Goal: Task Accomplishment & Management: Manage account settings

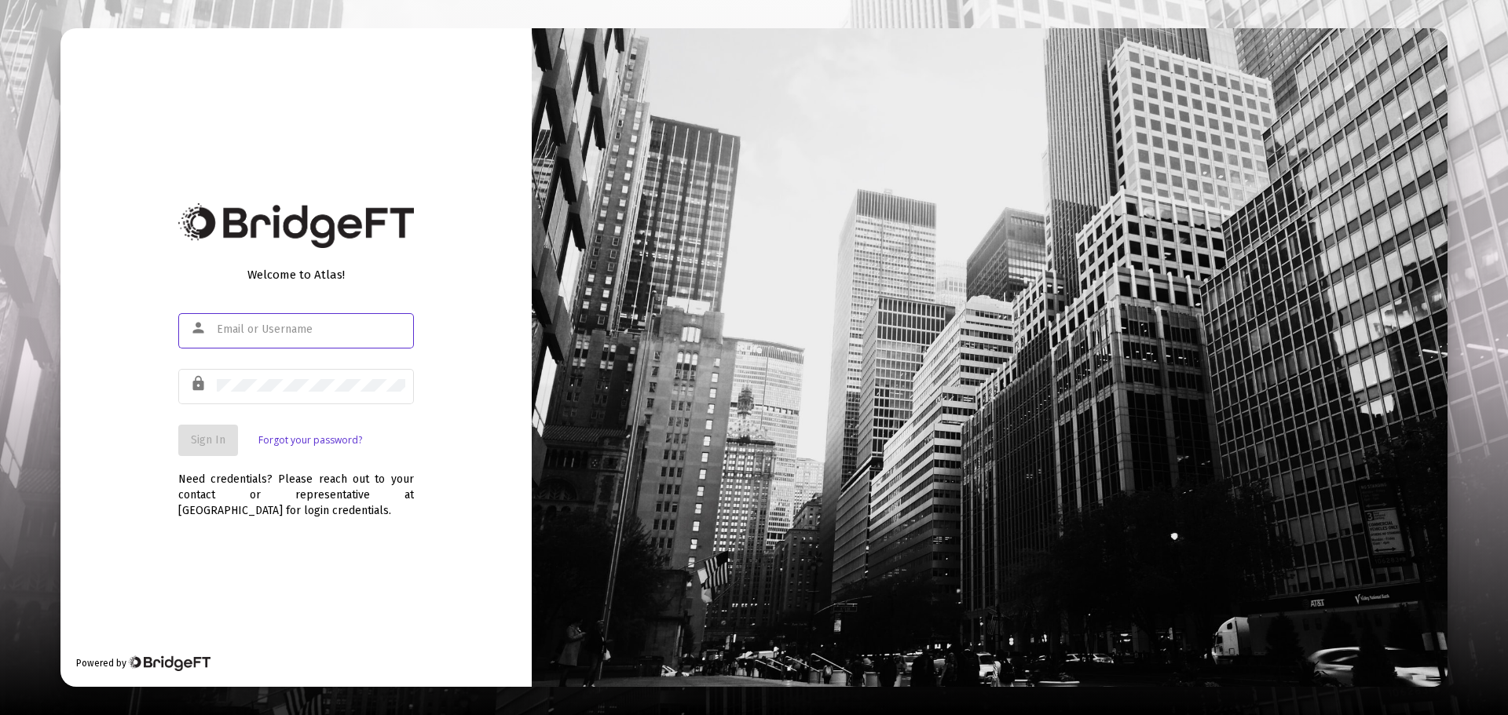
click at [334, 324] on input "text" at bounding box center [311, 330] width 188 height 13
type input "jesse@fortune45.com"
click at [319, 375] on div at bounding box center [311, 385] width 188 height 38
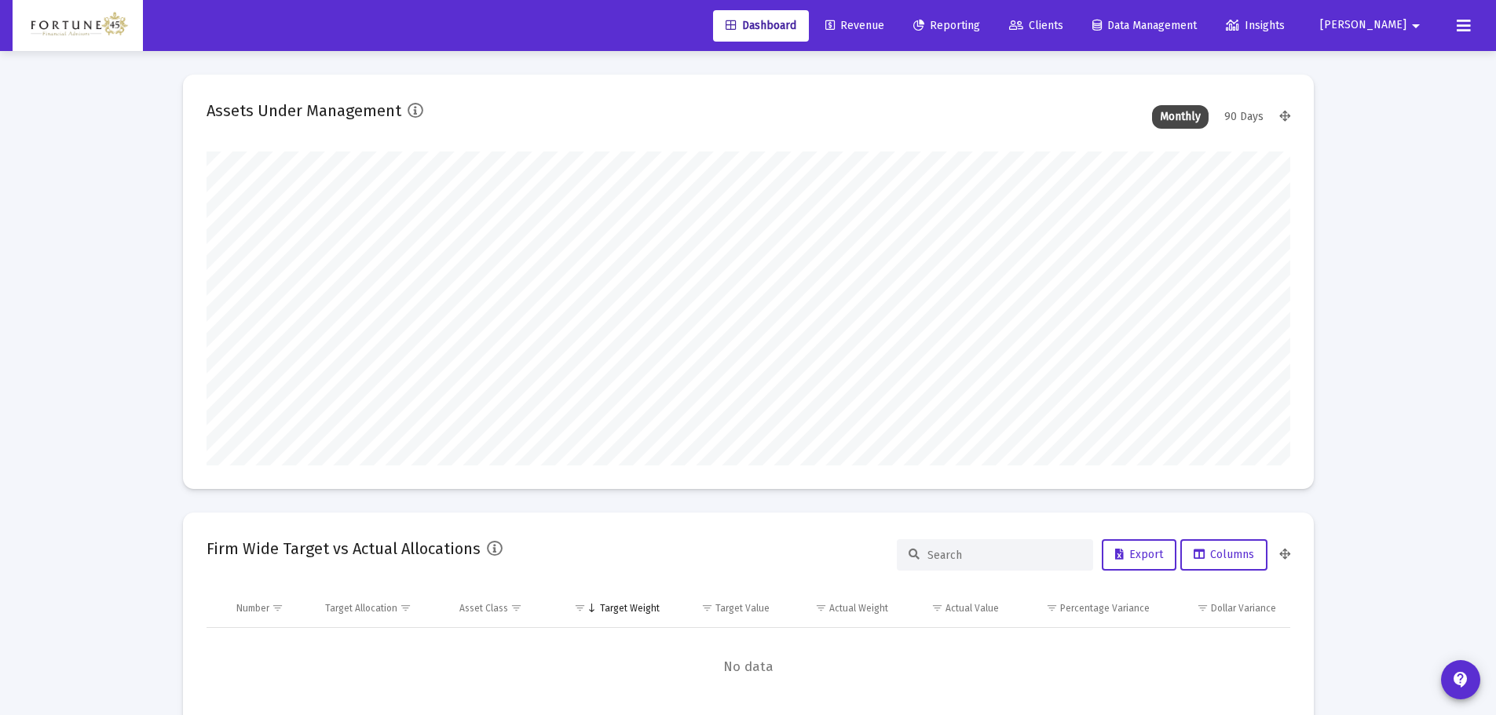
scroll to position [314, 583]
type input "2025-09-25"
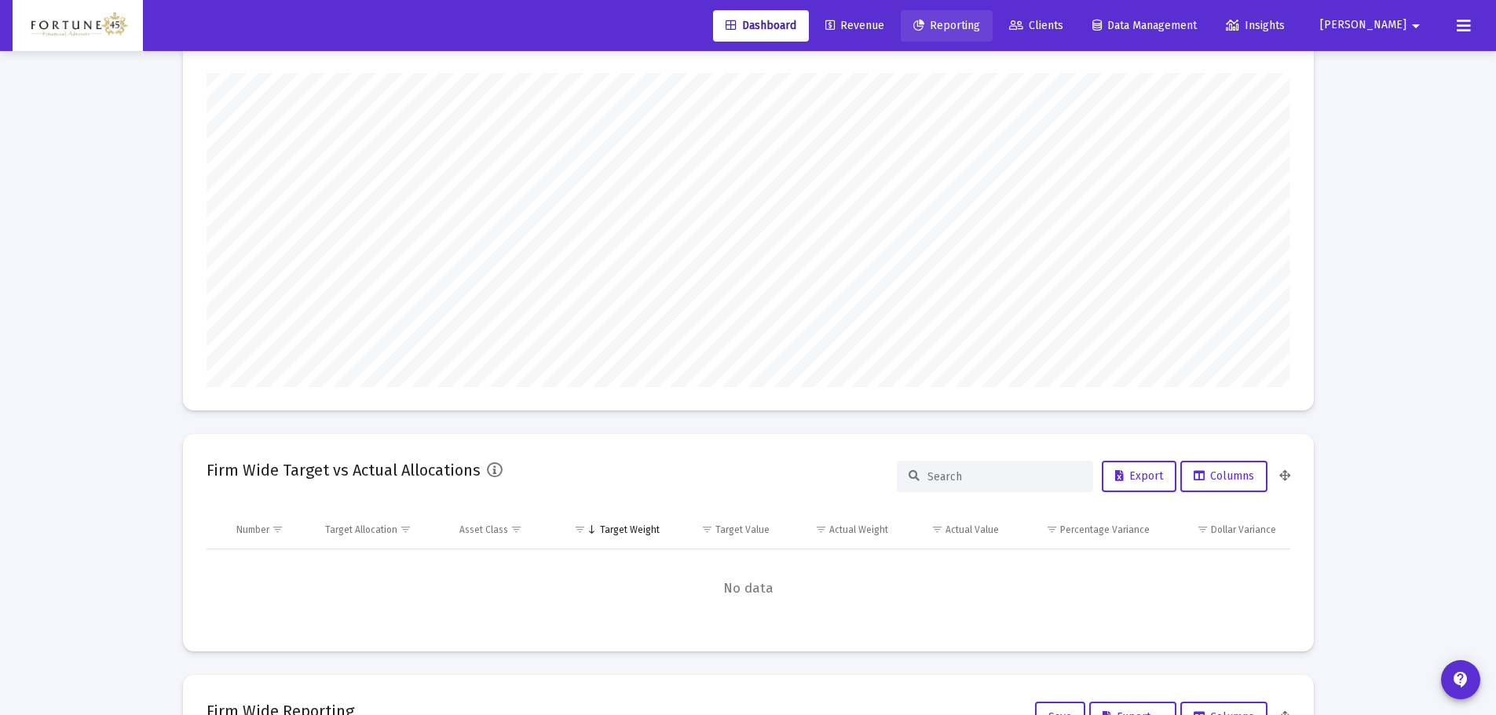
click at [993, 32] on link "Reporting" at bounding box center [947, 25] width 92 height 31
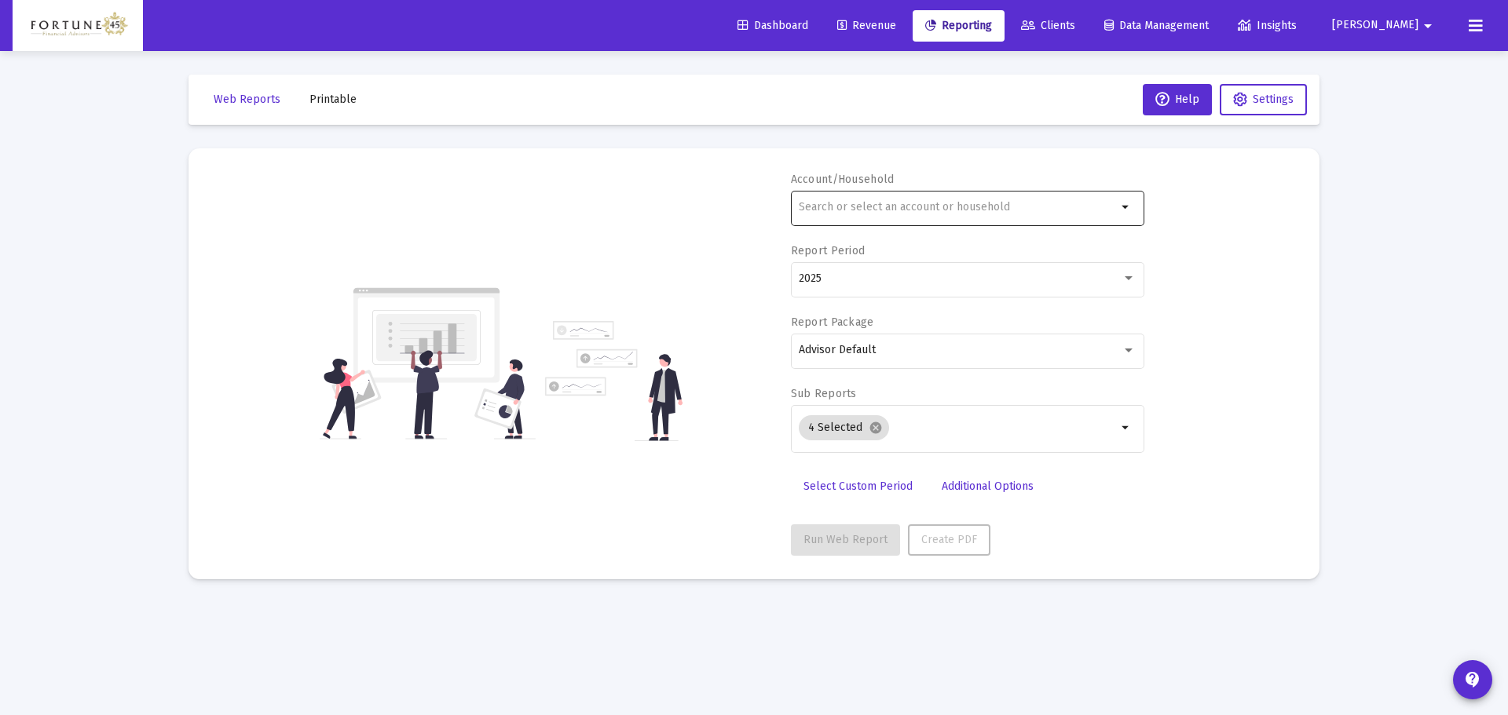
click at [858, 211] on input "text" at bounding box center [958, 207] width 318 height 13
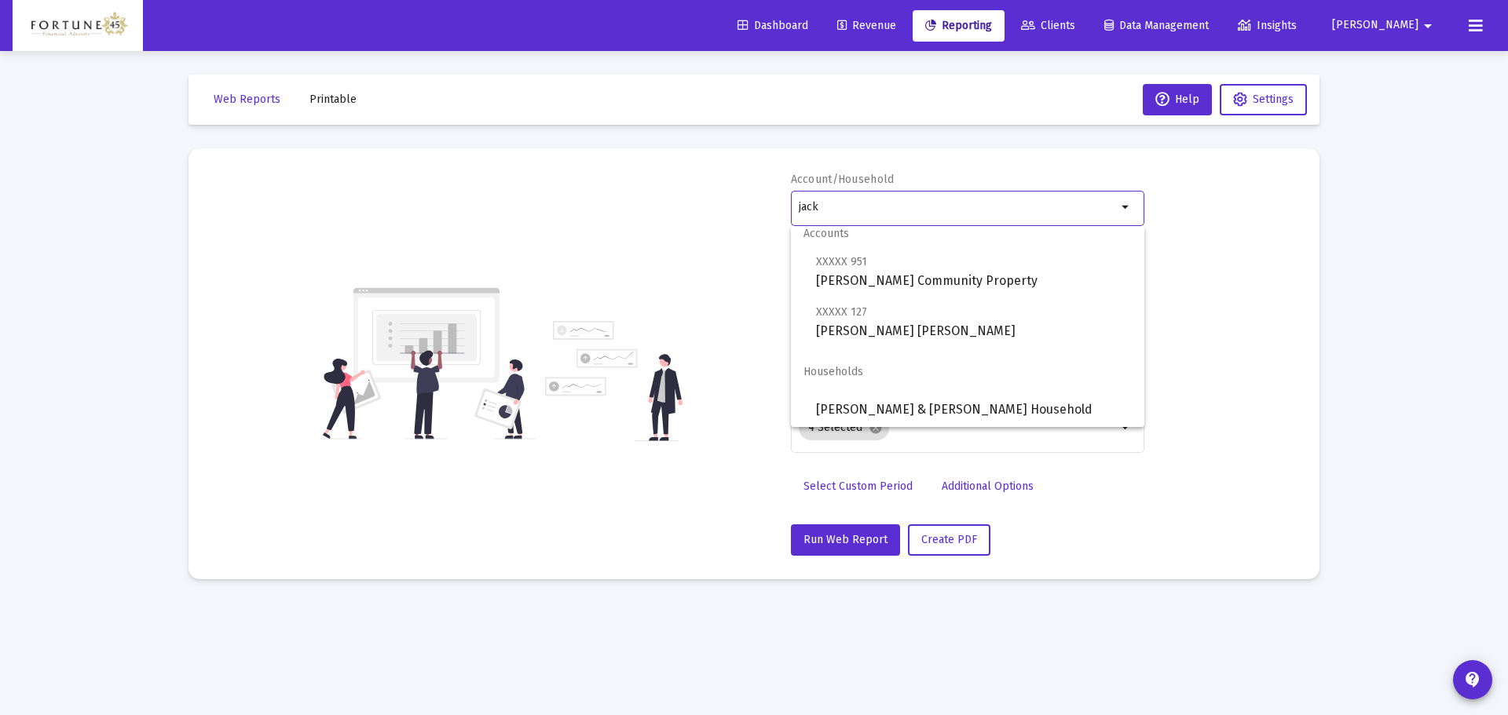
scroll to position [13, 0]
click at [987, 400] on span "Jackie & Donna Duplessis Household" at bounding box center [974, 408] width 316 height 38
type input "Jackie & Donna Duplessis Household"
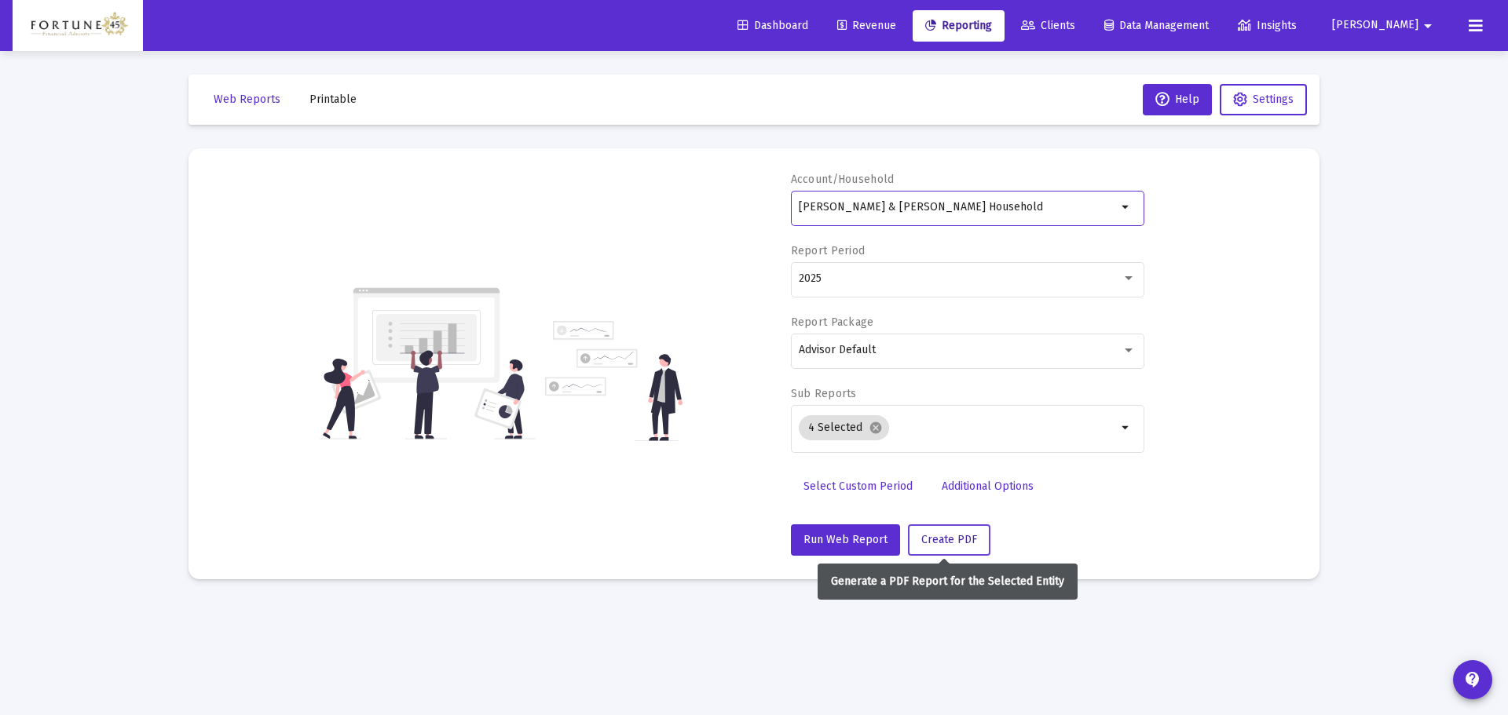
click at [937, 537] on span "Create PDF" at bounding box center [949, 539] width 56 height 13
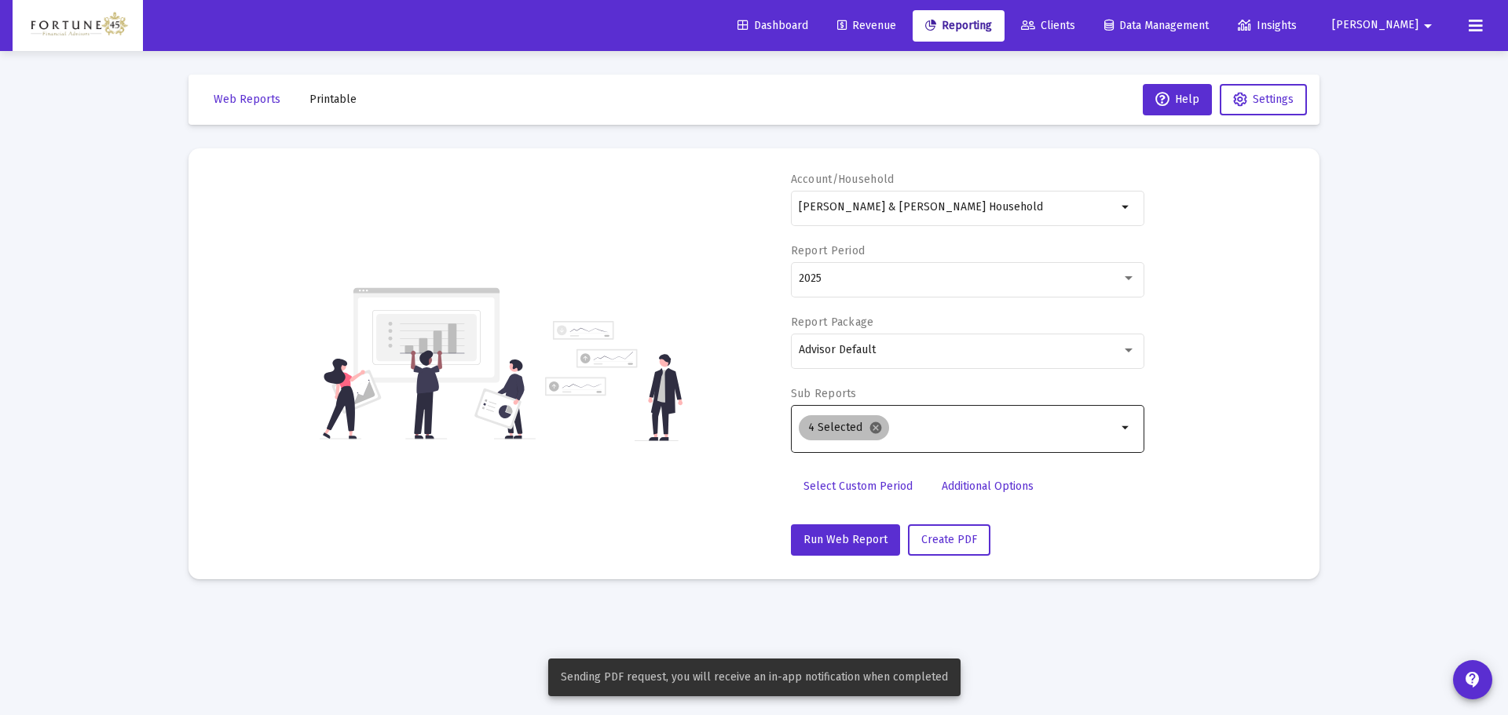
click at [874, 428] on mat-icon "cancel" at bounding box center [875, 428] width 14 height 14
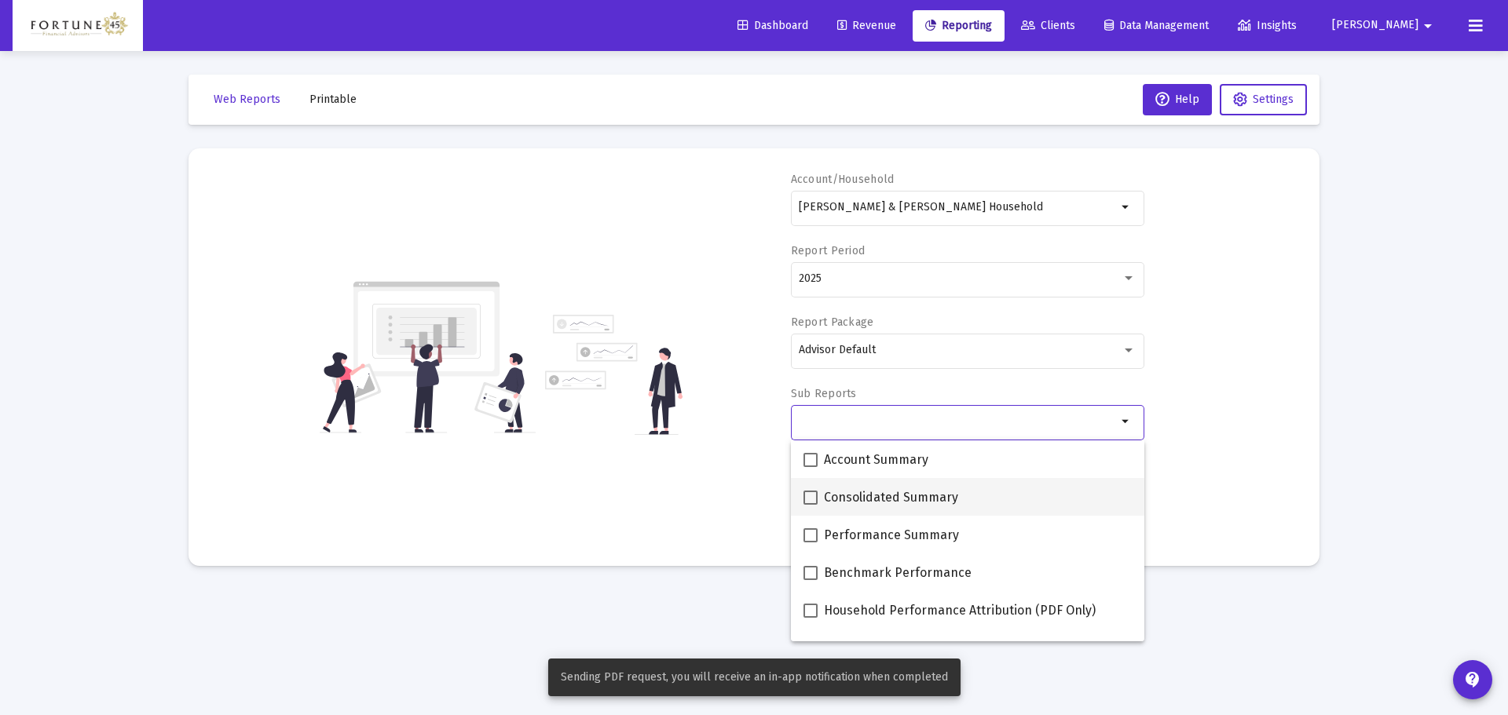
click at [847, 495] on span "Consolidated Summary" at bounding box center [891, 497] width 134 height 19
click at [810, 505] on input "Consolidated Summary" at bounding box center [810, 505] width 1 height 1
checkbox input "true"
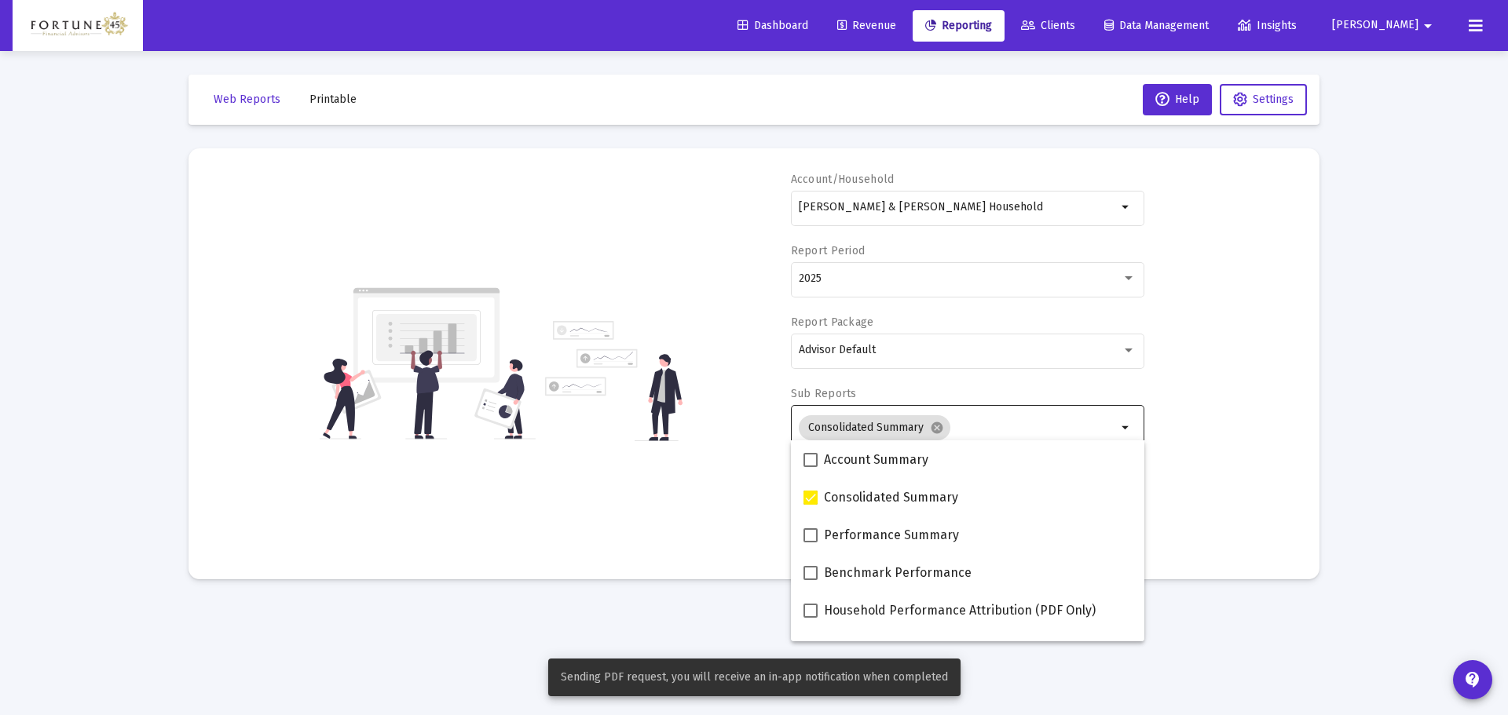
click at [728, 434] on div "Account/Household Jackie & Donna Duplessis Household arrow_drop_down Report Per…" at bounding box center [754, 364] width 1084 height 384
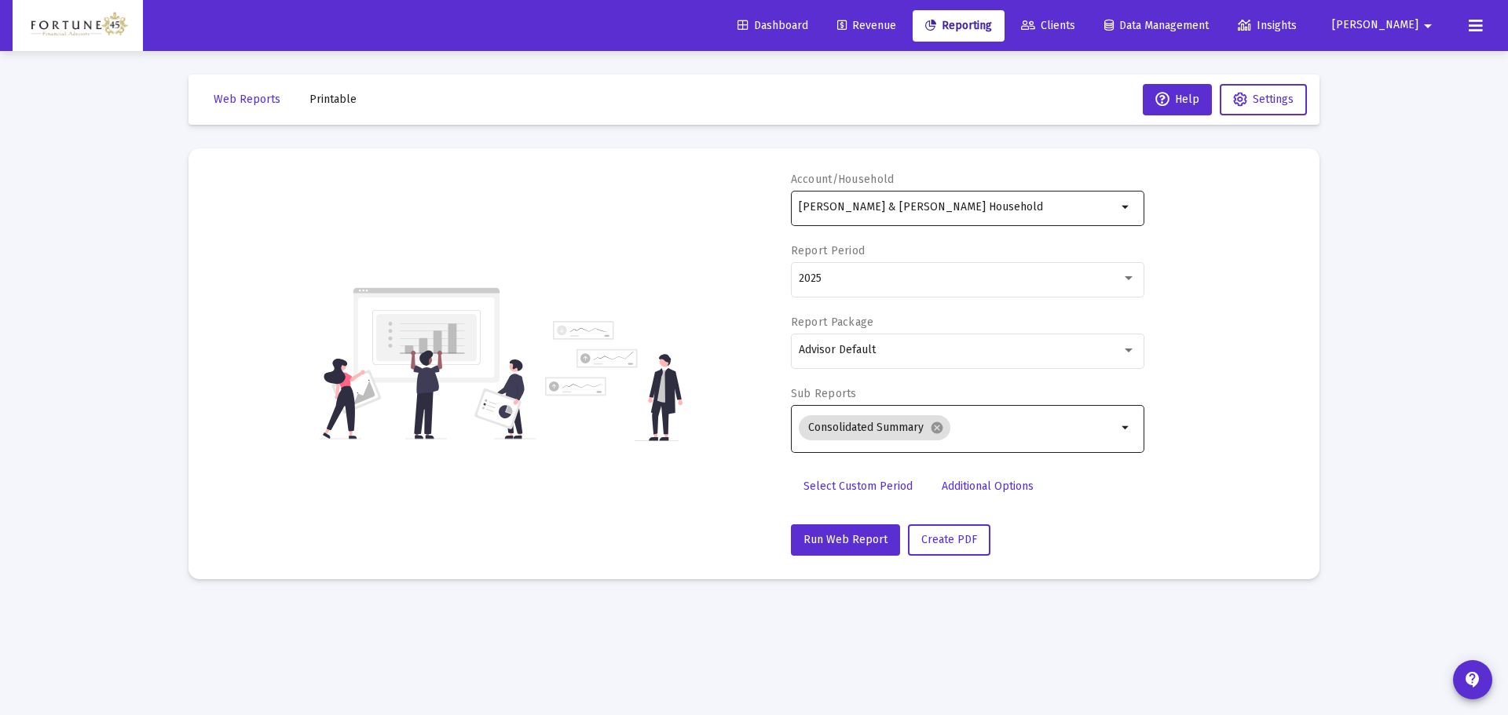
click at [962, 204] on input "Jackie & Donna Duplessis Household" at bounding box center [958, 207] width 318 height 13
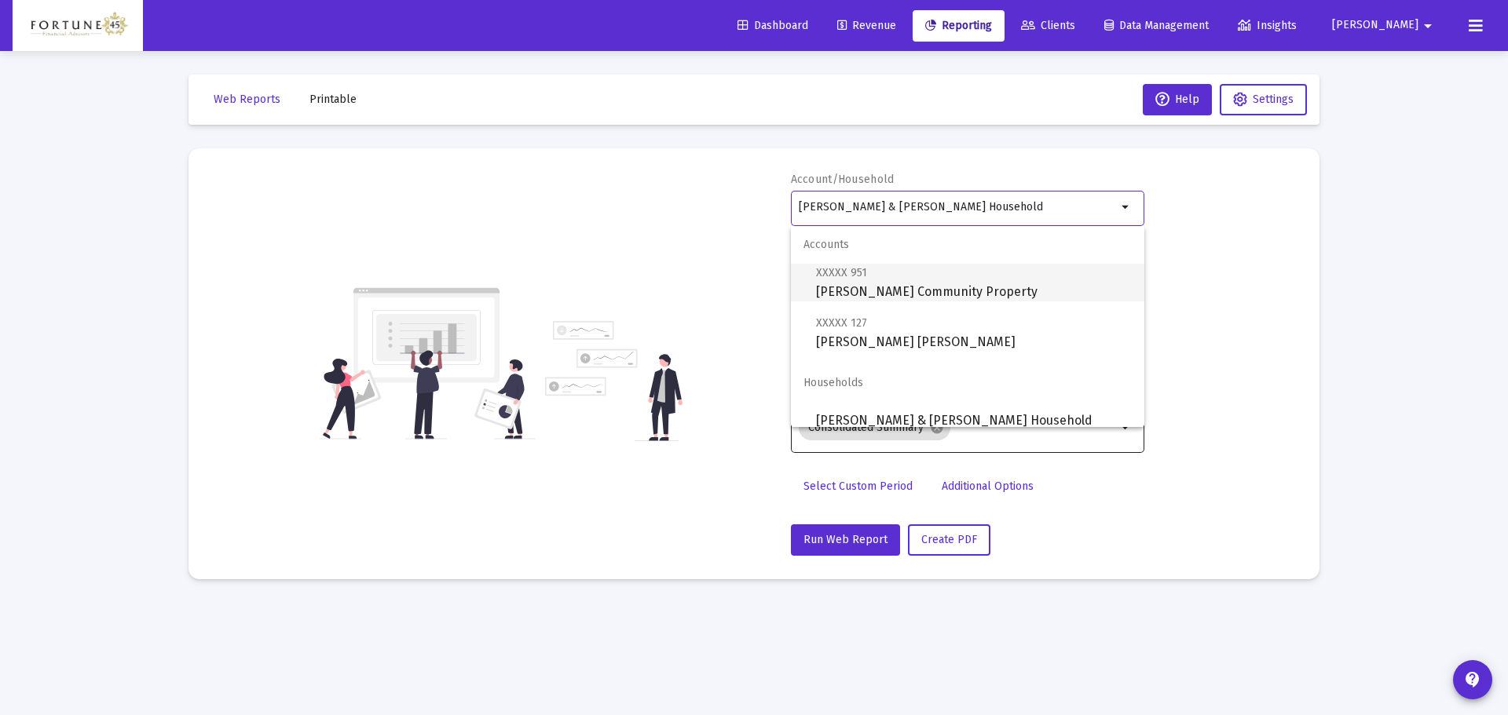
click at [953, 291] on span "XXXXX 951 Jackie Duplessis Community Property" at bounding box center [974, 282] width 316 height 38
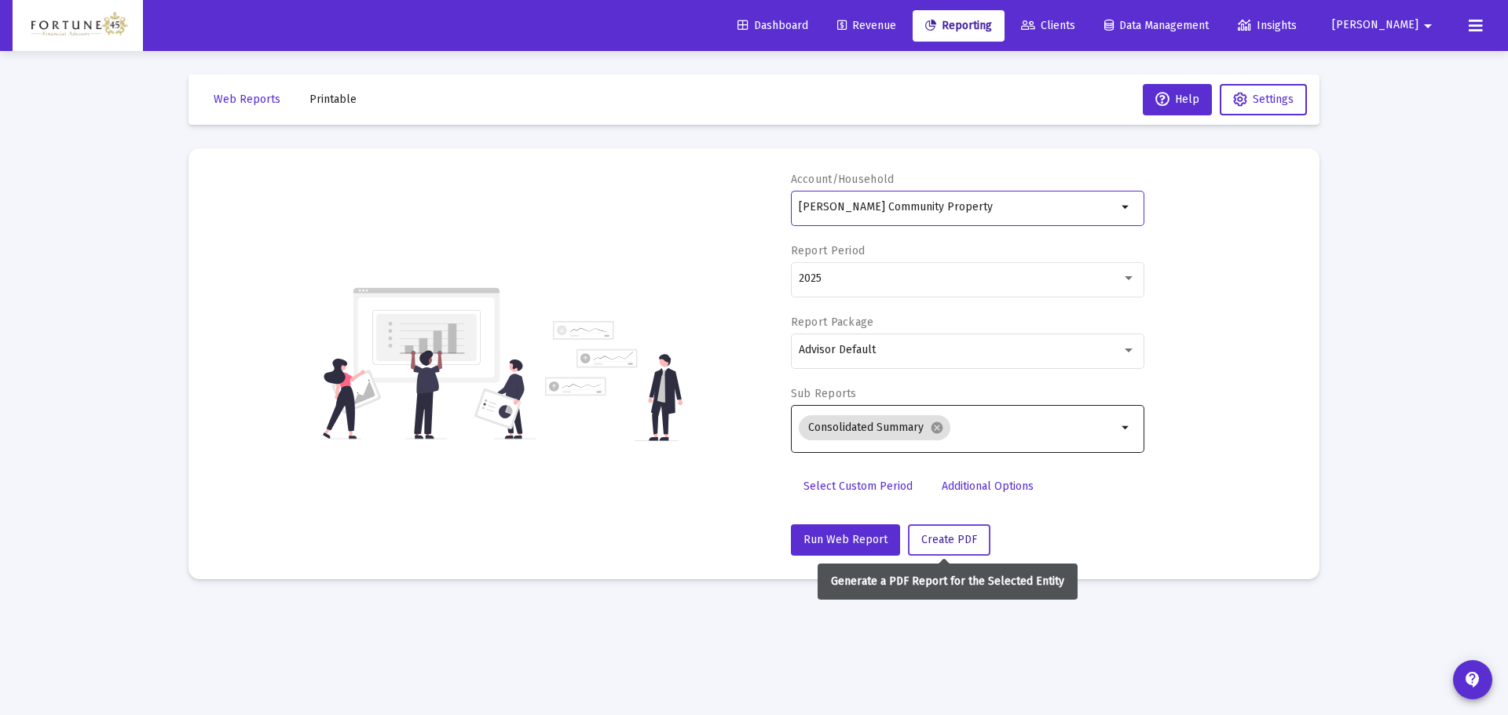
click at [973, 549] on button "Create PDF" at bounding box center [949, 540] width 82 height 31
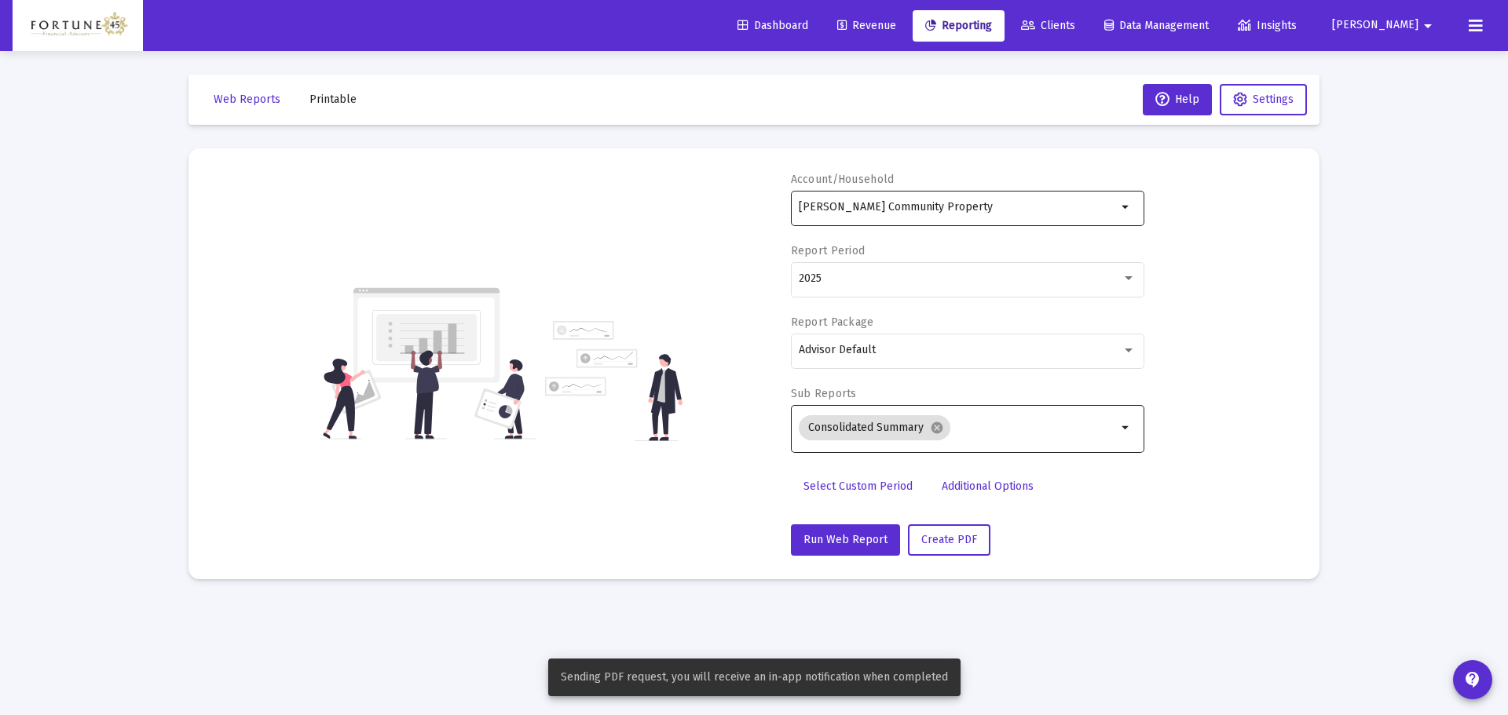
click at [958, 214] on div "Jackie Duplessis Community Property" at bounding box center [958, 207] width 318 height 38
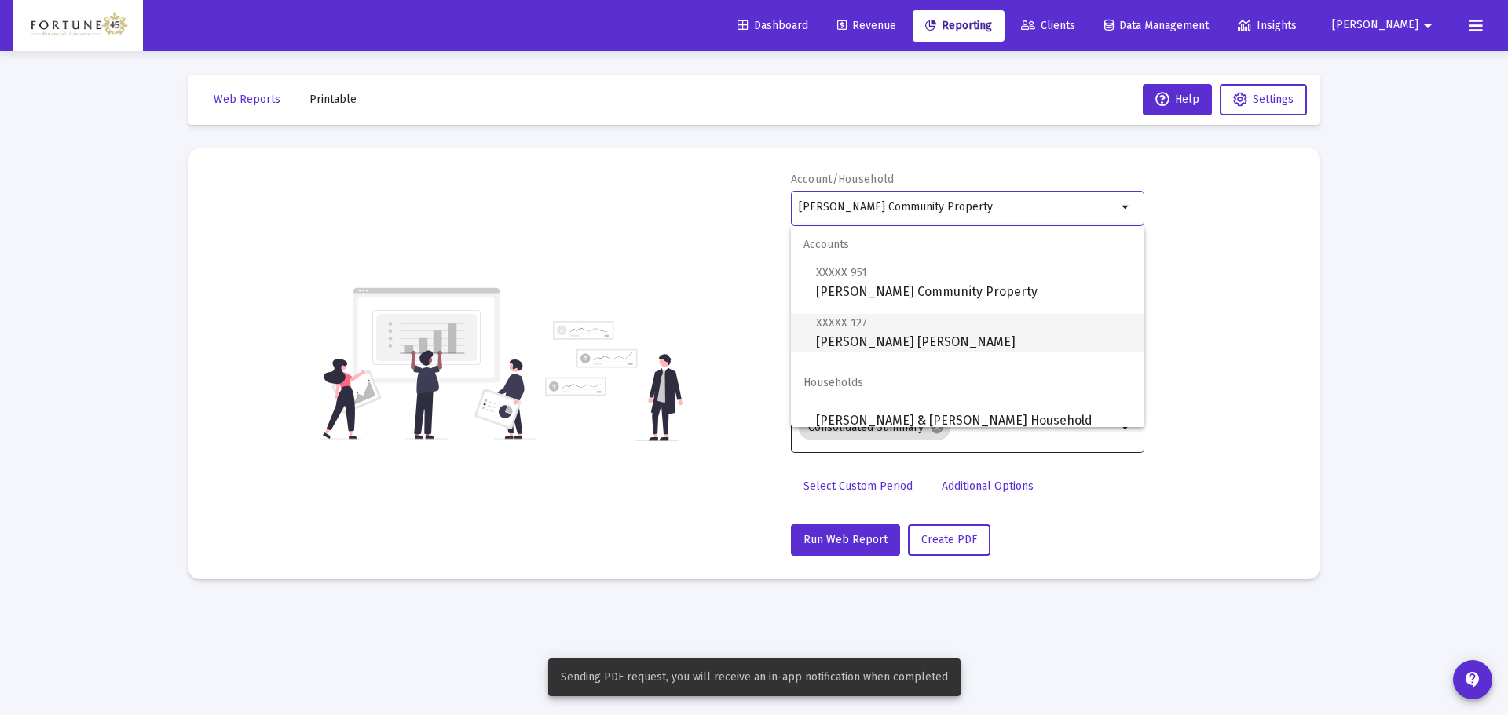
click at [926, 351] on span "XXXXX 127 Jackie Duplessis SEP IRA" at bounding box center [974, 332] width 316 height 38
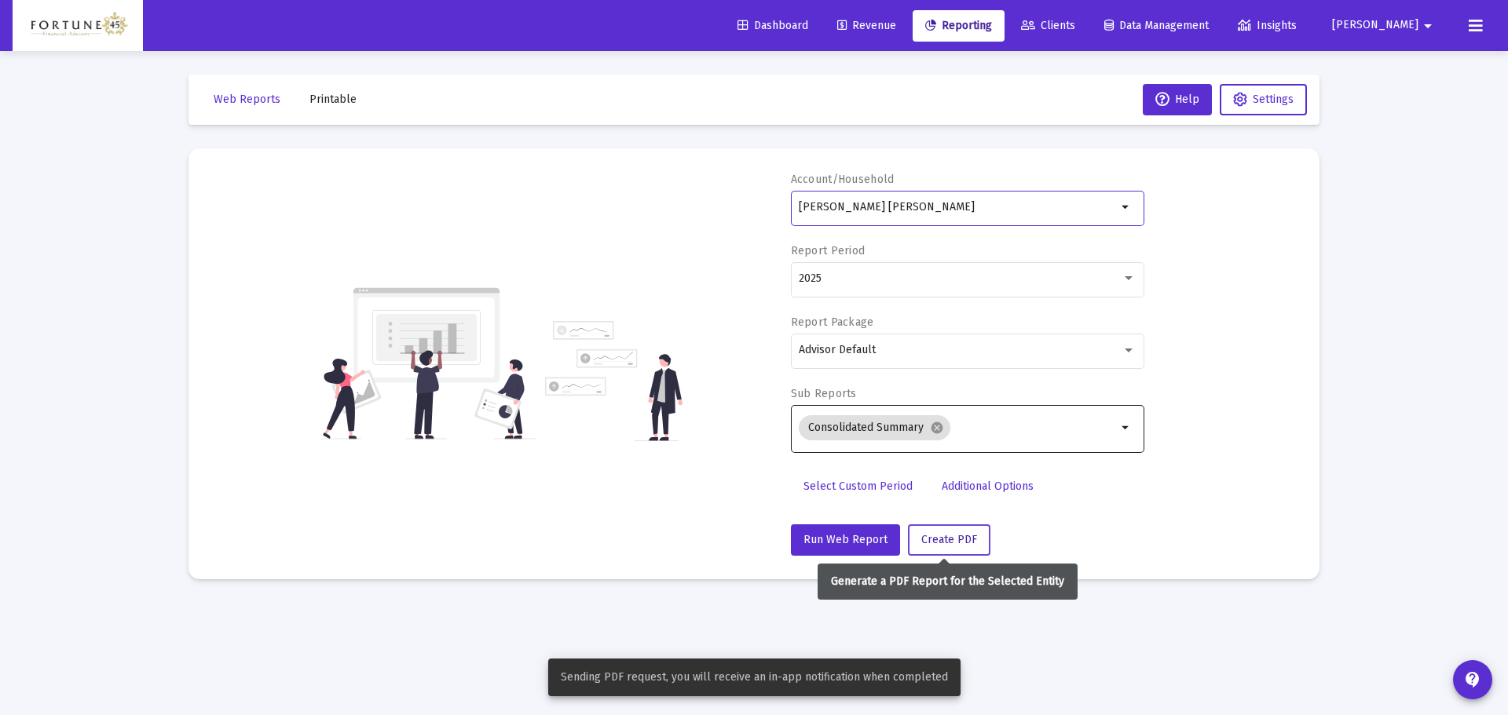
click at [949, 540] on span "Create PDF" at bounding box center [949, 539] width 56 height 13
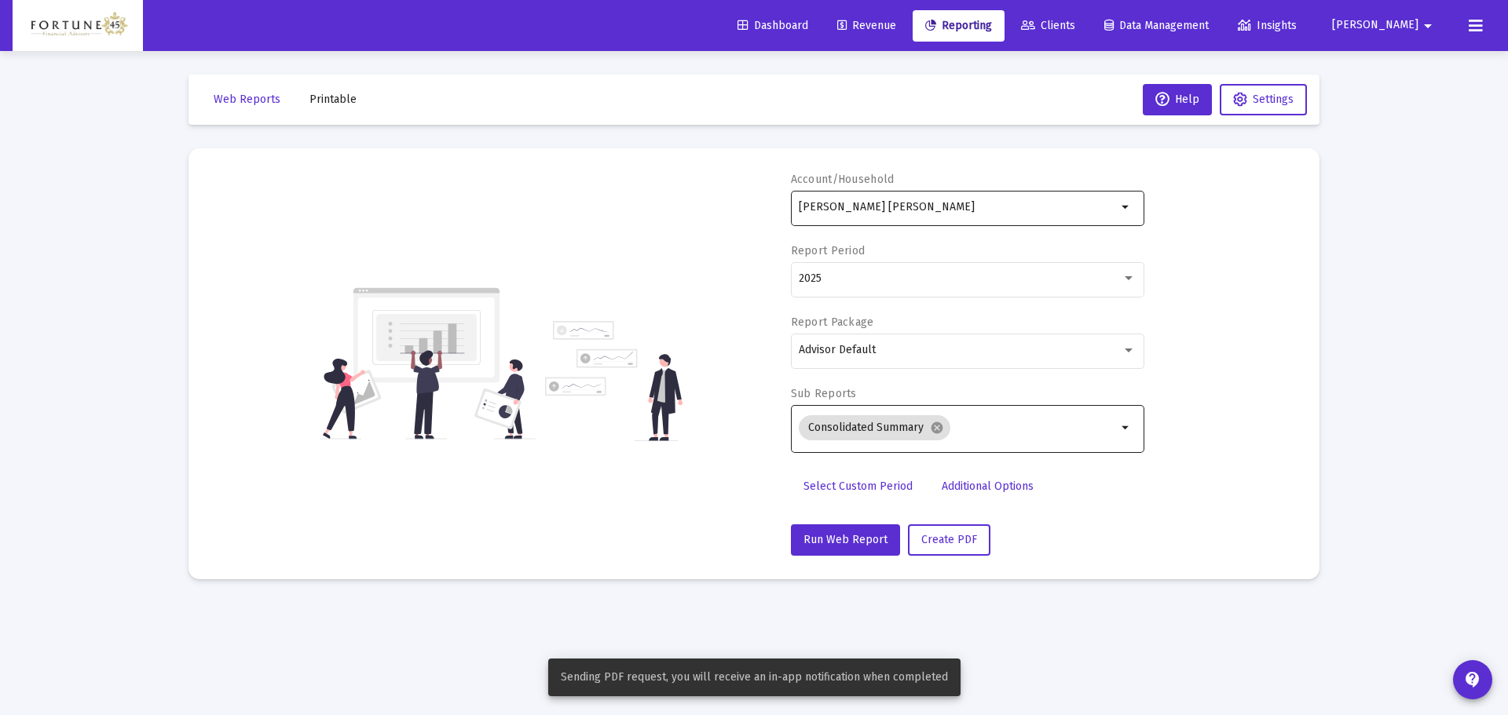
click at [938, 219] on div "Jackie Duplessis SEP IRA" at bounding box center [958, 207] width 318 height 38
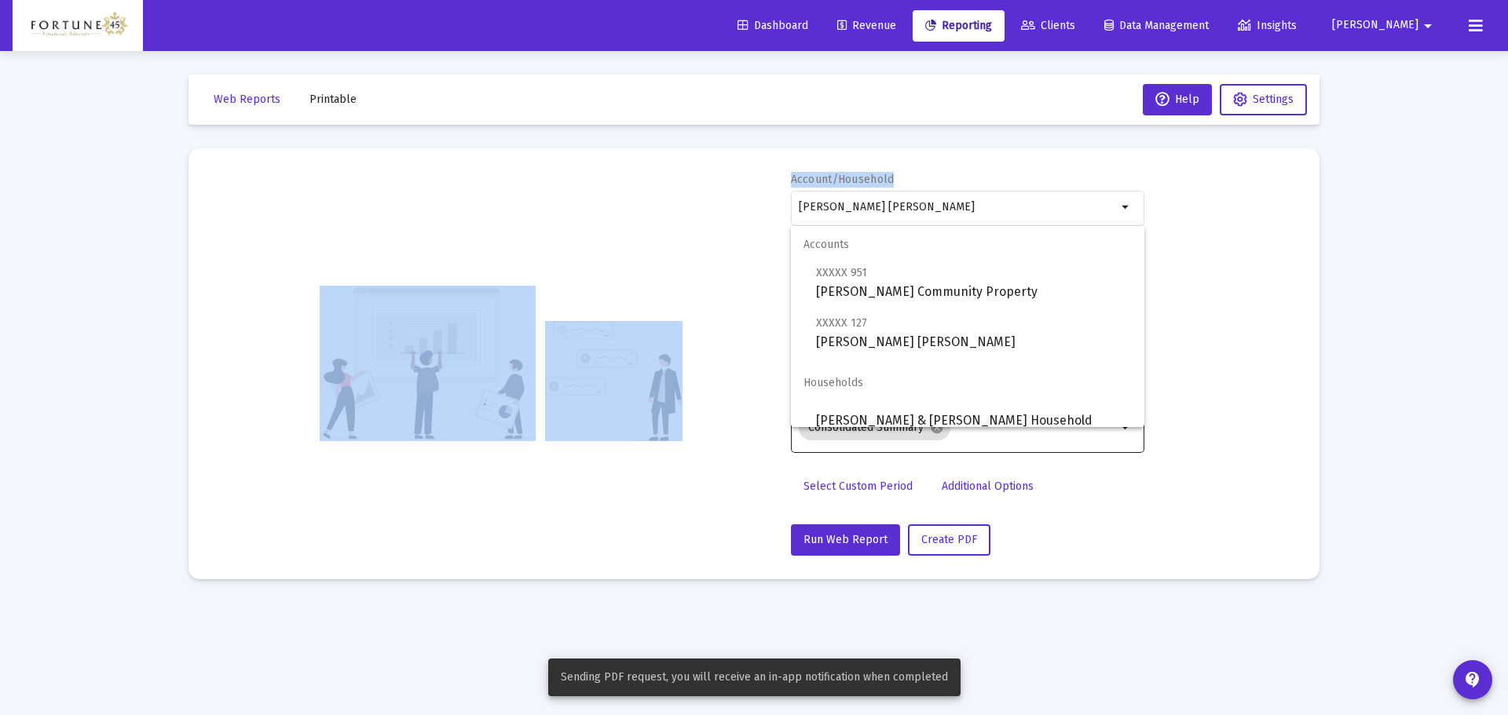
drag, startPoint x: 748, startPoint y: 200, endPoint x: 677, endPoint y: 203, distance: 71.5
click at [677, 203] on div "Account/Household Jackie Duplessis SEP IRA arrow_drop_down Report Period 2025 R…" at bounding box center [754, 364] width 1084 height 384
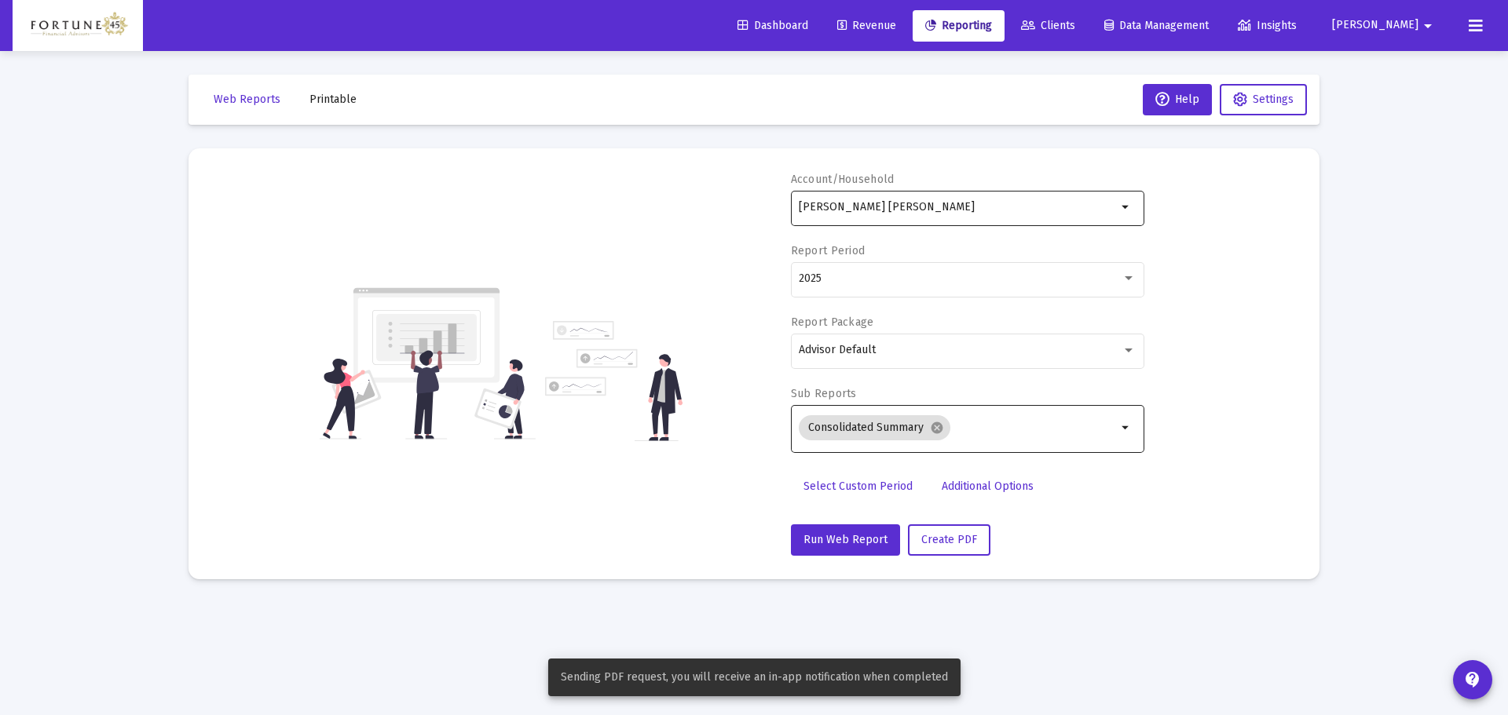
click at [886, 218] on div "Jackie Duplessis SEP IRA" at bounding box center [958, 207] width 318 height 38
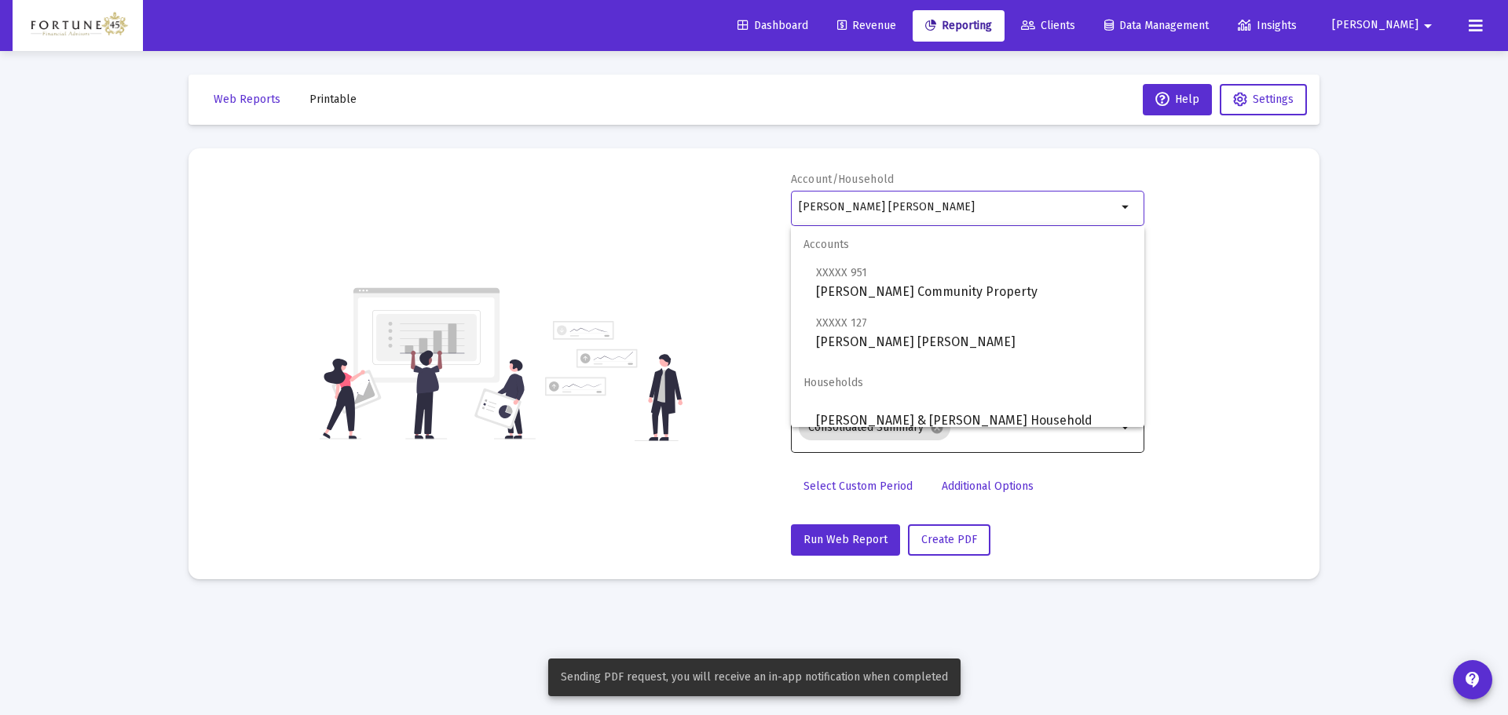
drag, startPoint x: 938, startPoint y: 210, endPoint x: 799, endPoint y: 215, distance: 139.1
click at [799, 215] on div "Jackie Duplessis SEP IRA" at bounding box center [958, 207] width 318 height 38
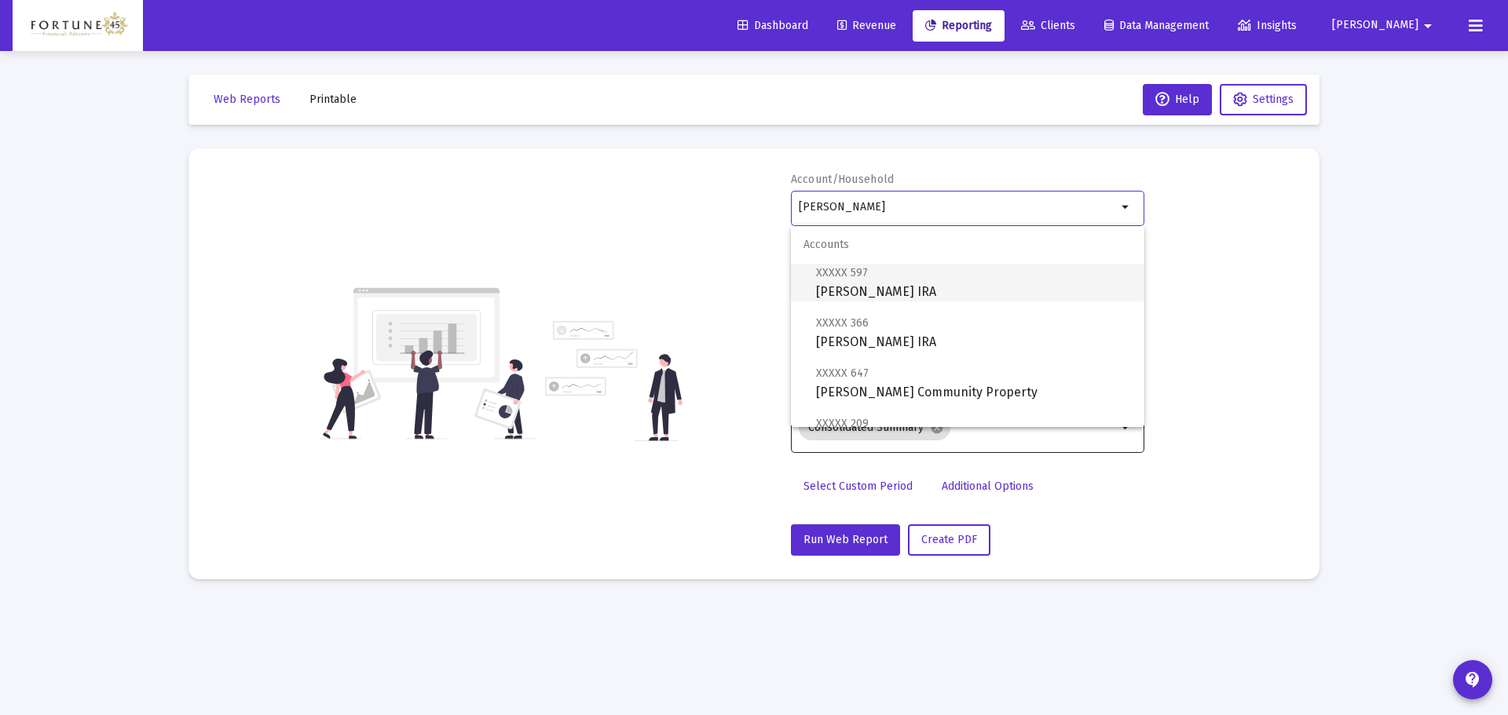
click at [904, 296] on span "XXXXX 597 Donna Duplessis IRA" at bounding box center [974, 282] width 316 height 38
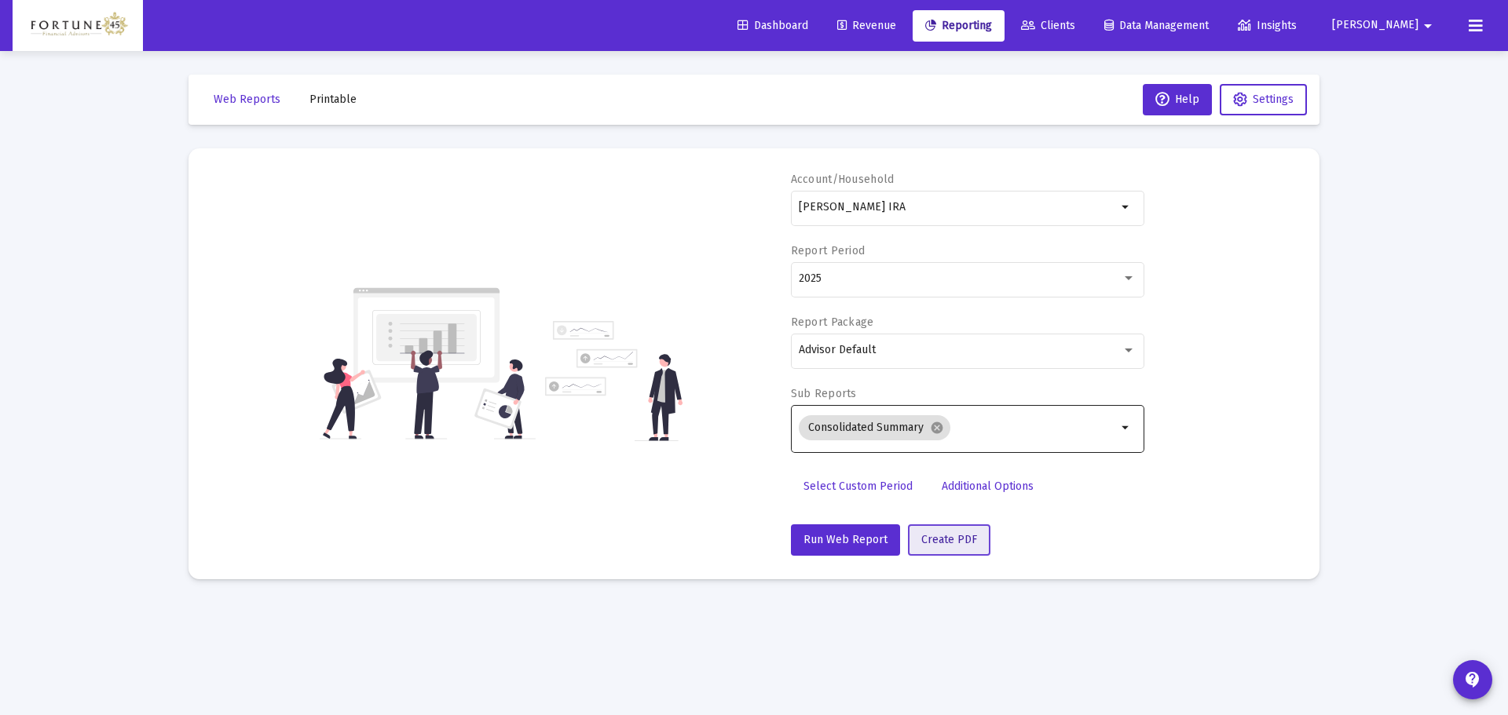
click at [974, 528] on button "Create PDF" at bounding box center [949, 540] width 82 height 31
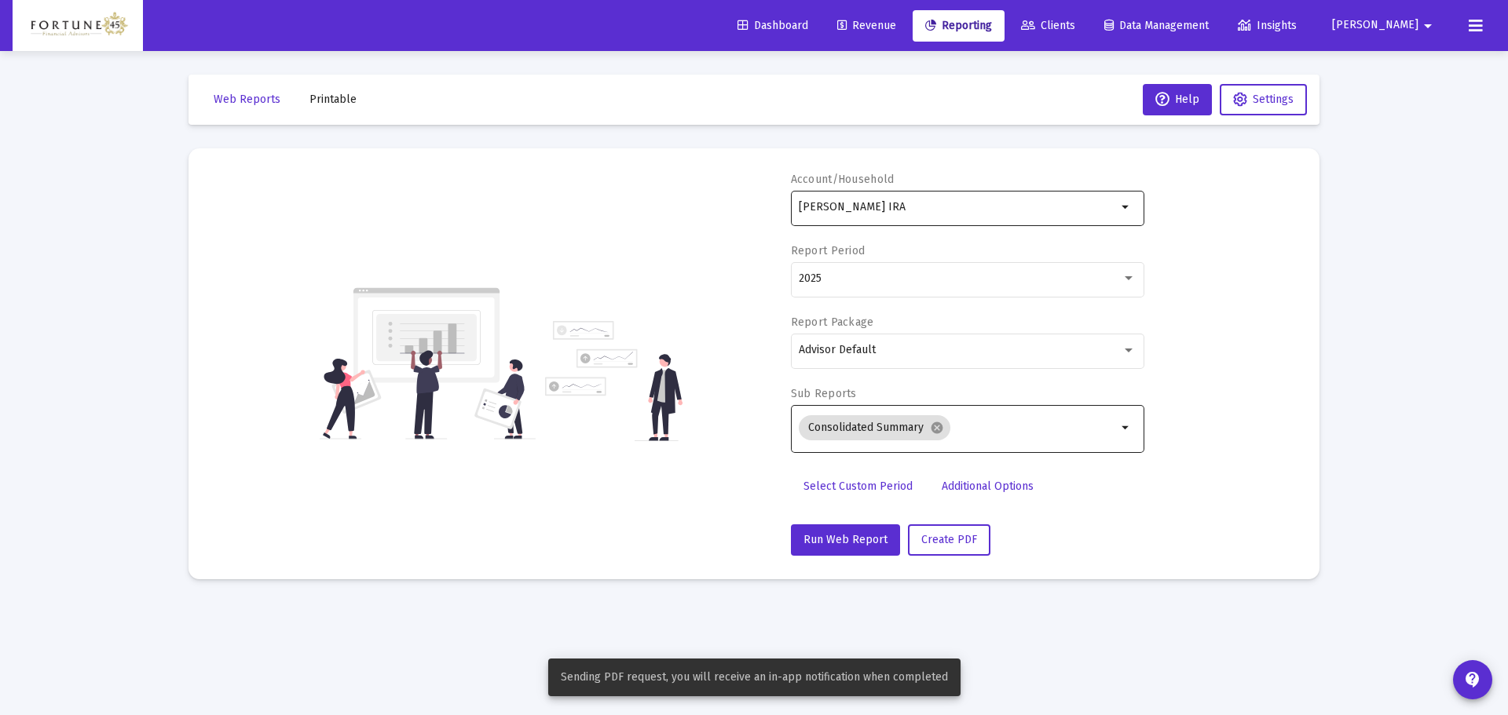
click at [943, 192] on div "Donna Duplessis IRA" at bounding box center [958, 207] width 318 height 38
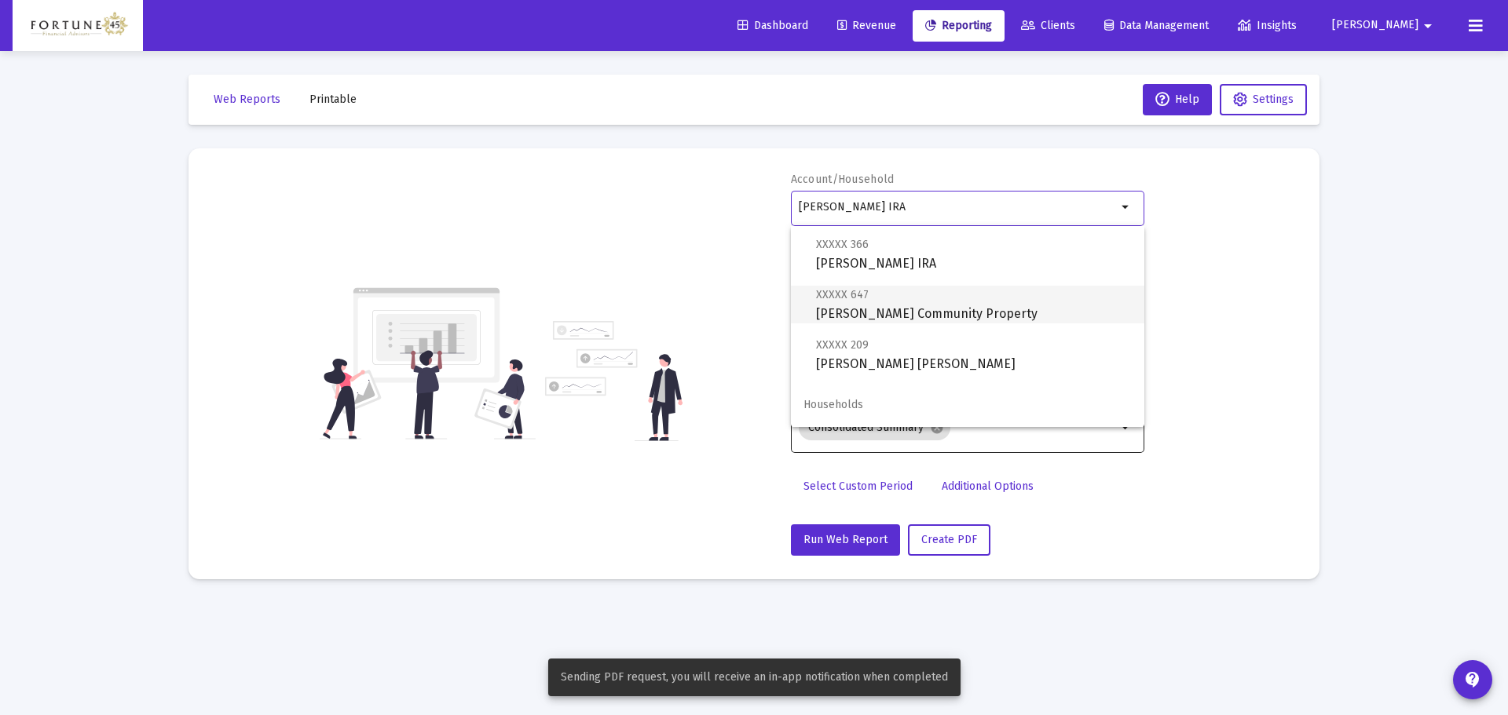
scroll to position [151, 0]
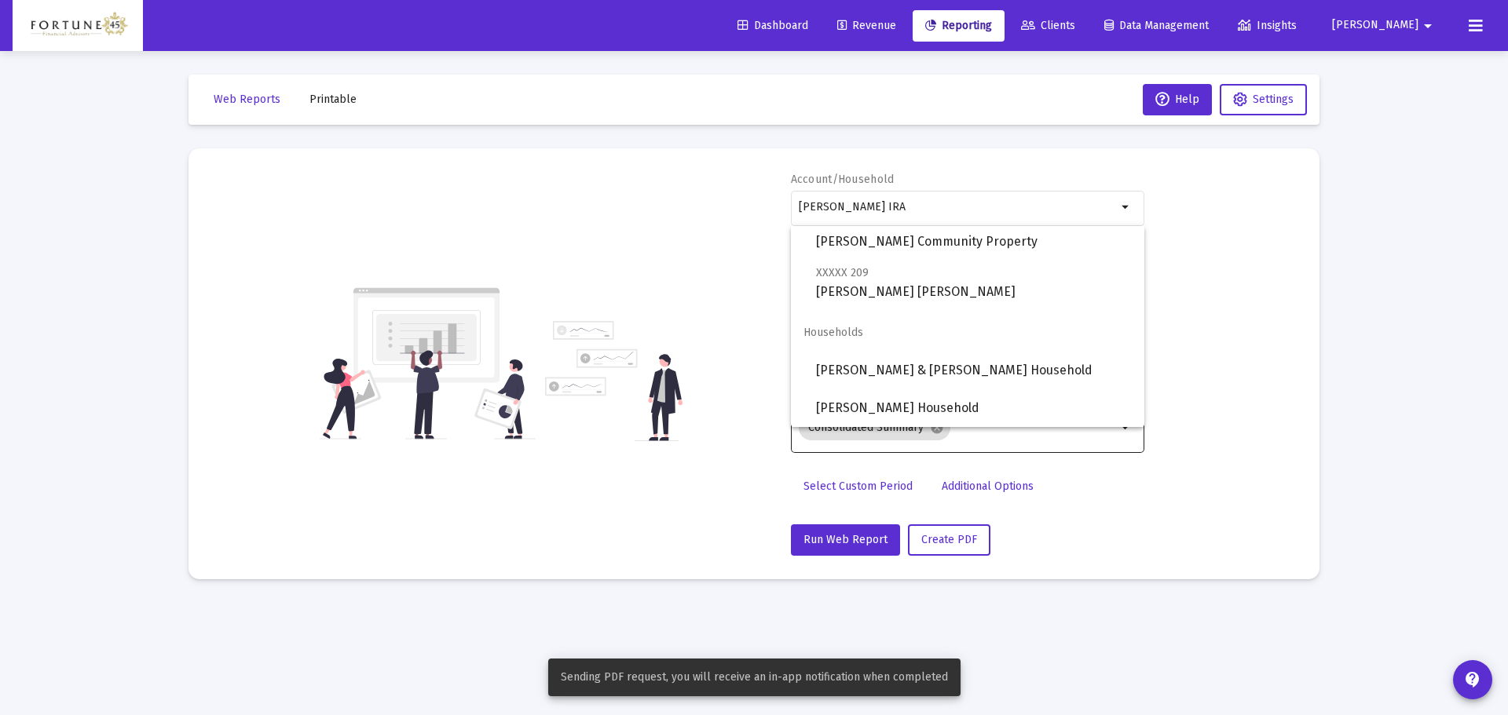
click at [1228, 254] on div "Account/Household Donna Duplessis IRA arrow_drop_down Report Period 2025 Report…" at bounding box center [754, 364] width 1084 height 384
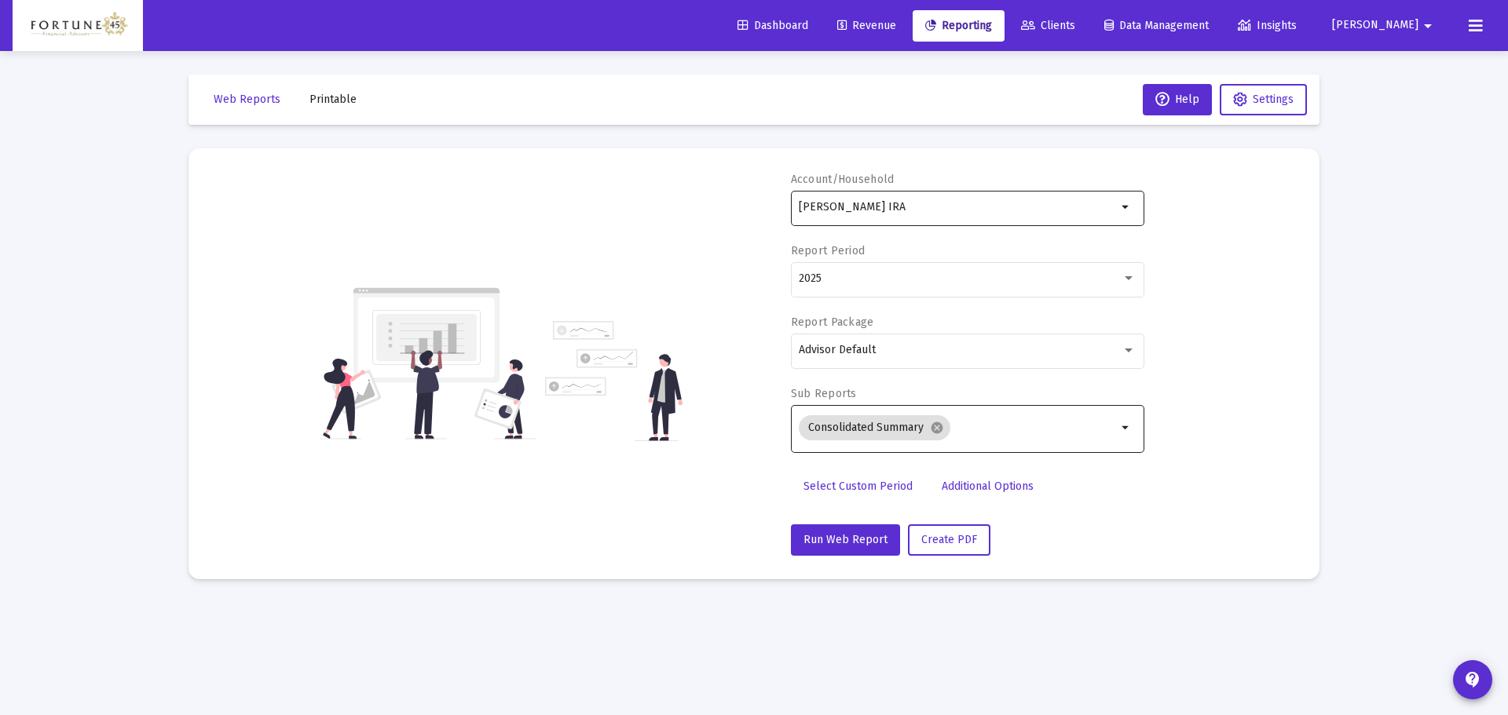
click at [934, 198] on div "Donna Duplessis IRA" at bounding box center [958, 207] width 318 height 38
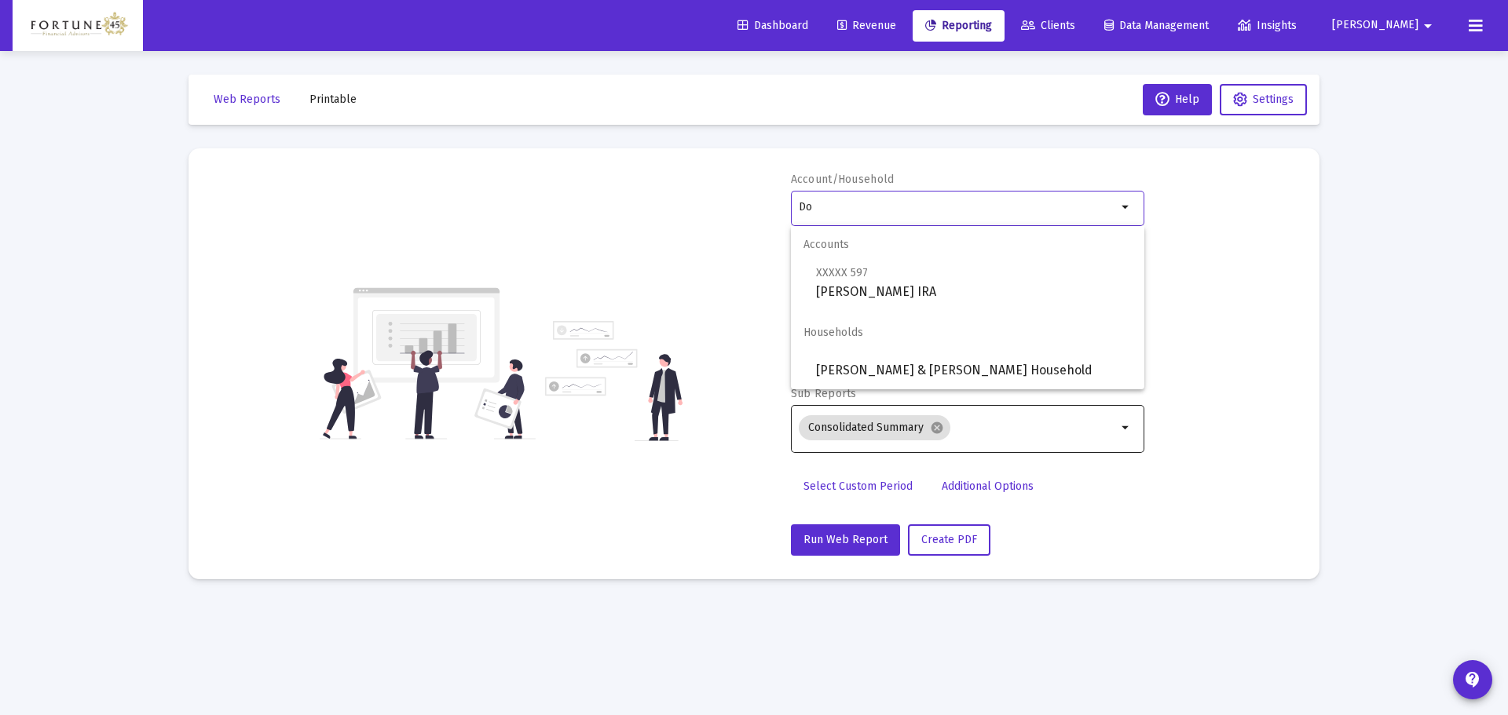
type input "D"
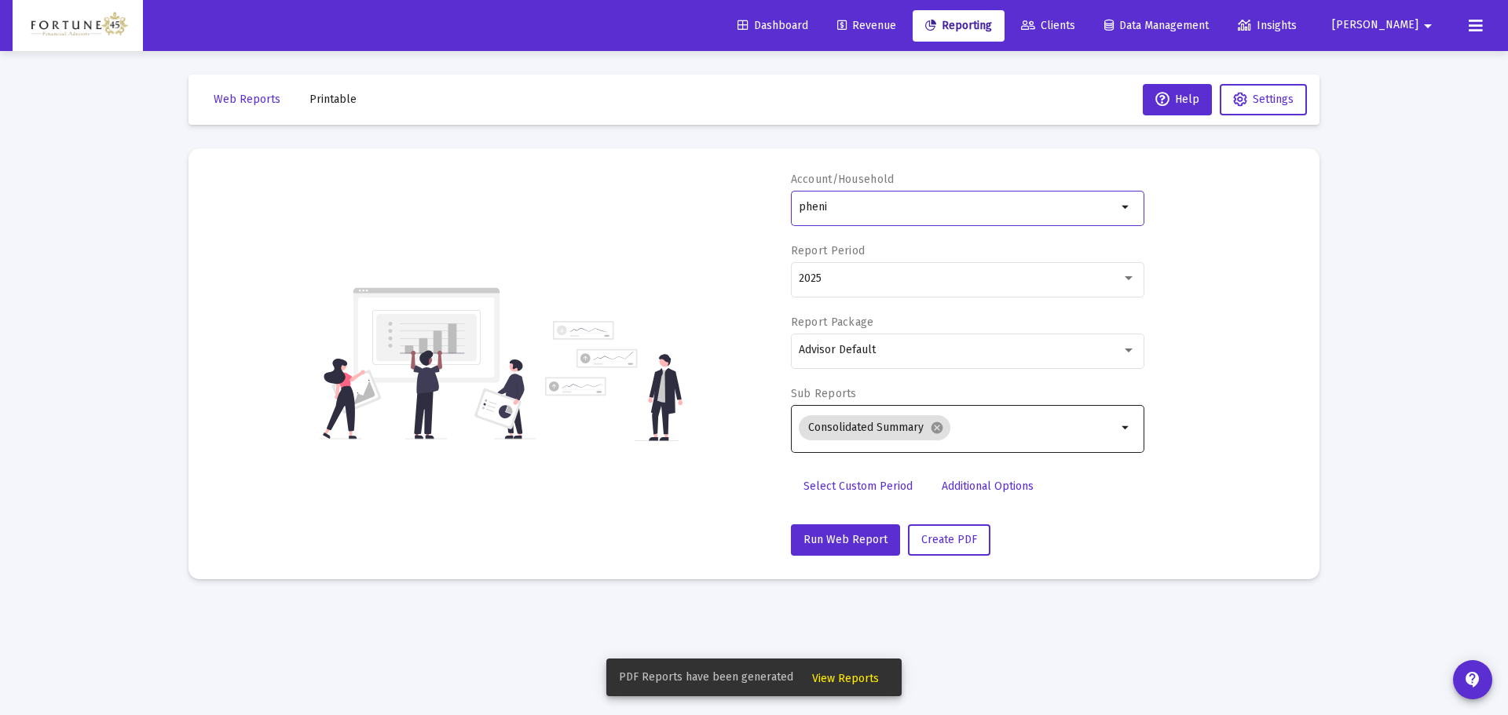
type input "phenix"
drag, startPoint x: 901, startPoint y: 205, endPoint x: 762, endPoint y: 196, distance: 140.0
click at [766, 196] on div "Account/Household phenix arrow_drop_down Report Period 2025 Report Package Advi…" at bounding box center [754, 364] width 1084 height 384
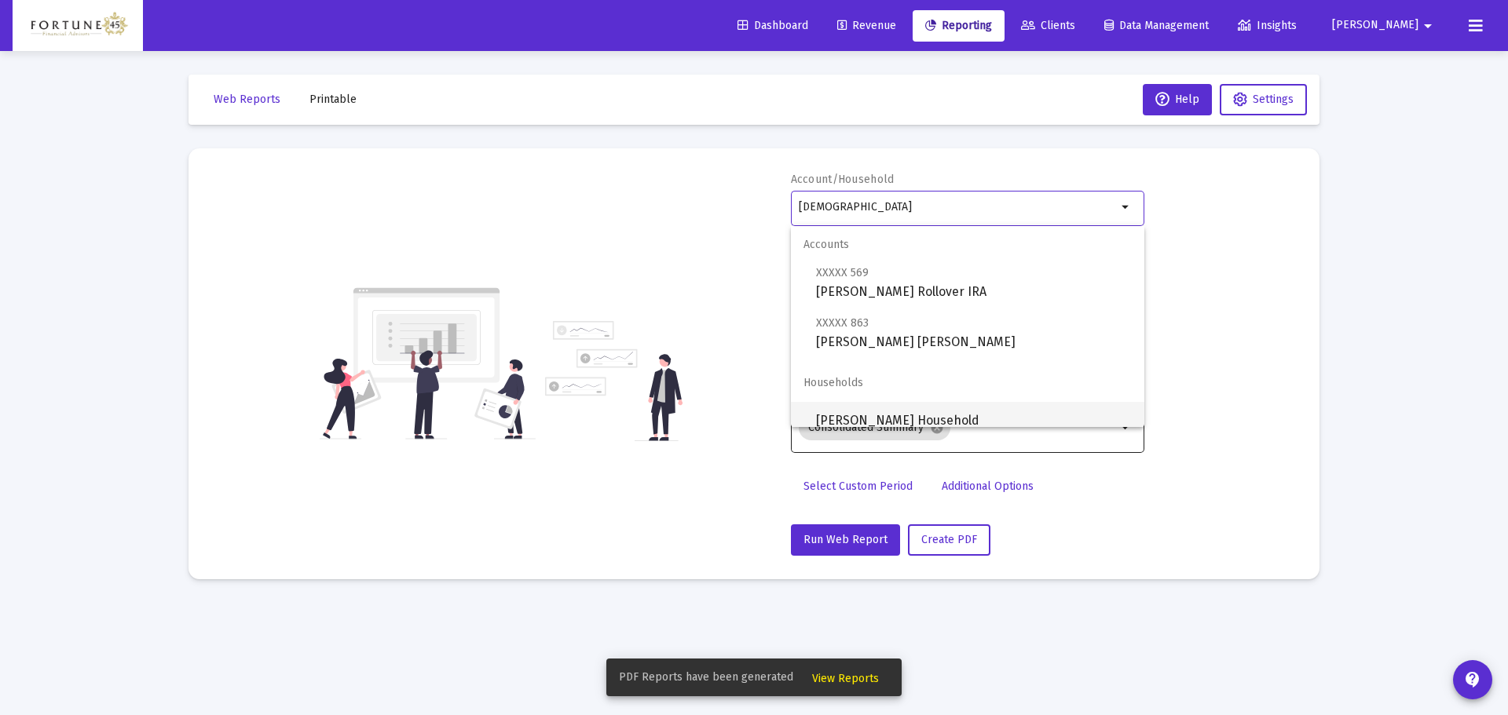
click at [993, 416] on span "Britney Deveer Household" at bounding box center [974, 421] width 316 height 38
type input "Britney Deveer Household"
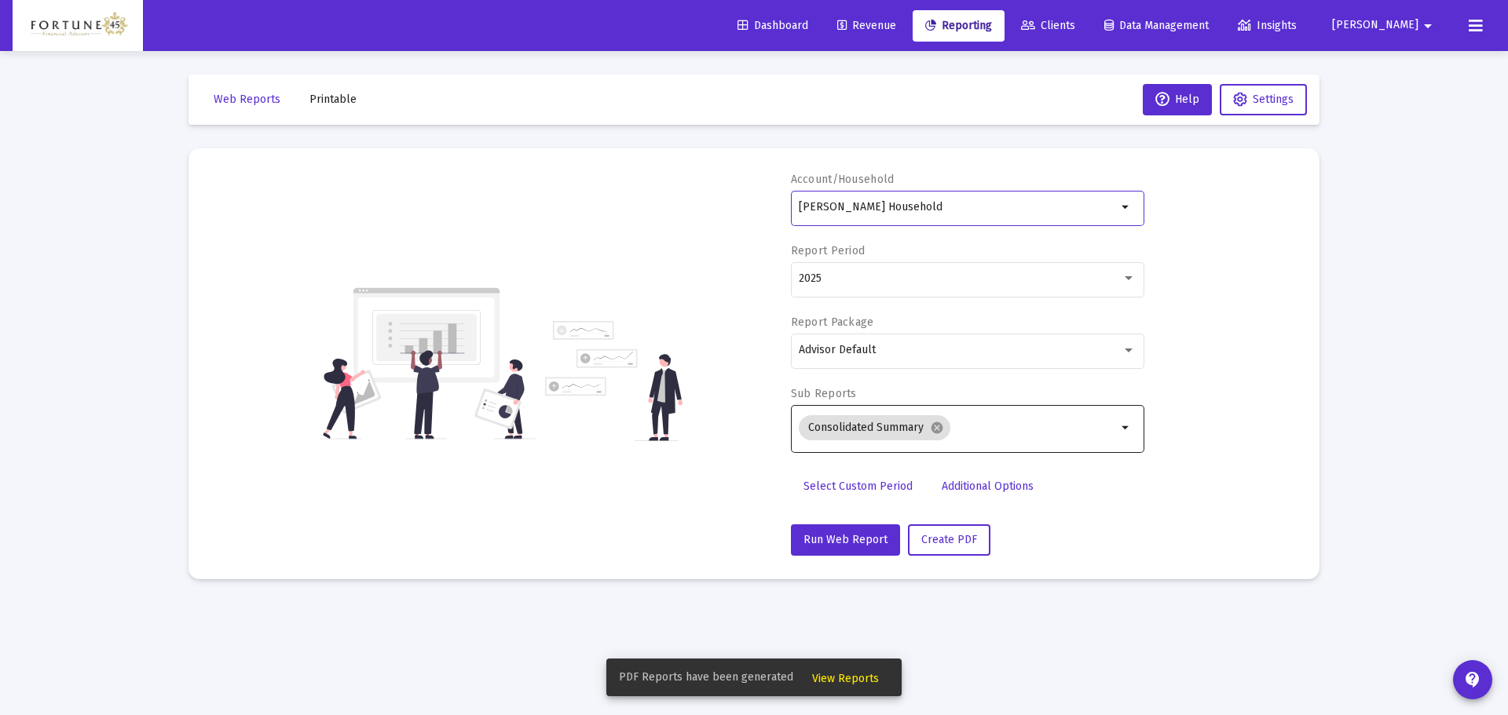
click at [314, 100] on span "Printable" at bounding box center [332, 99] width 47 height 13
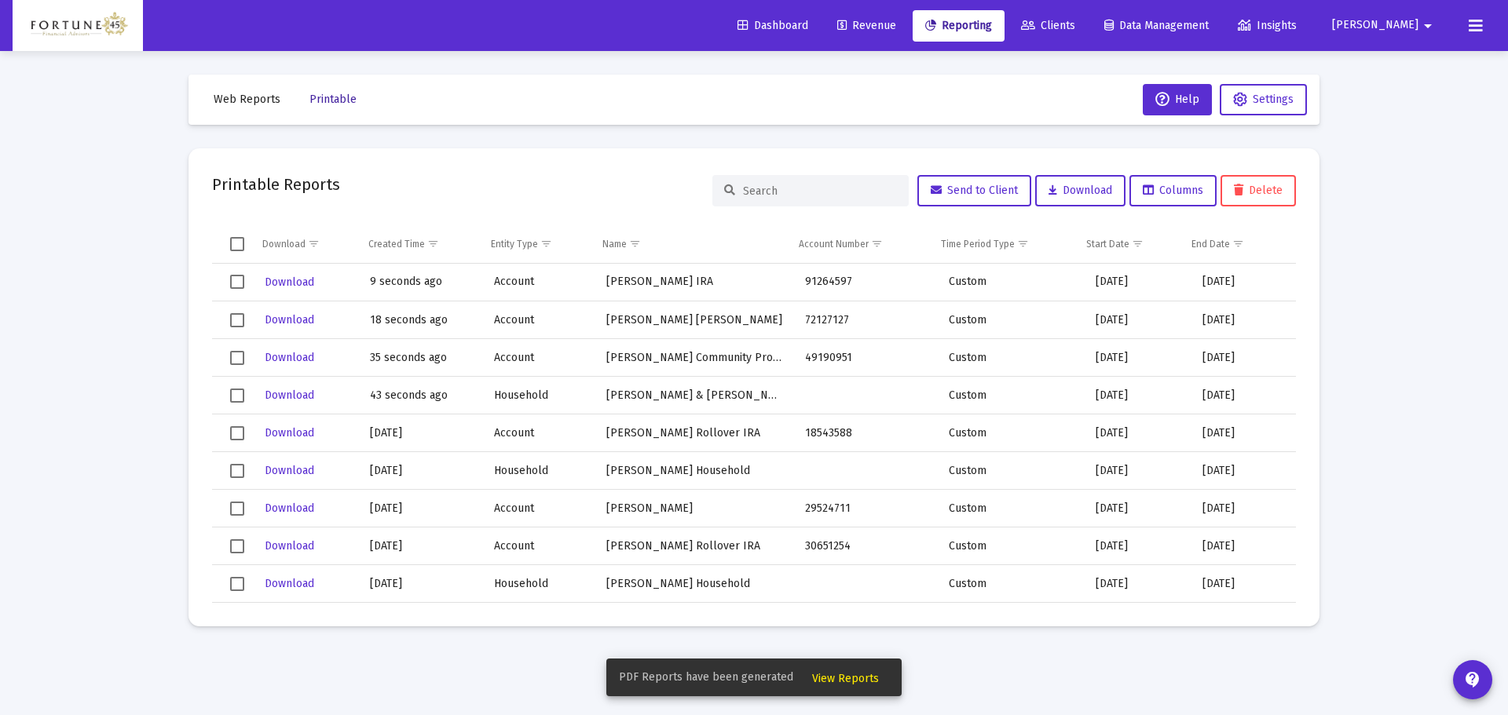
click at [335, 101] on span "Printable" at bounding box center [332, 99] width 47 height 13
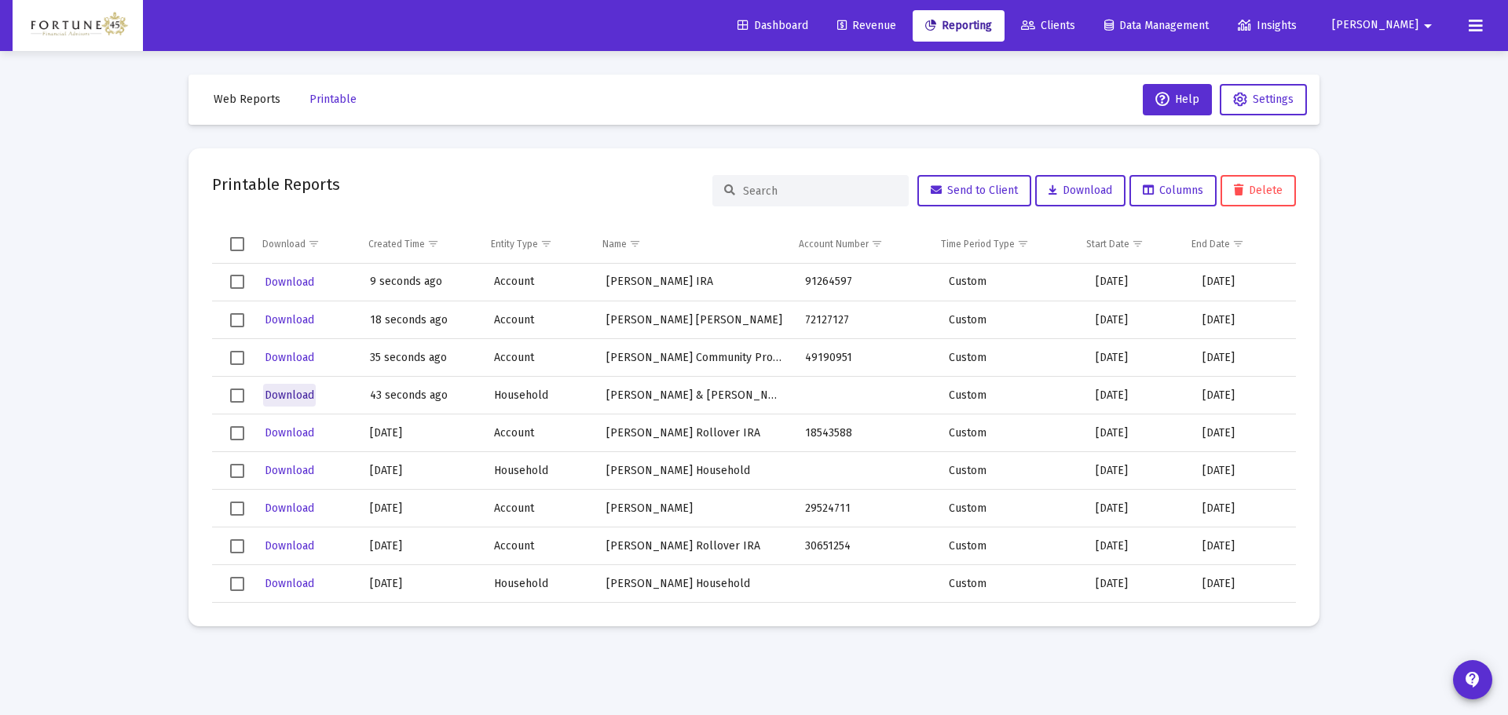
click at [307, 393] on span "Download" at bounding box center [289, 395] width 49 height 13
click at [302, 357] on span "Download" at bounding box center [289, 357] width 49 height 13
click at [292, 319] on span "Download" at bounding box center [289, 319] width 49 height 13
click at [291, 282] on span "Download" at bounding box center [289, 282] width 49 height 13
click at [269, 100] on span "Web Reports" at bounding box center [247, 99] width 67 height 13
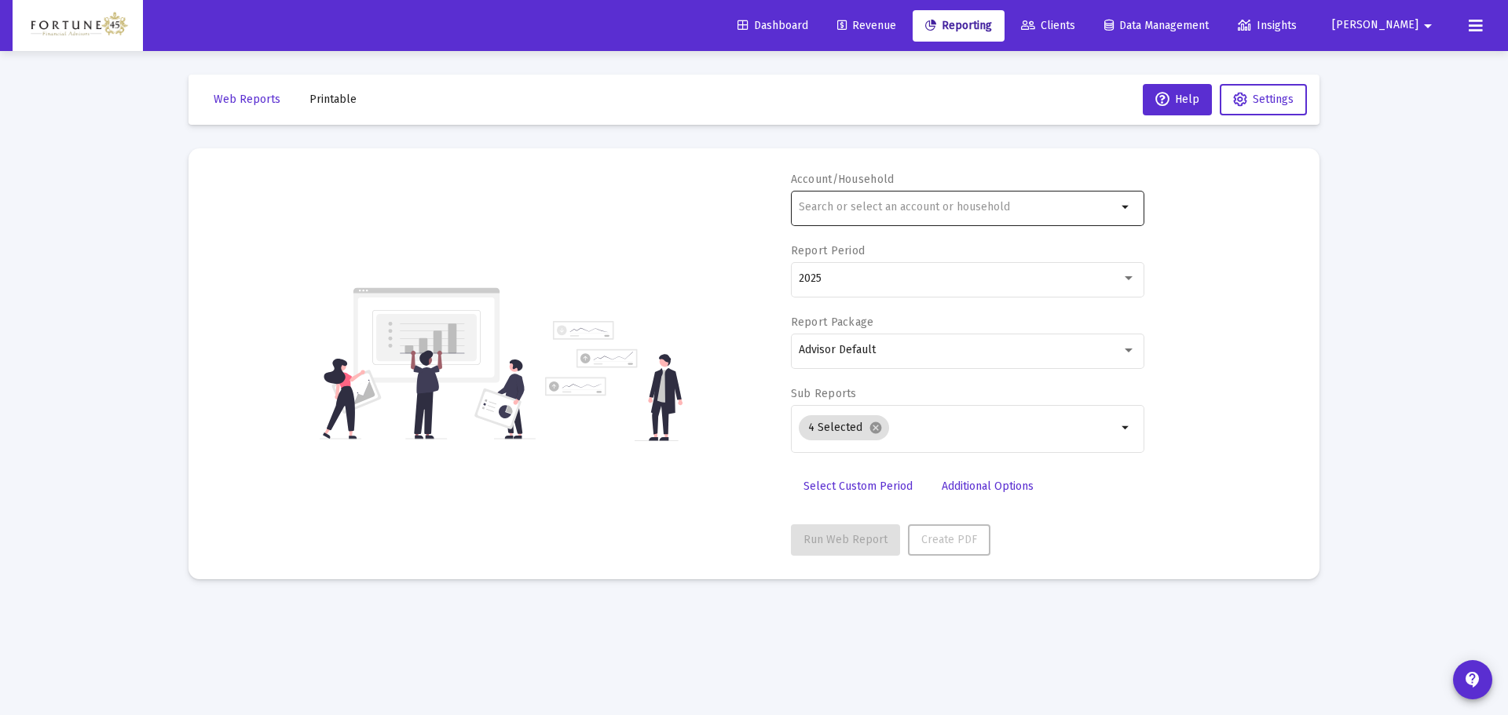
click at [862, 207] on input "text" at bounding box center [958, 207] width 318 height 13
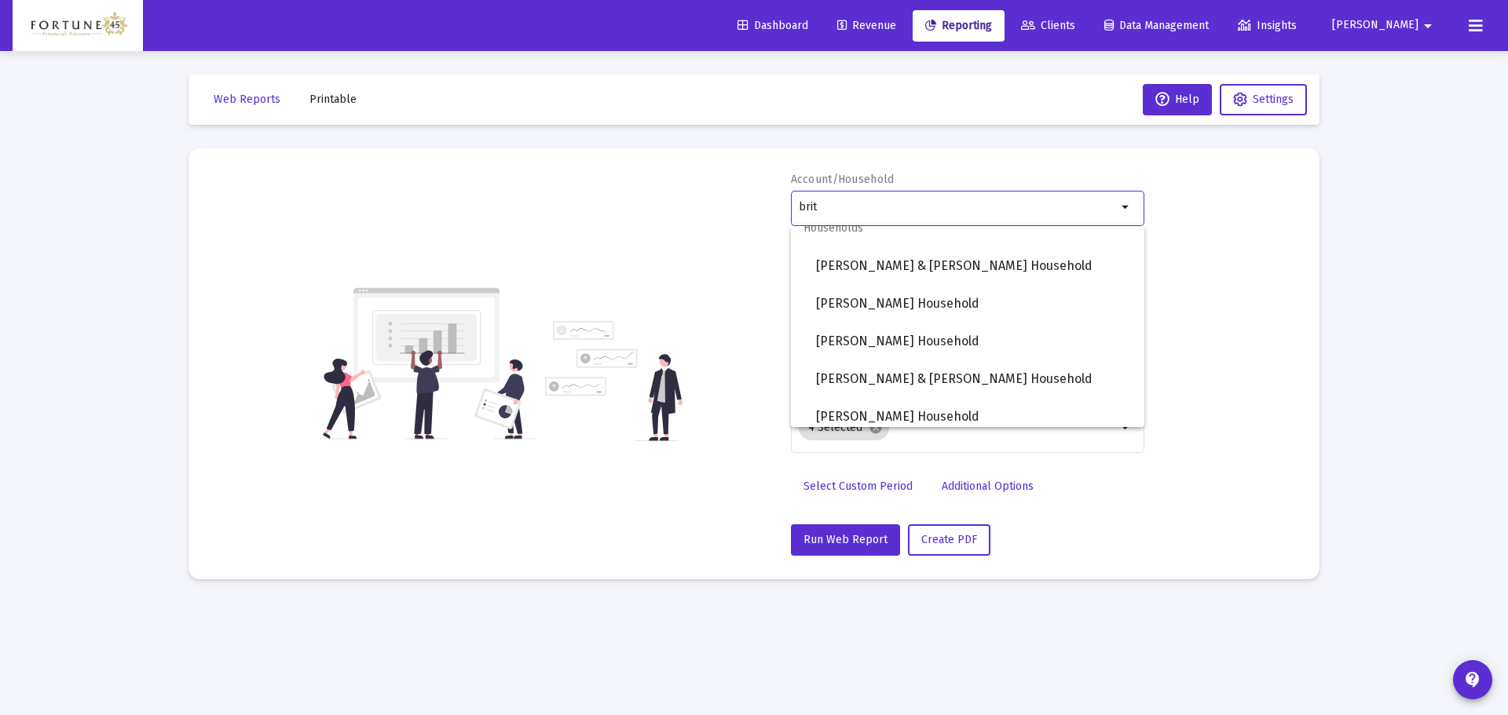
scroll to position [471, 0]
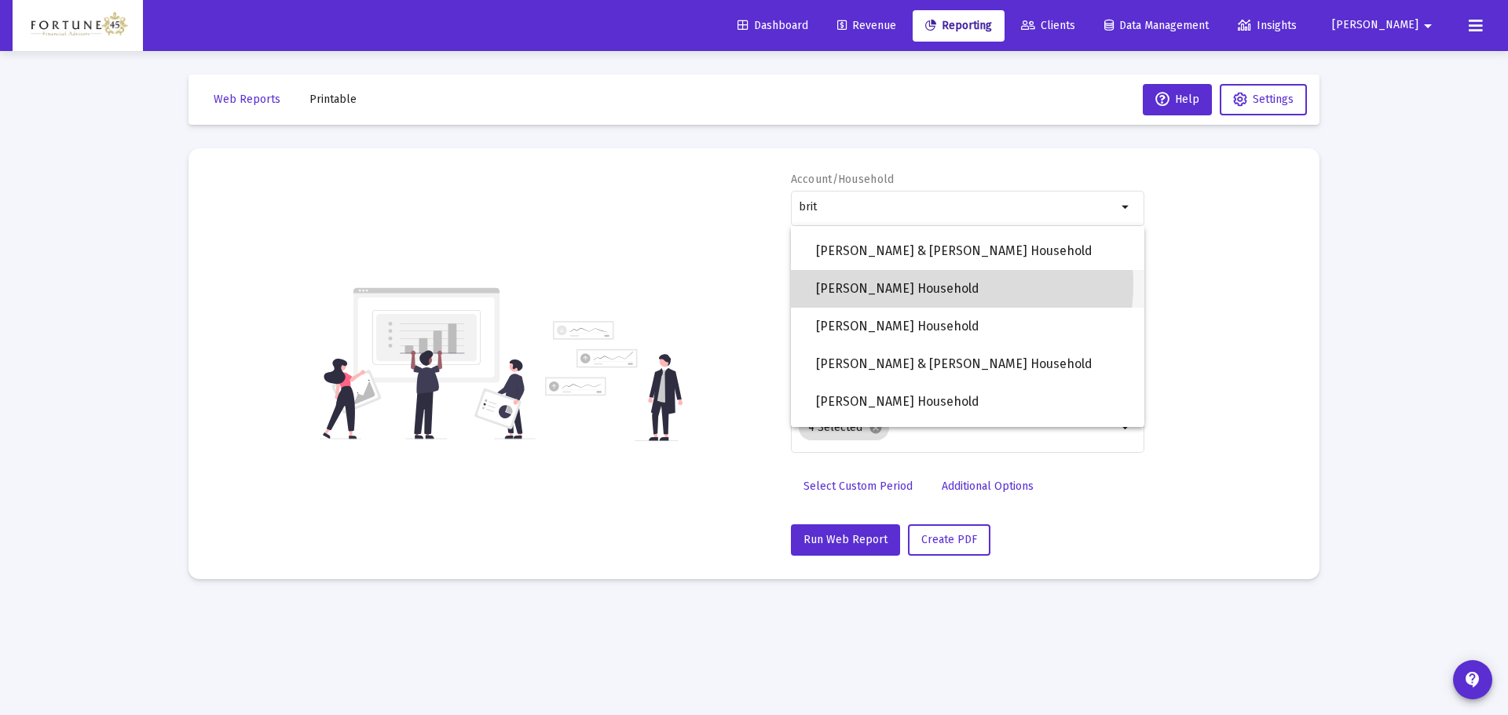
click at [922, 284] on span "Britney Deveer Household" at bounding box center [974, 289] width 316 height 38
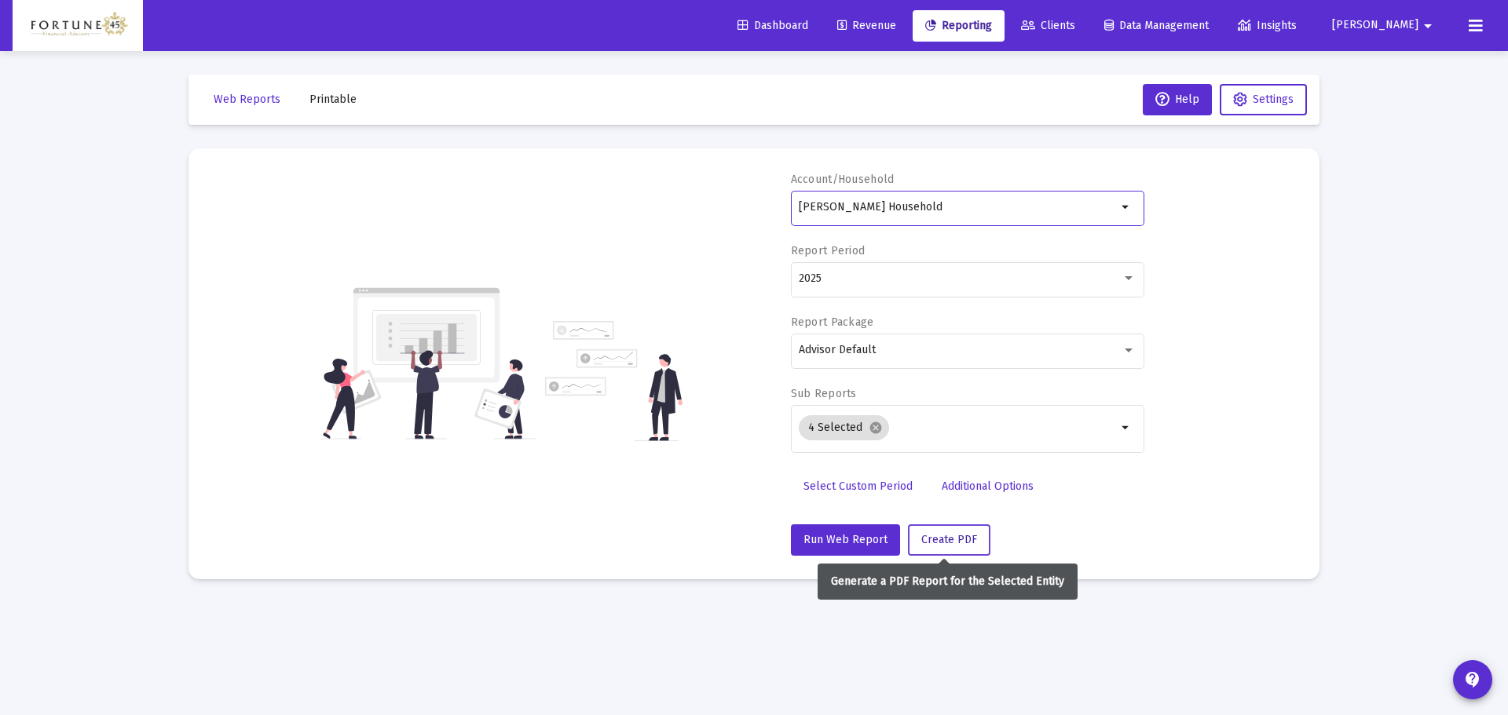
click at [965, 542] on span "Create PDF" at bounding box center [949, 539] width 56 height 13
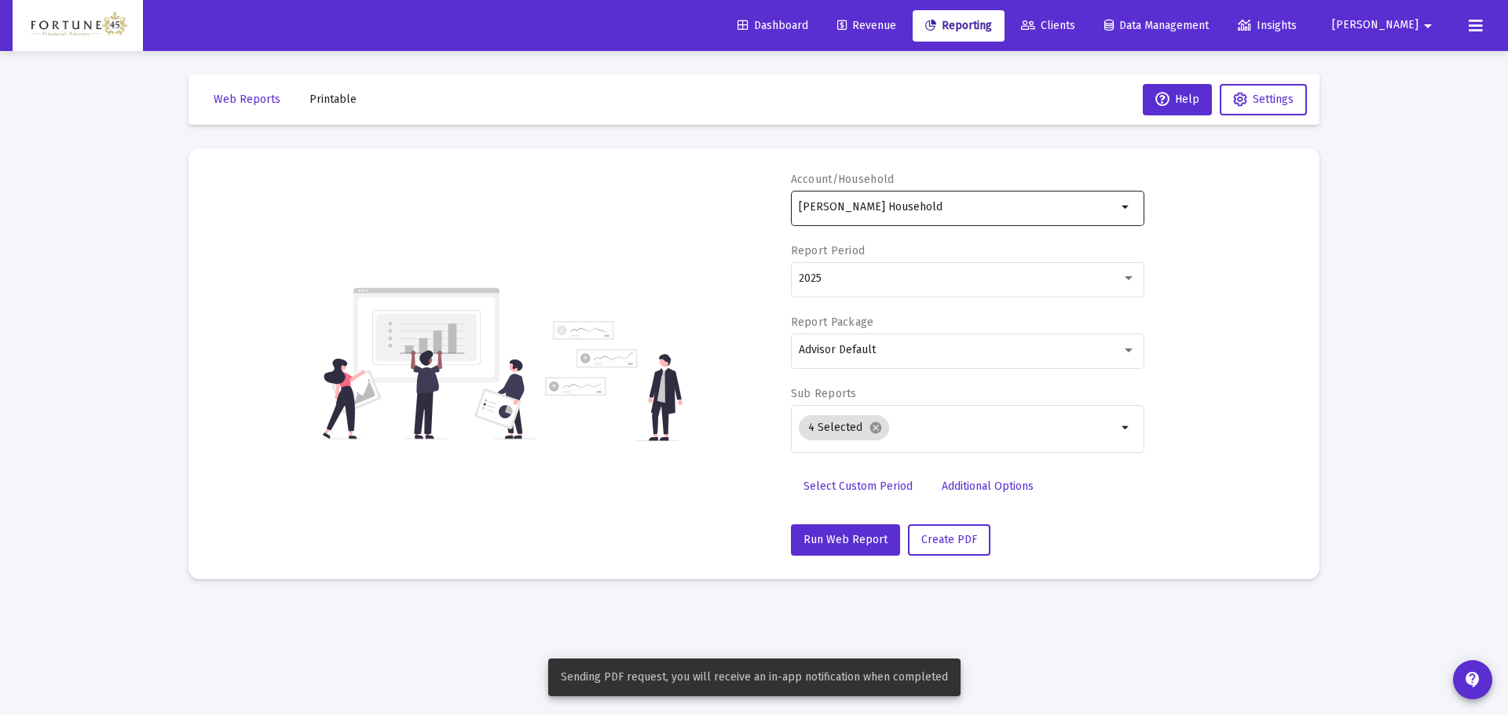
click at [922, 225] on div "Britney Deveer Household" at bounding box center [958, 207] width 318 height 38
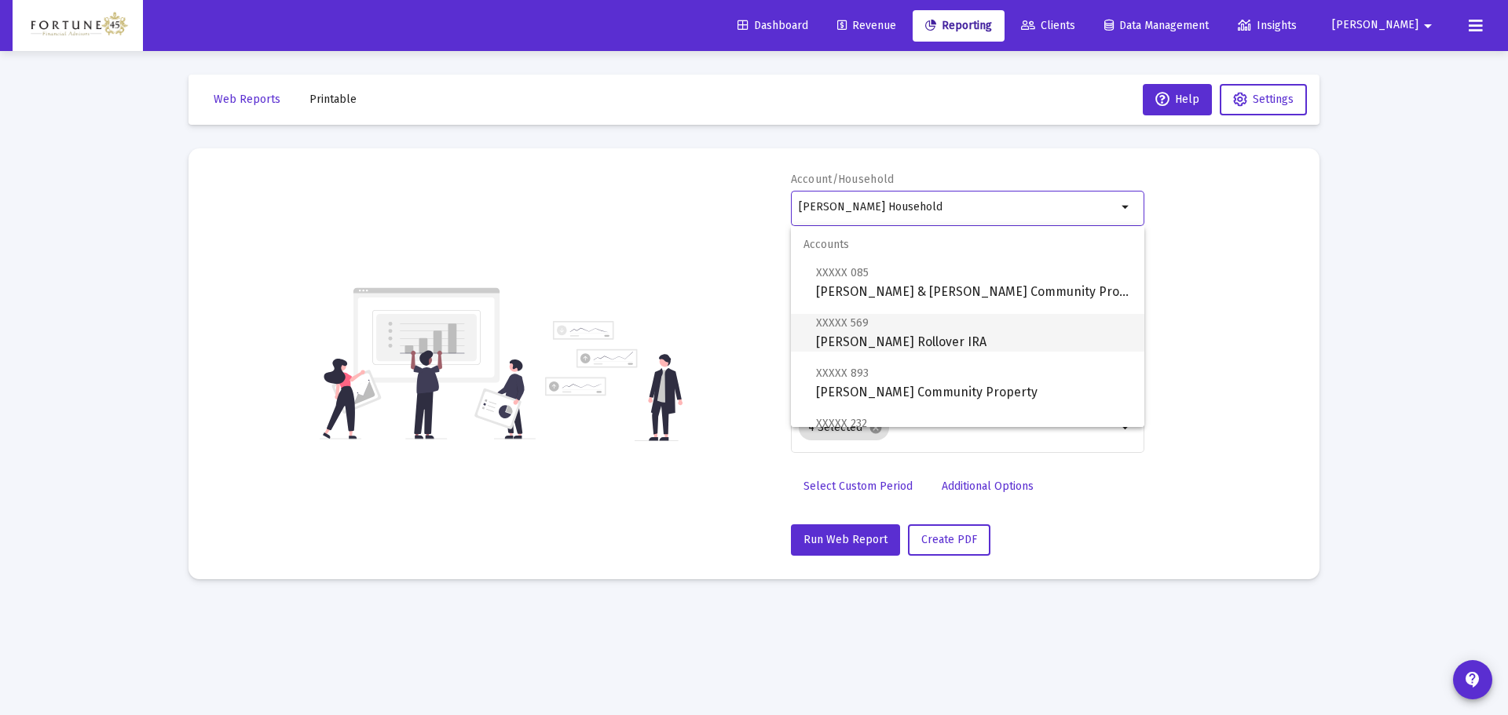
click at [916, 339] on span "XXXXX 569 Britney DeVeer Rollover IRA" at bounding box center [974, 332] width 316 height 38
type input "Britney DeVeer Rollover IRA"
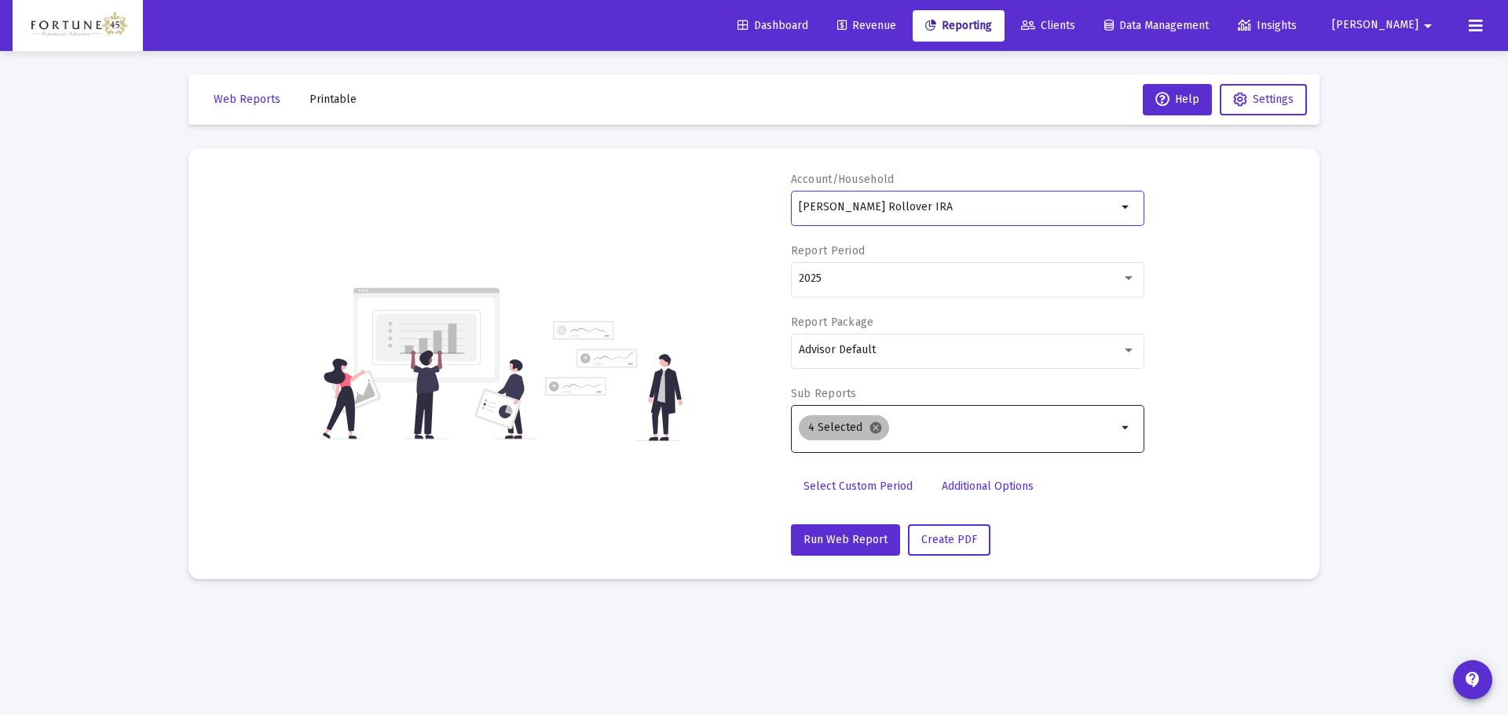
click at [872, 433] on mat-icon "cancel" at bounding box center [875, 428] width 14 height 14
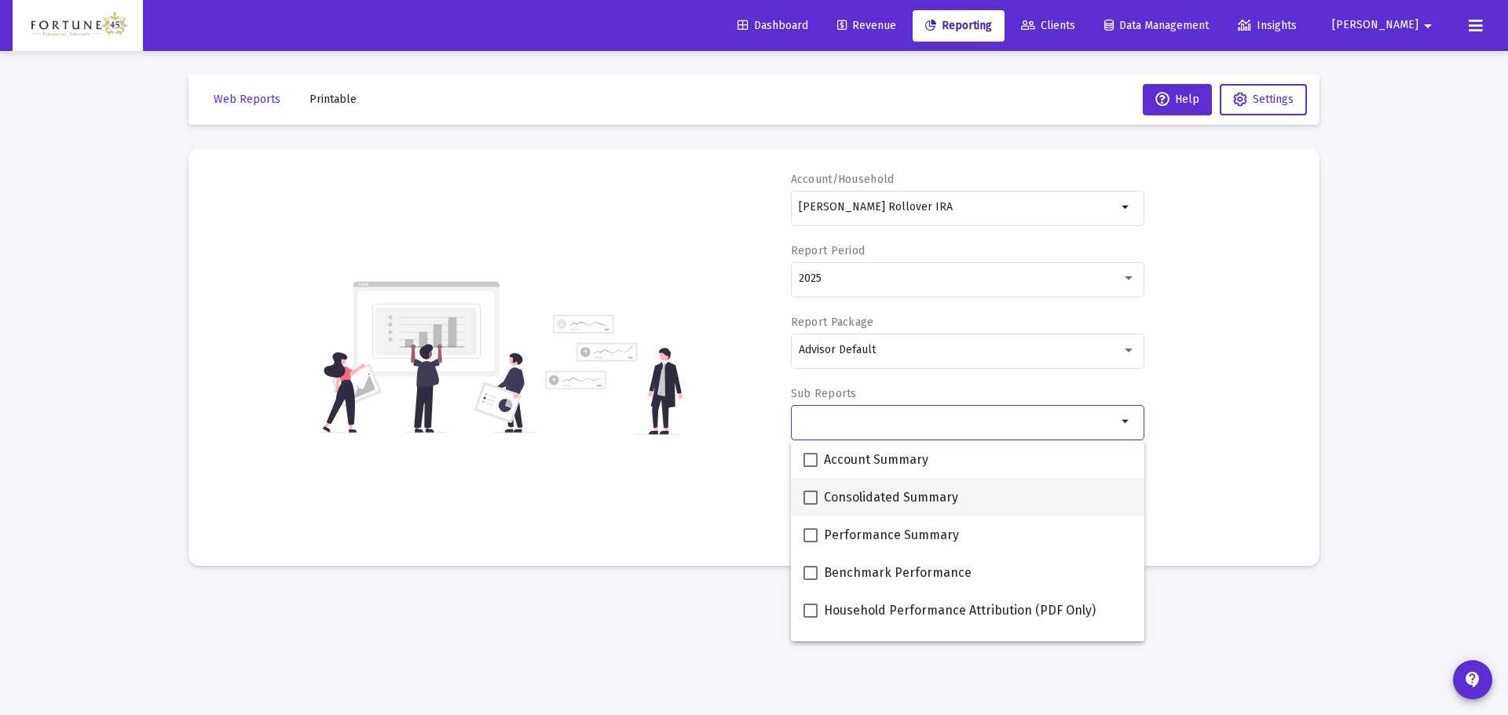
click at [859, 510] on mat-checkbox "Consolidated Summary" at bounding box center [880, 497] width 155 height 38
click at [814, 498] on span at bounding box center [810, 498] width 14 height 14
click at [810, 505] on input "Consolidated Summary" at bounding box center [810, 505] width 1 height 1
checkbox input "true"
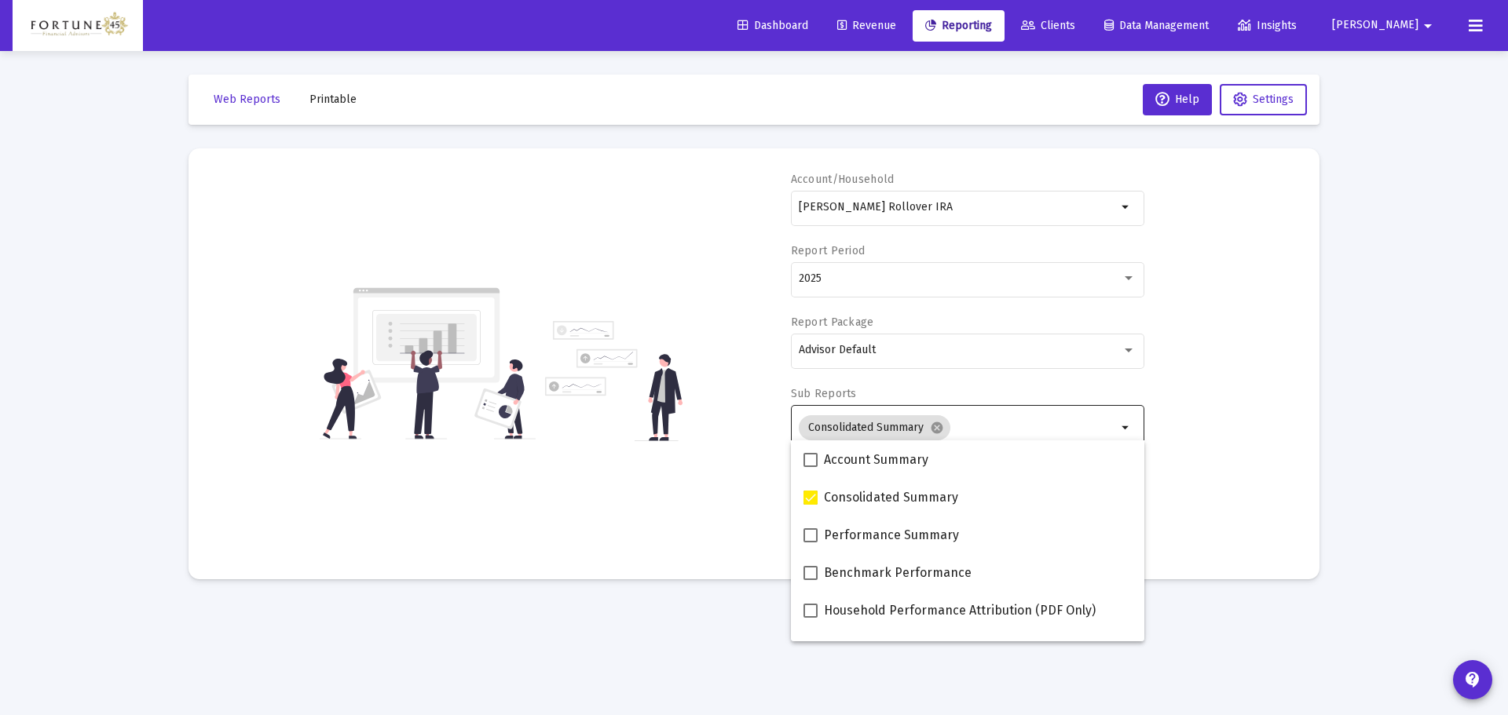
click at [740, 404] on div "Account/Household Britney DeVeer Rollover IRA arrow_drop_down Report Period 202…" at bounding box center [754, 364] width 1084 height 384
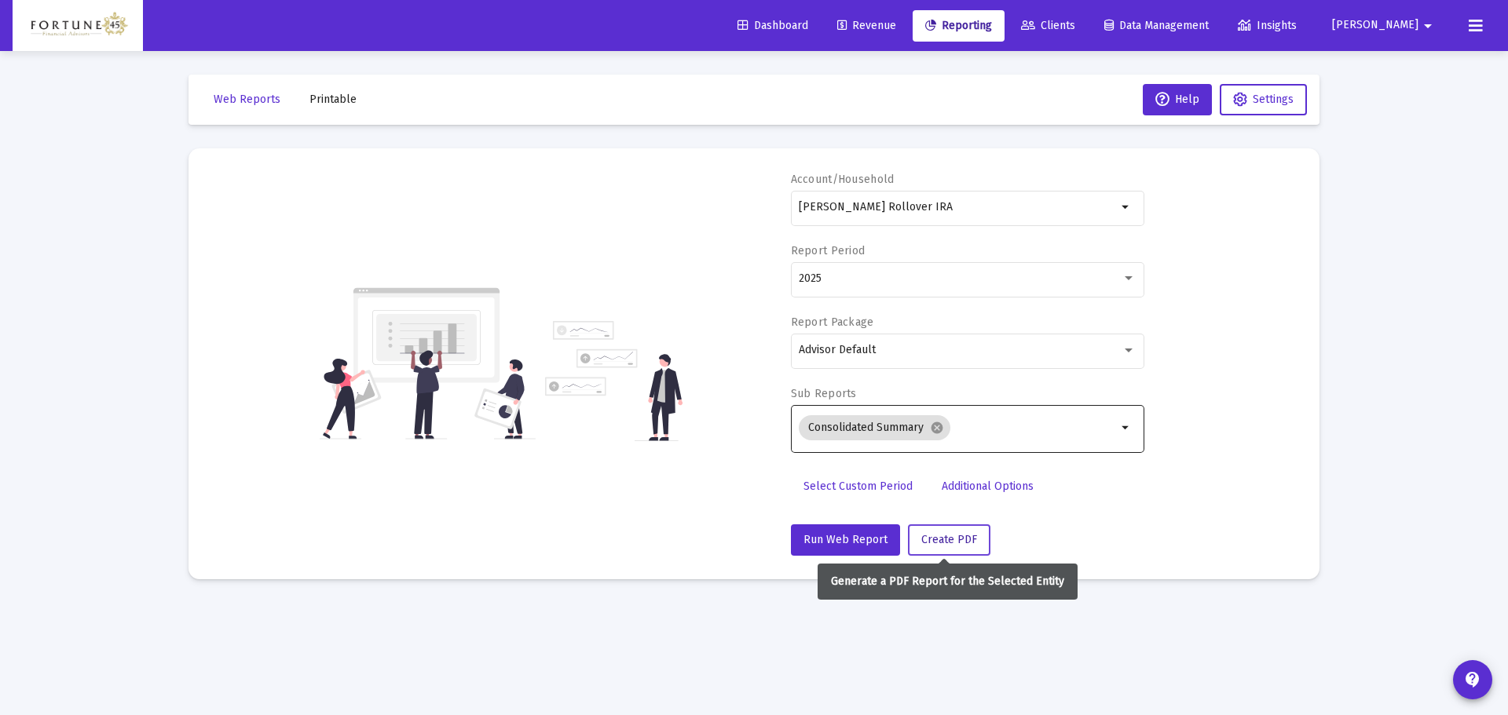
click at [965, 547] on button "Create PDF" at bounding box center [949, 540] width 82 height 31
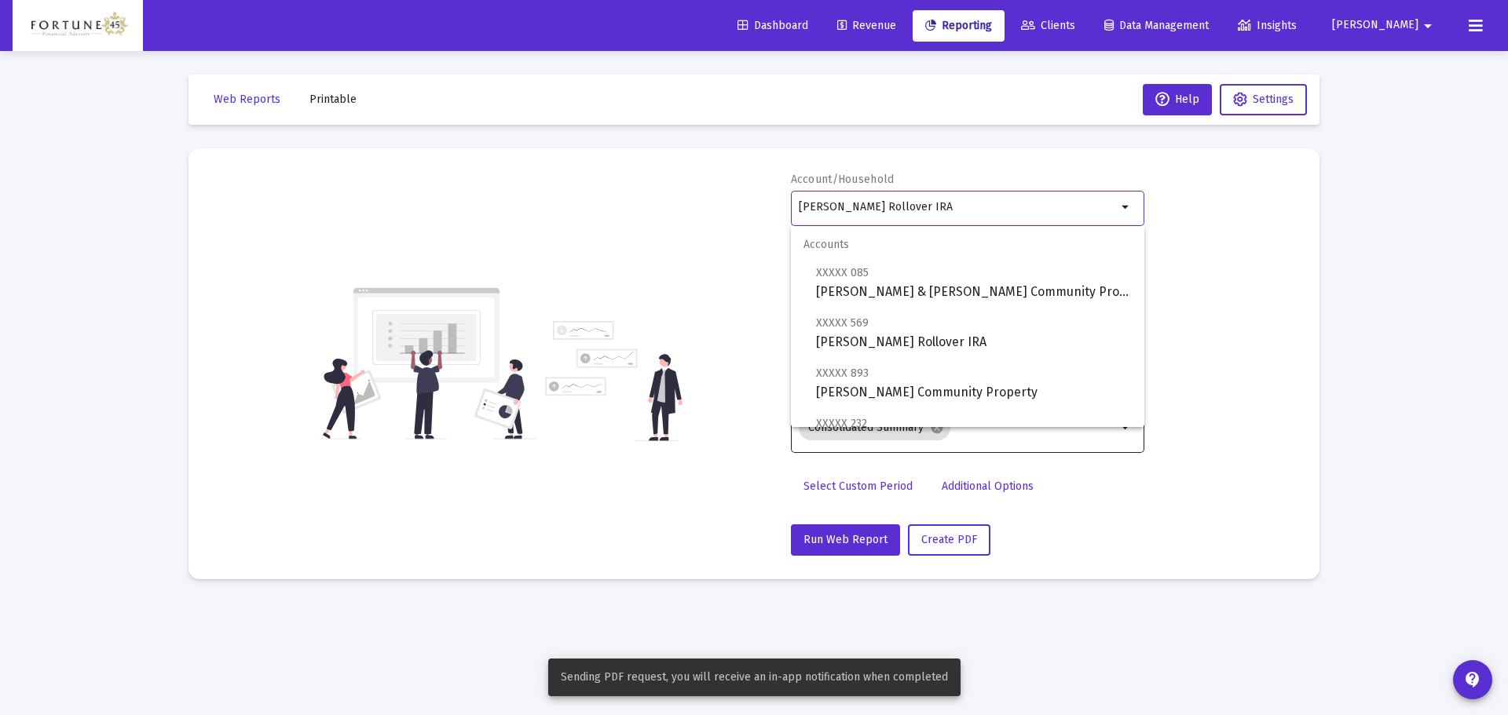
click at [960, 206] on input "Britney DeVeer Rollover IRA" at bounding box center [958, 207] width 318 height 13
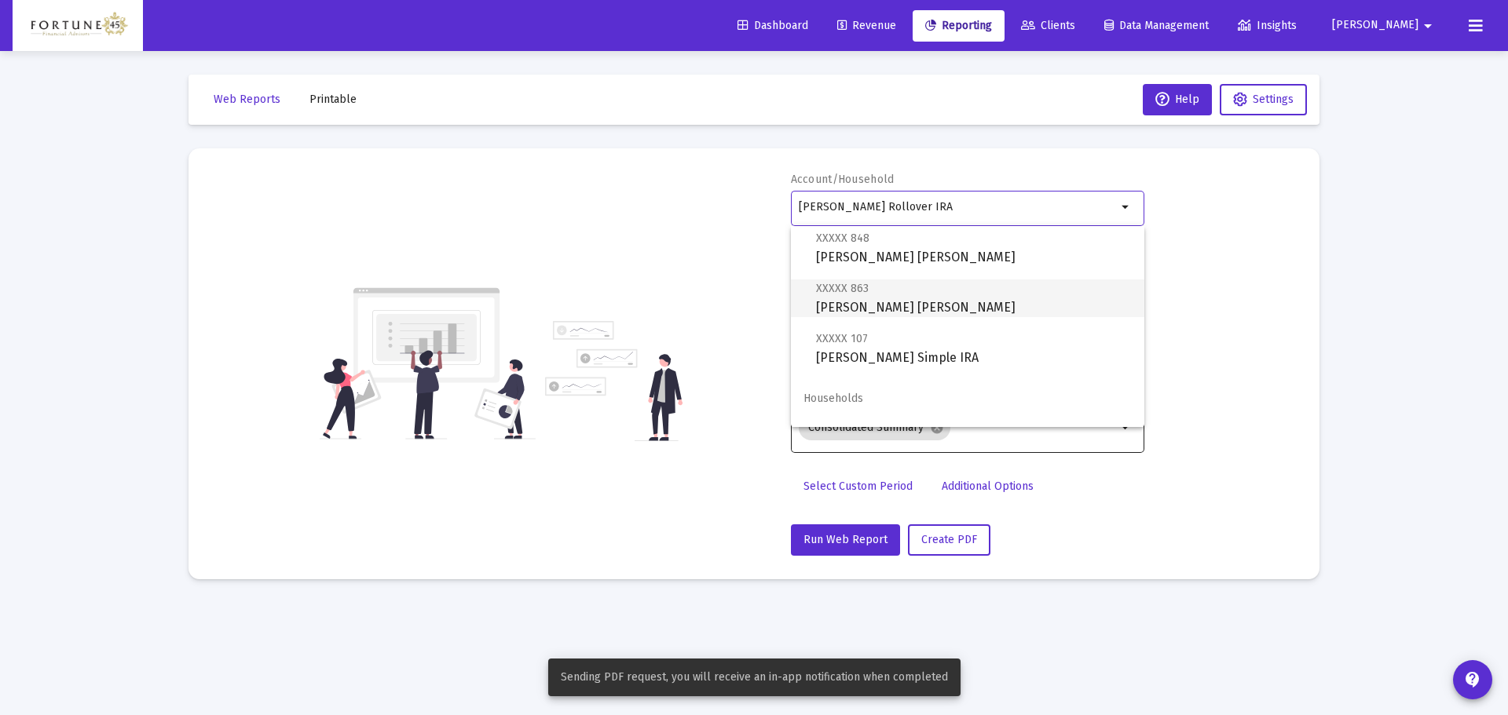
scroll to position [314, 0]
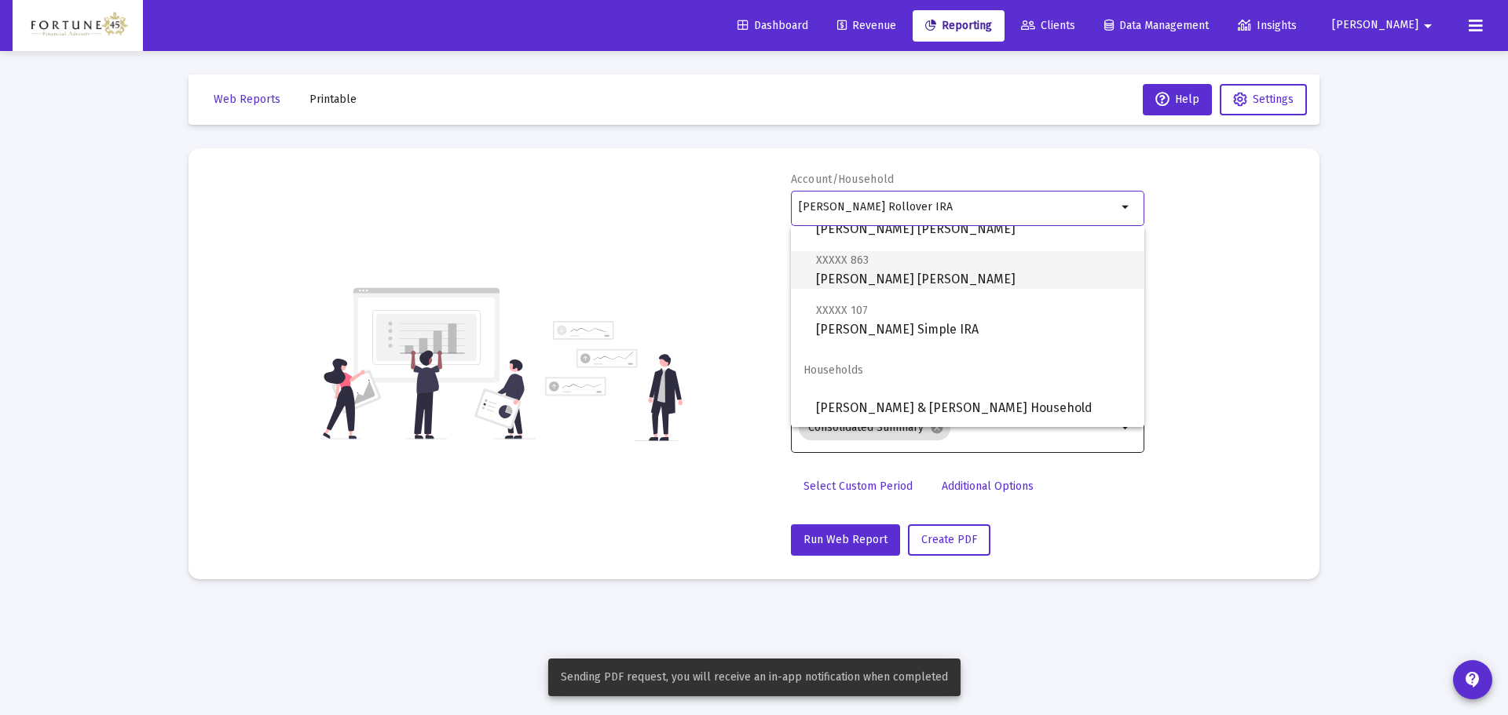
click at [913, 280] on span "XXXXX 863 Britney Deveer Roth IRA" at bounding box center [974, 269] width 316 height 38
type input "Britney Deveer Roth IRA"
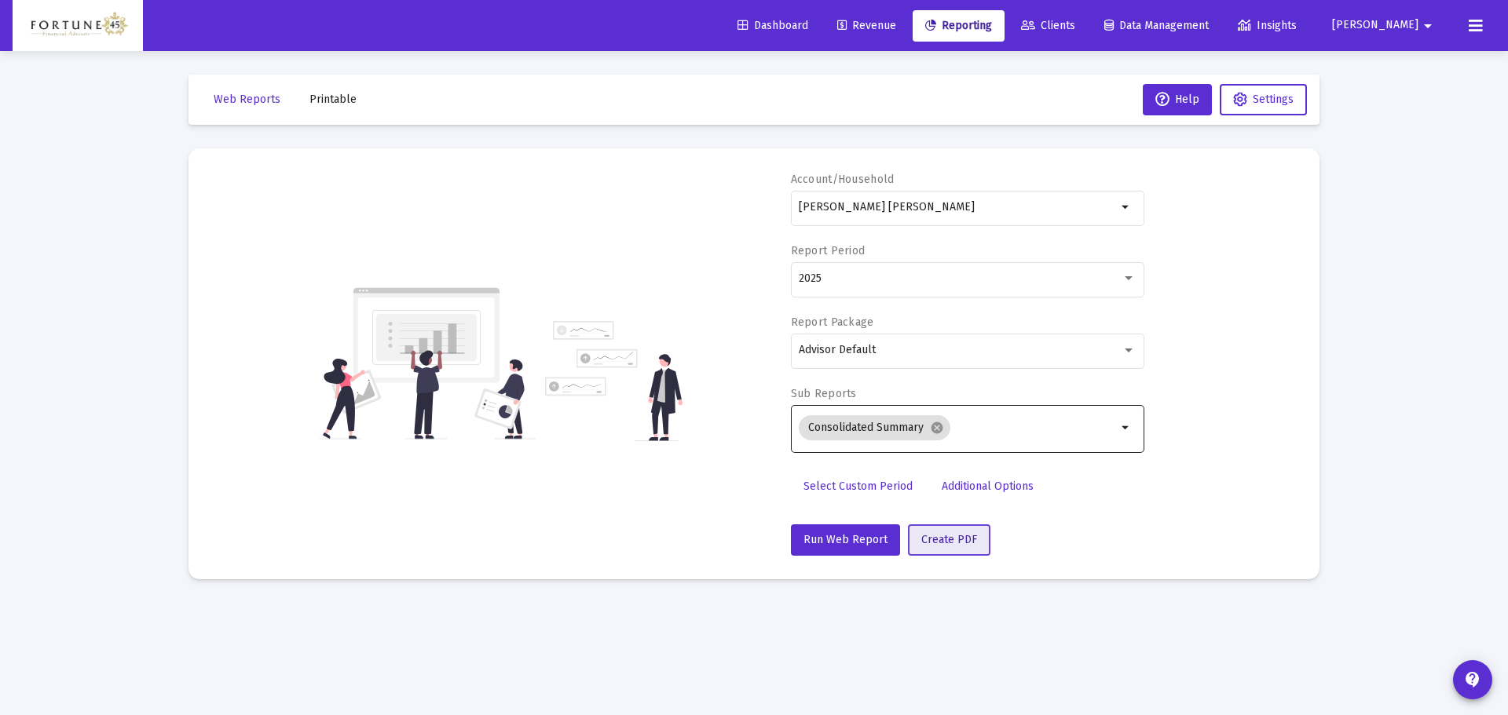
click at [941, 527] on button "Create PDF" at bounding box center [949, 540] width 82 height 31
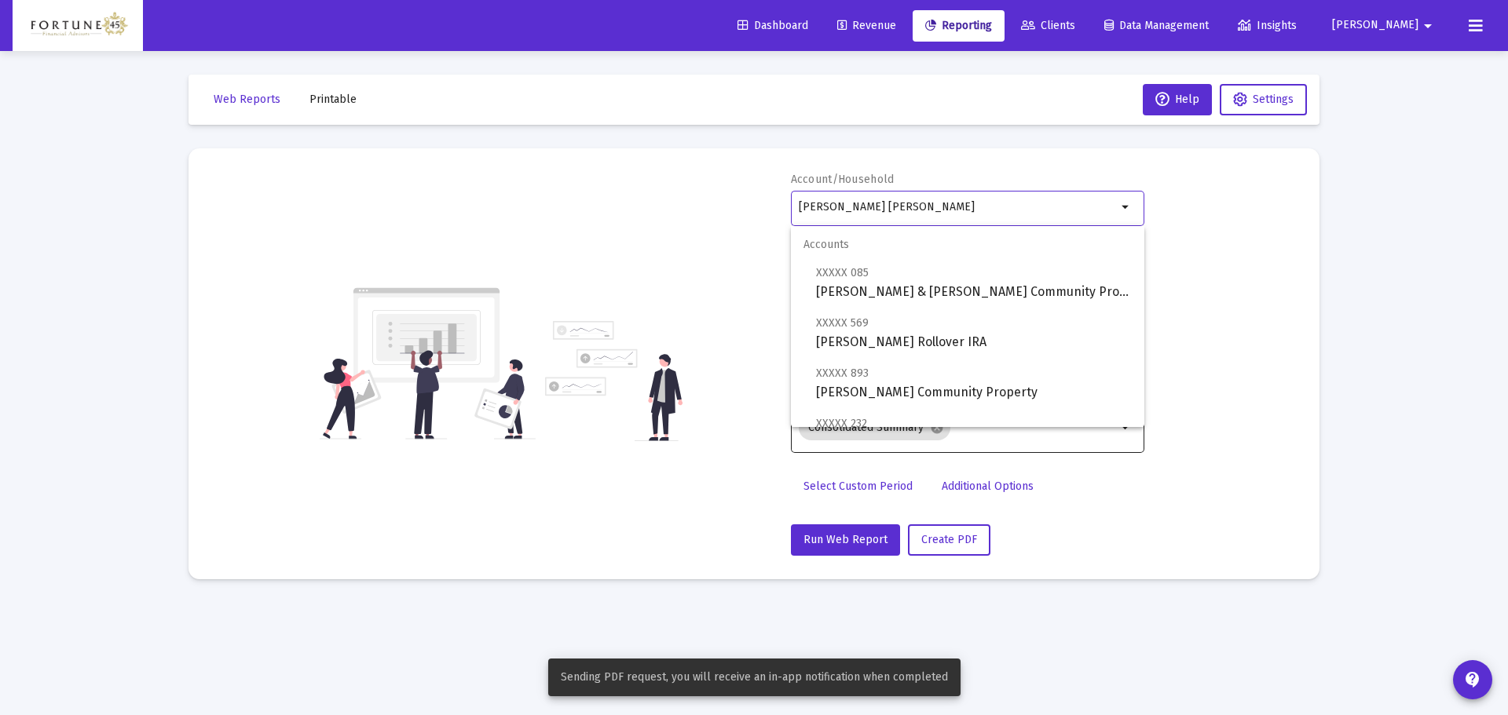
click at [942, 208] on input "Britney Deveer Roth IRA" at bounding box center [958, 207] width 318 height 13
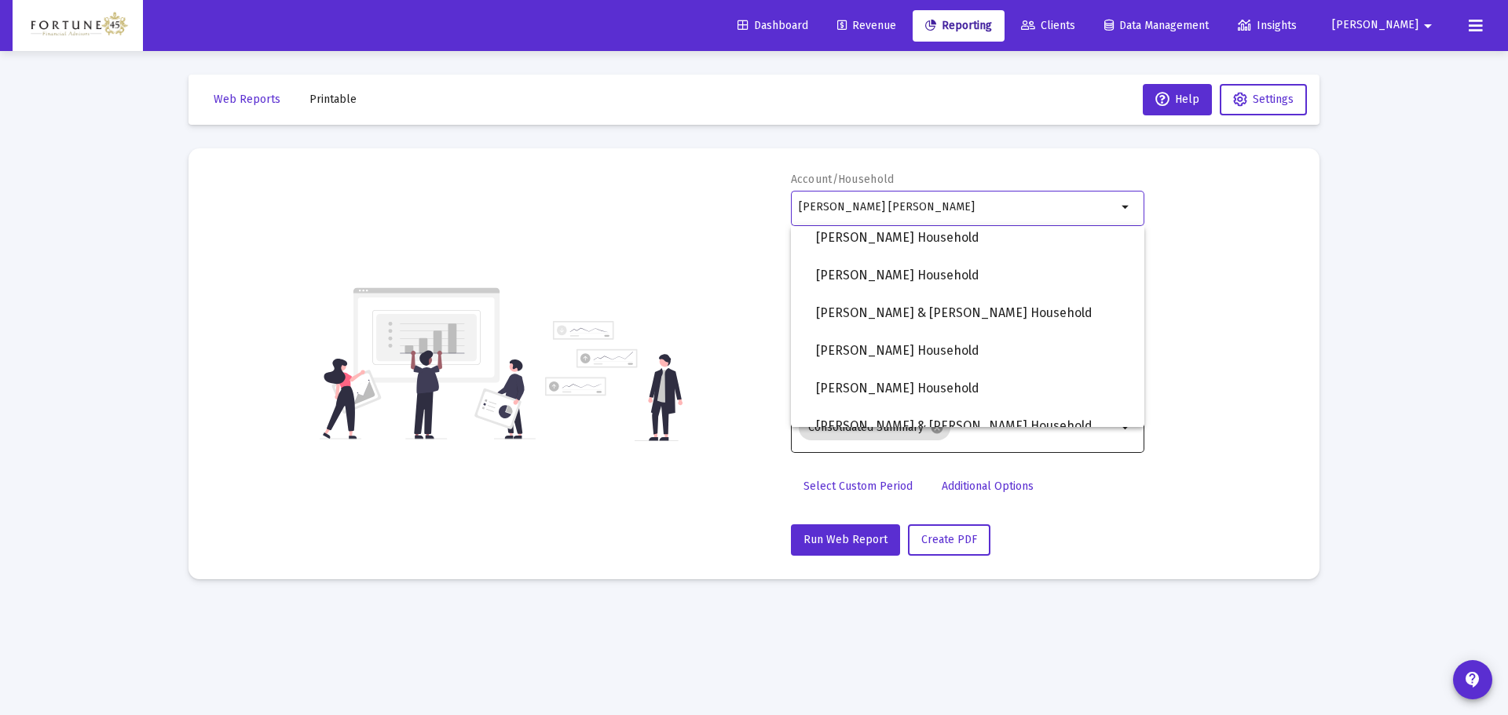
scroll to position [540, 0]
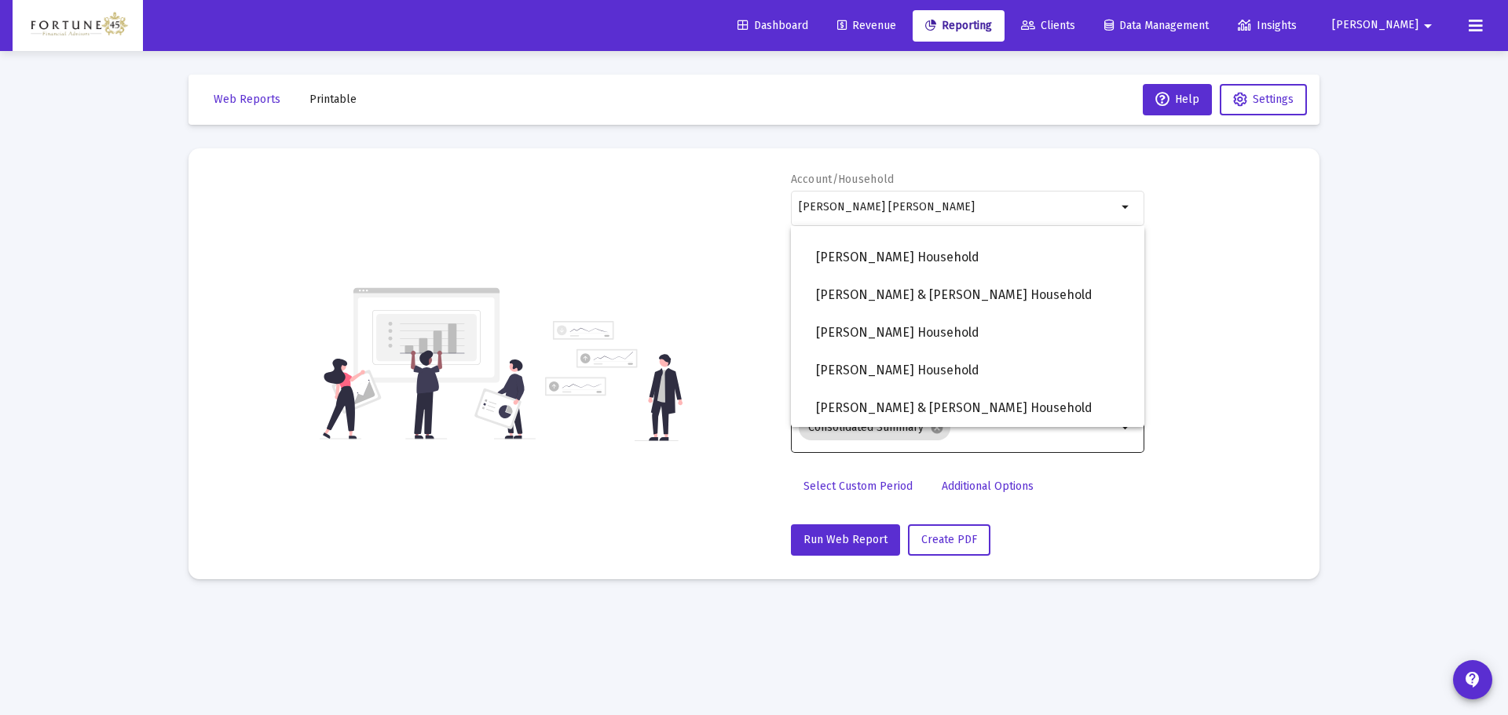
drag, startPoint x: 916, startPoint y: 215, endPoint x: 762, endPoint y: 217, distance: 154.7
click at [762, 217] on div "Account/Household Britney Deveer Roth IRA arrow_drop_down Report Period 2025 Re…" at bounding box center [754, 364] width 1084 height 384
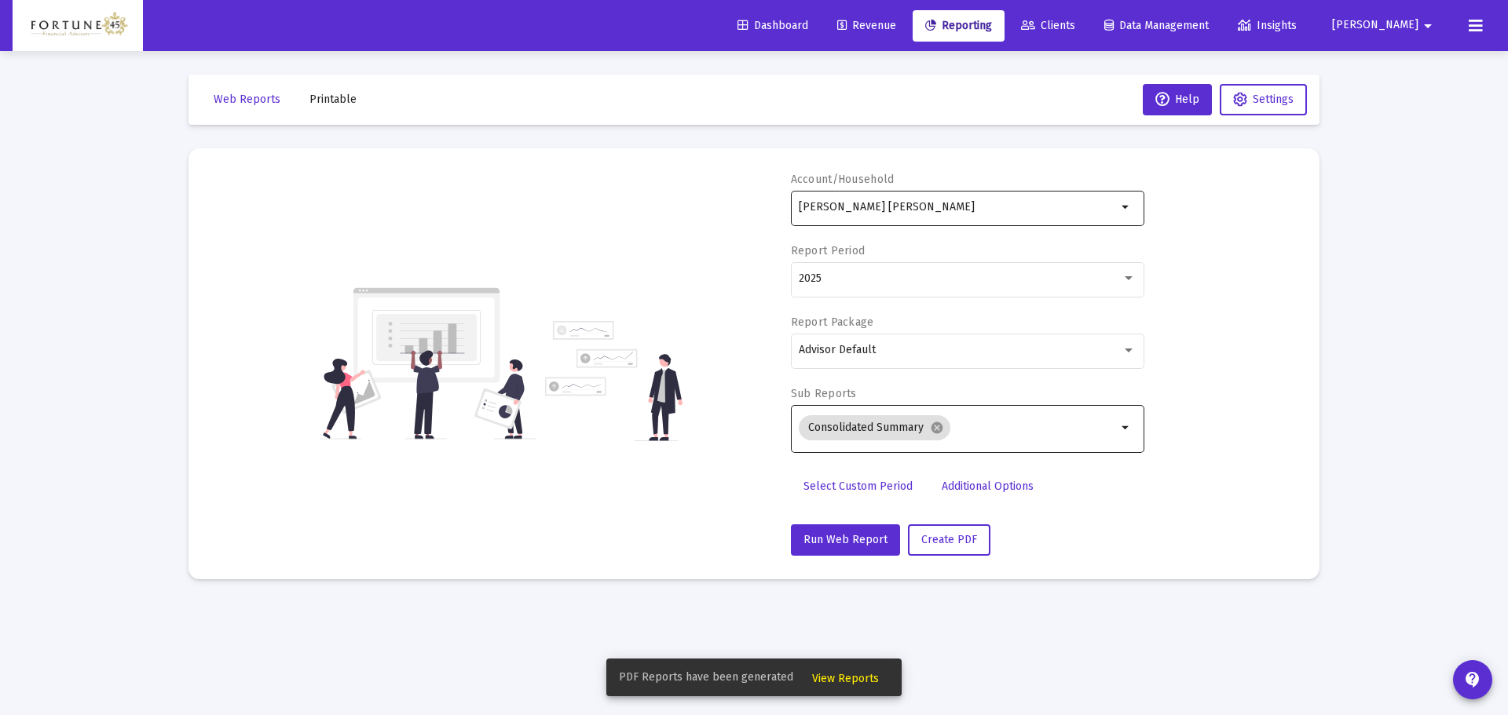
click at [932, 206] on input "Britney Deveer Roth IRA" at bounding box center [958, 207] width 318 height 13
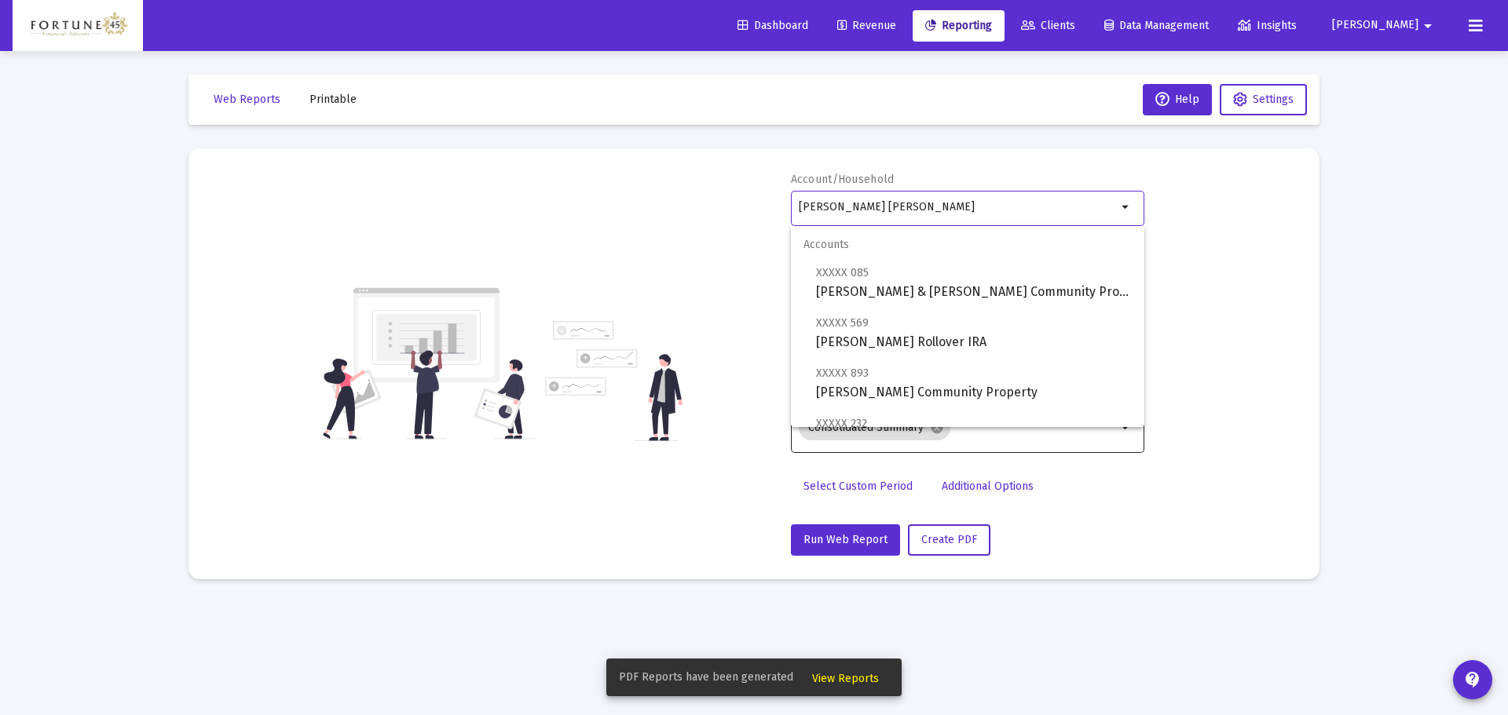
click at [932, 206] on input "Britney Deveer Roth IRA" at bounding box center [958, 207] width 318 height 13
click at [332, 111] on button "Printable" at bounding box center [333, 99] width 72 height 31
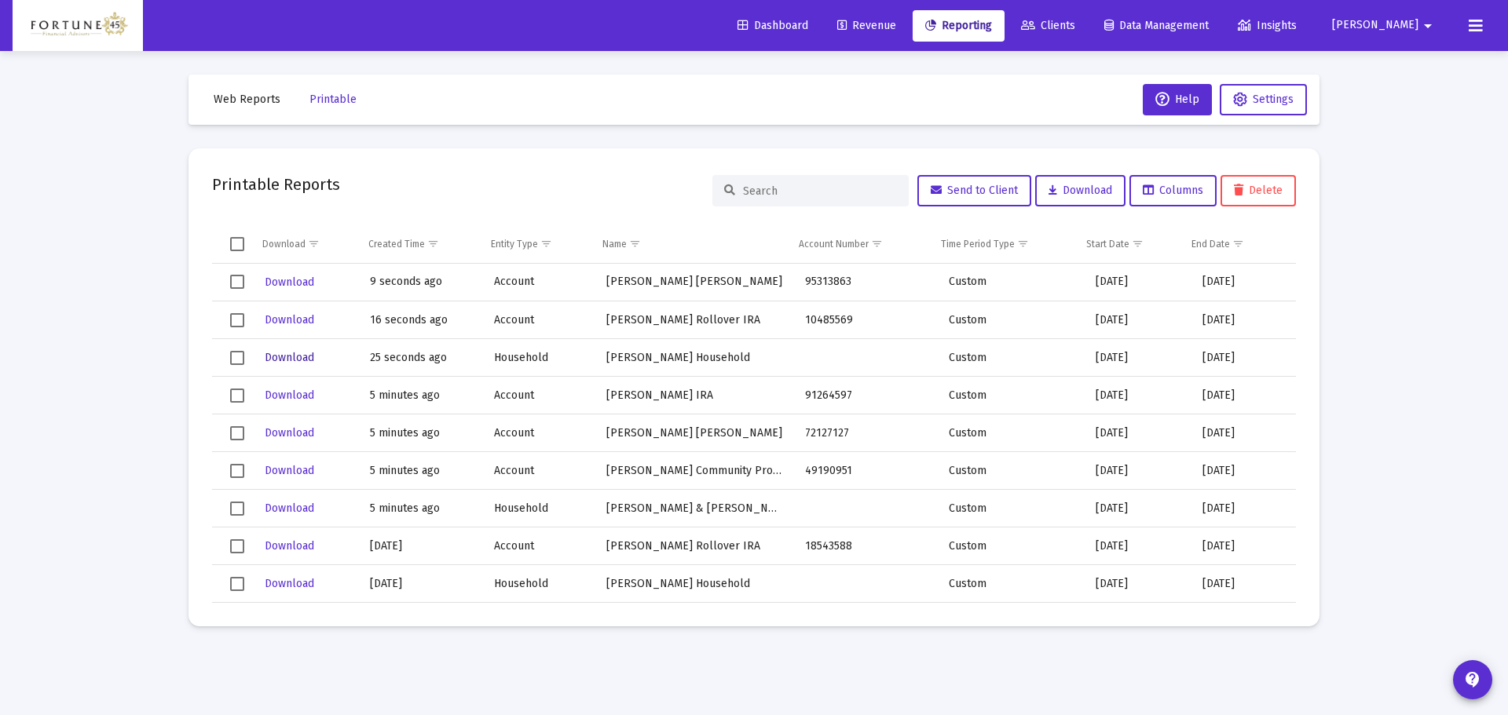
click at [276, 360] on span "Download" at bounding box center [289, 357] width 49 height 13
click at [294, 324] on span "Download" at bounding box center [289, 319] width 49 height 13
click at [299, 283] on span "Download" at bounding box center [289, 282] width 49 height 13
click at [840, 164] on mat-card "Printable Reports Send to Client Download Columns Delete Download Created Time …" at bounding box center [753, 387] width 1131 height 478
click at [339, 107] on button "Printable" at bounding box center [333, 99] width 72 height 31
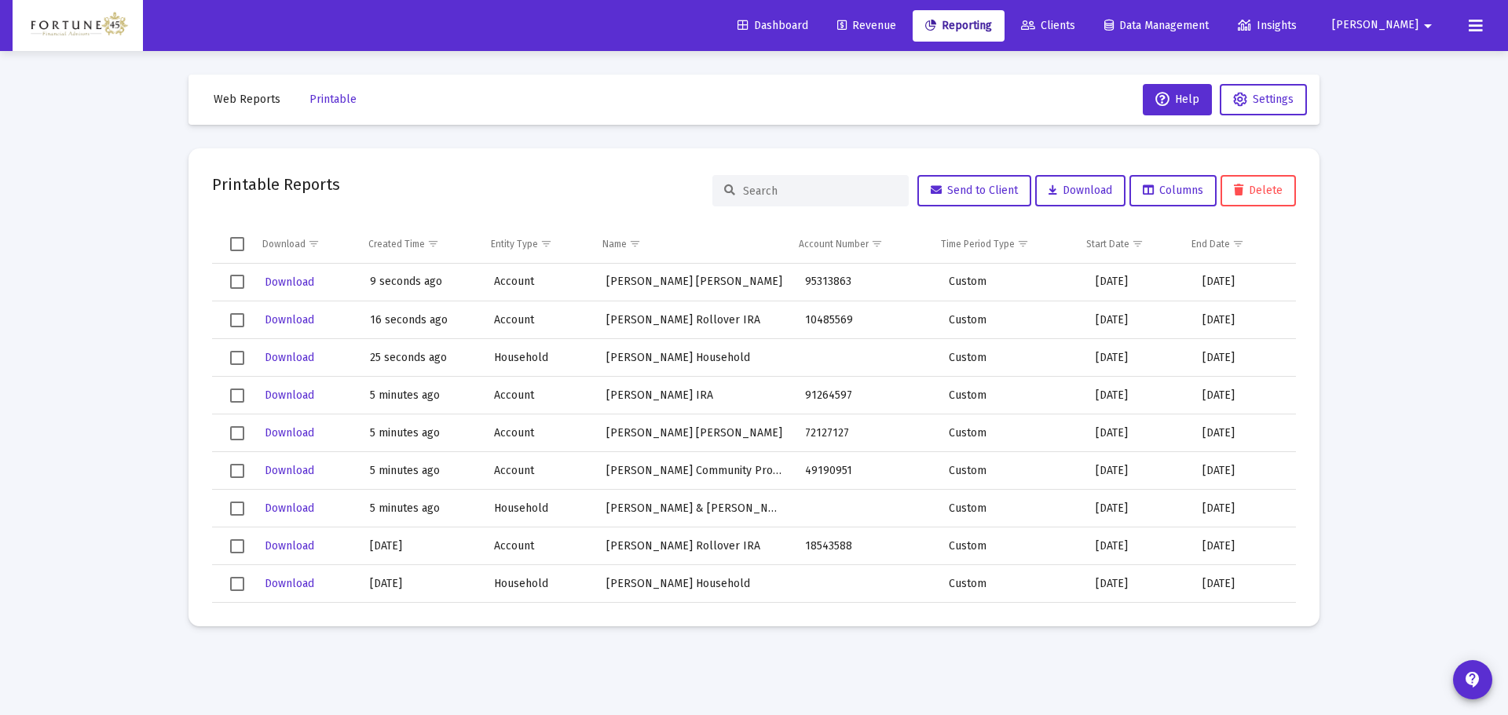
click at [197, 107] on mat-toolbar-row "Web Reports Printable Help Settings" at bounding box center [753, 100] width 1131 height 50
click at [232, 101] on span "Web Reports" at bounding box center [247, 99] width 67 height 13
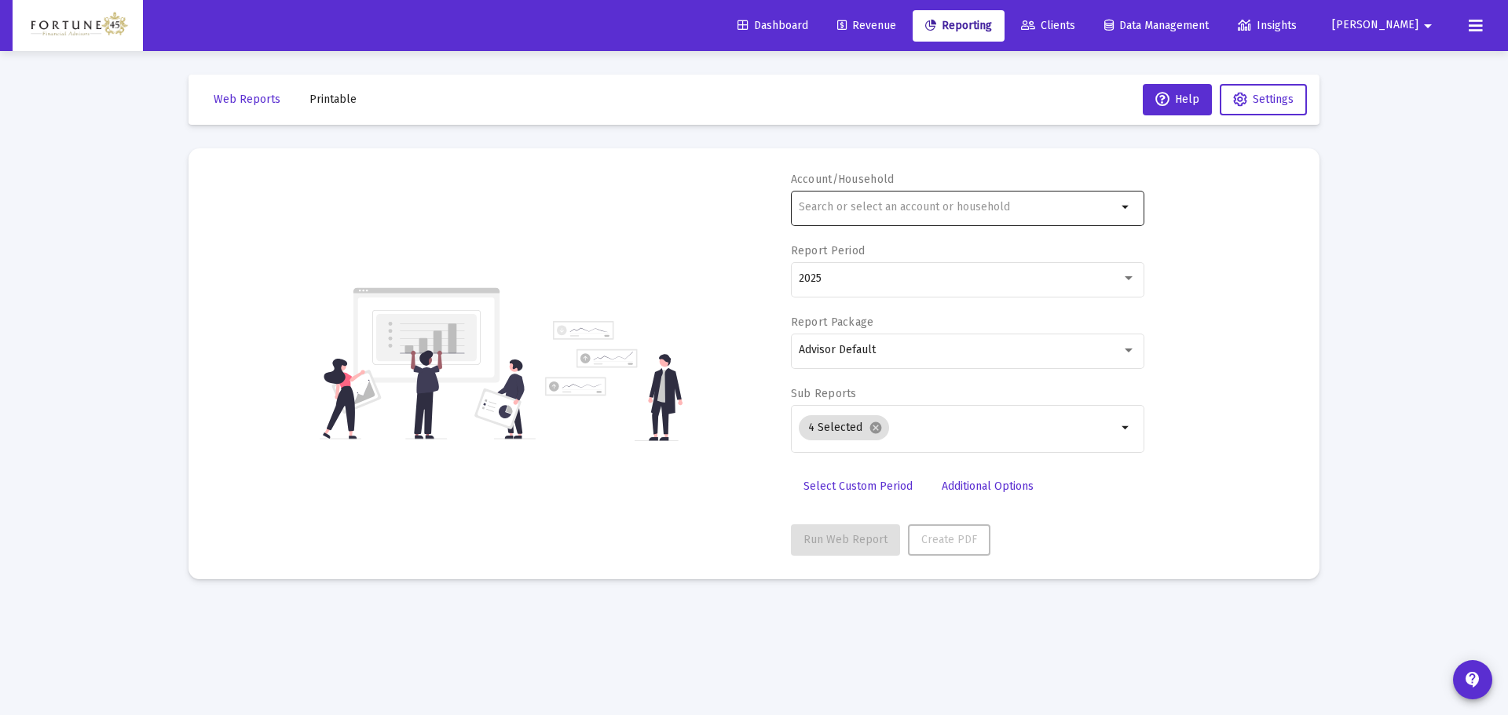
click at [848, 216] on div at bounding box center [958, 207] width 318 height 38
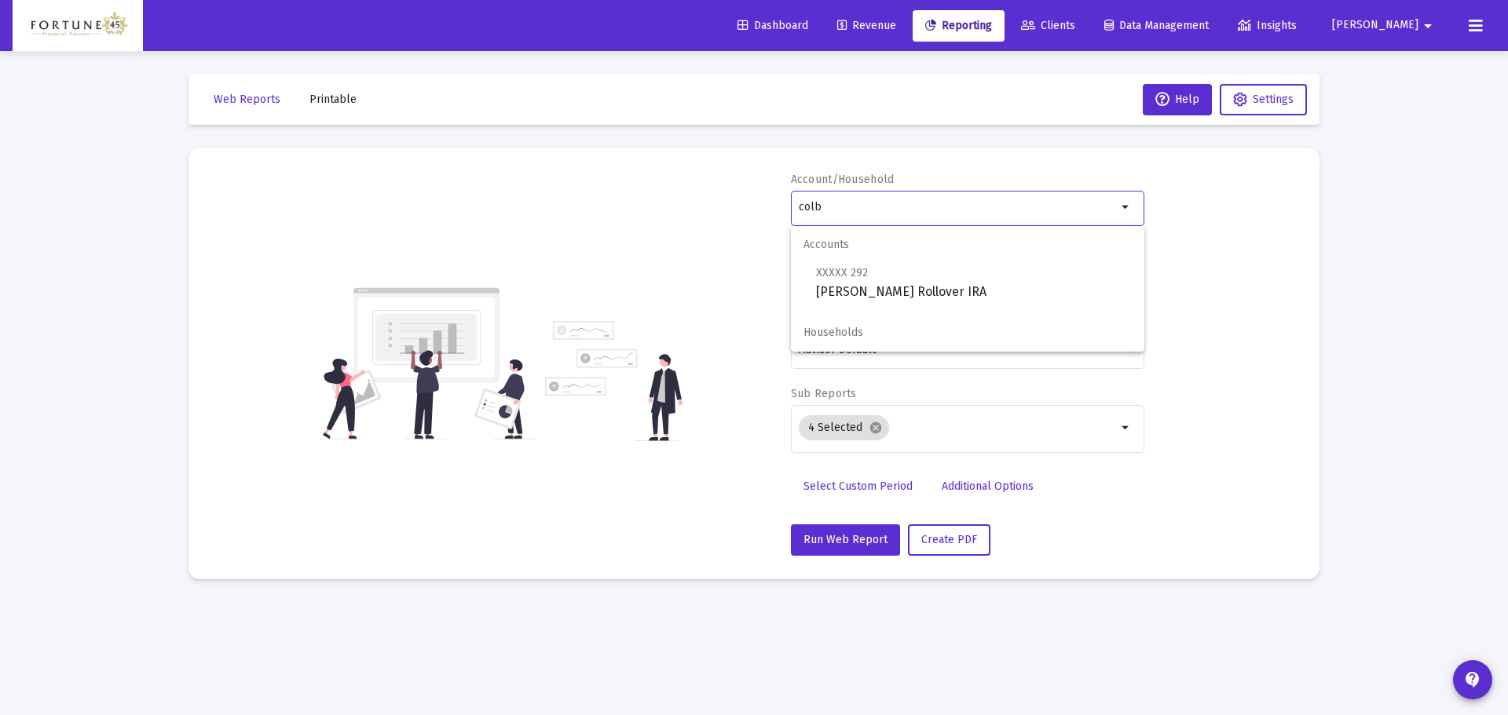
click at [996, 305] on div "Accounts XXXXX 292 Colby DeVeer Rollover IRA Households" at bounding box center [967, 289] width 353 height 126
click at [920, 282] on span "XXXXX 292 Colby DeVeer Rollover IRA" at bounding box center [974, 282] width 316 height 38
type input "Colby DeVeer Rollover IRA"
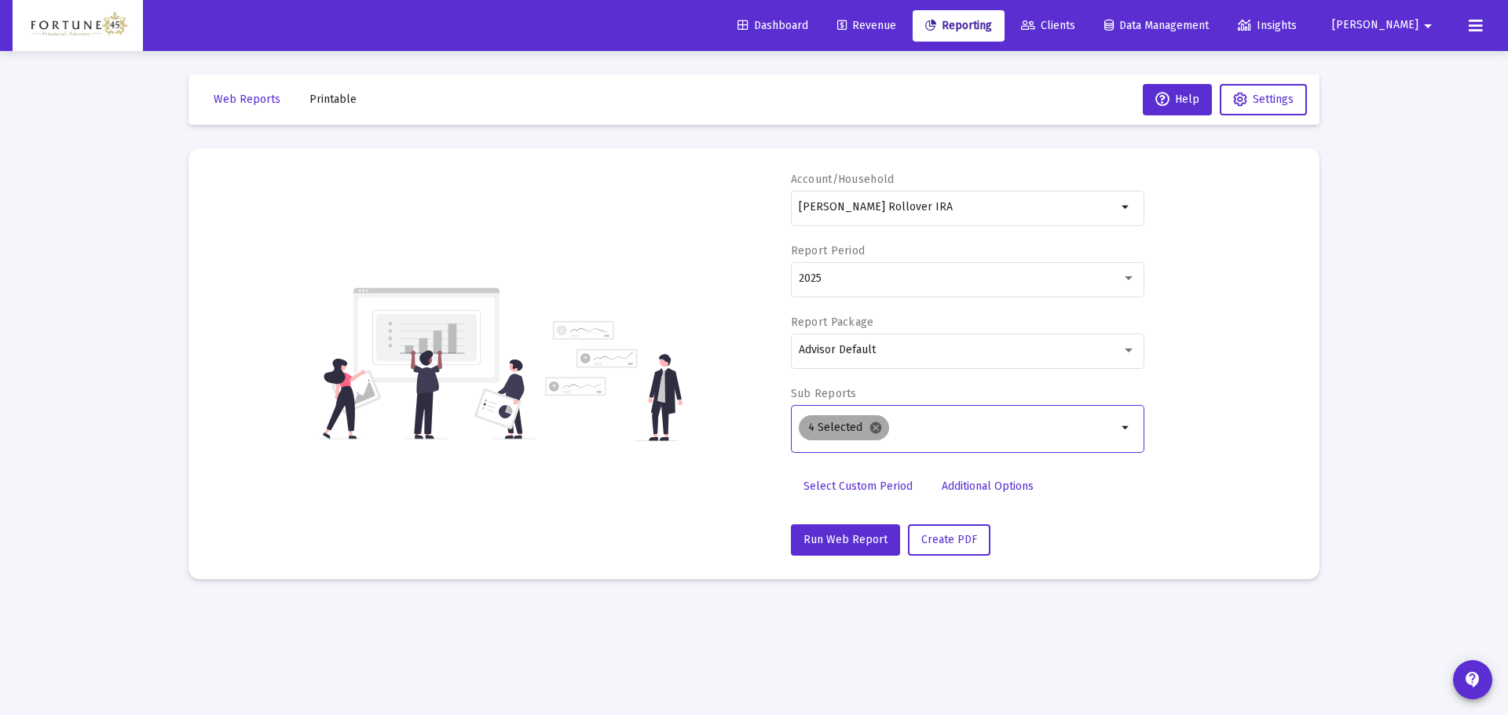
click at [874, 432] on mat-icon "cancel" at bounding box center [875, 428] width 14 height 14
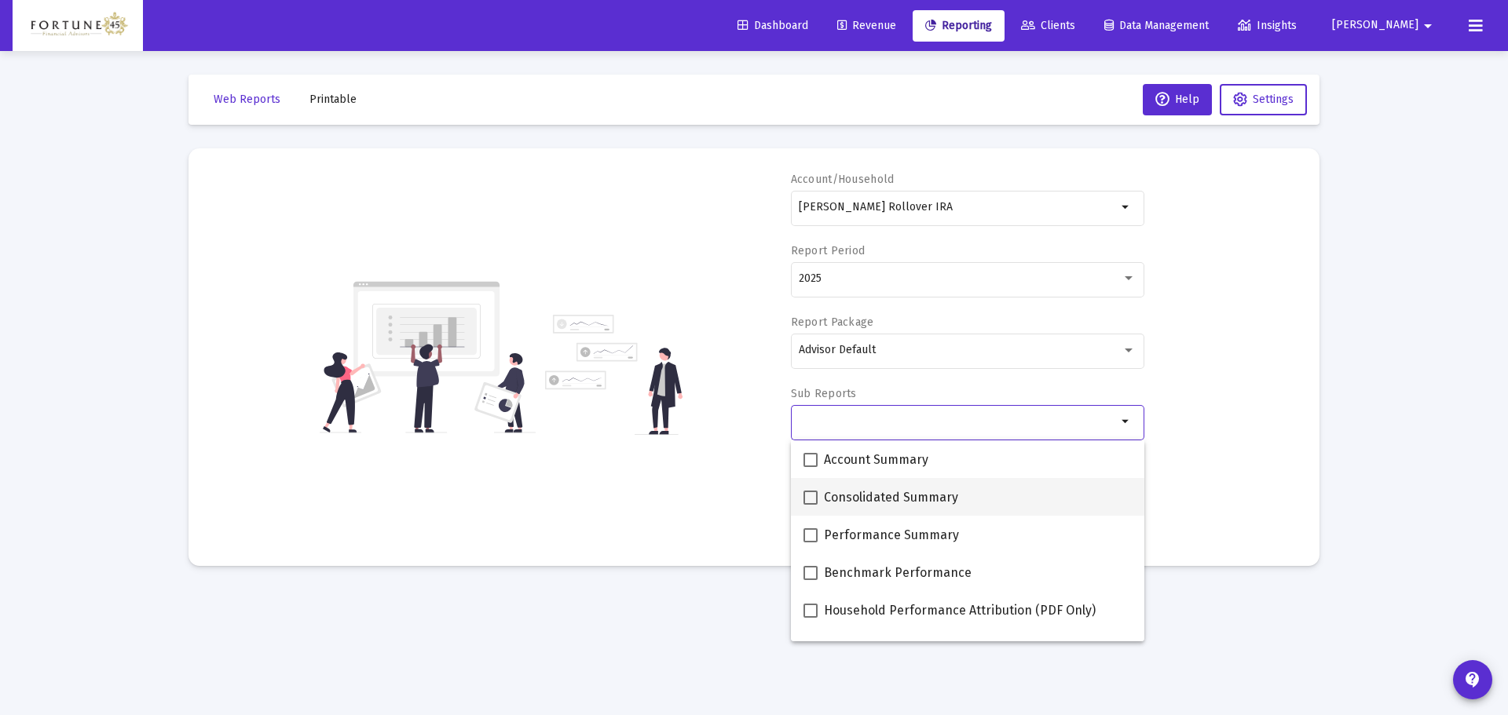
click at [840, 499] on span "Consolidated Summary" at bounding box center [891, 497] width 134 height 19
click at [810, 505] on input "Consolidated Summary" at bounding box center [810, 505] width 1 height 1
checkbox input "true"
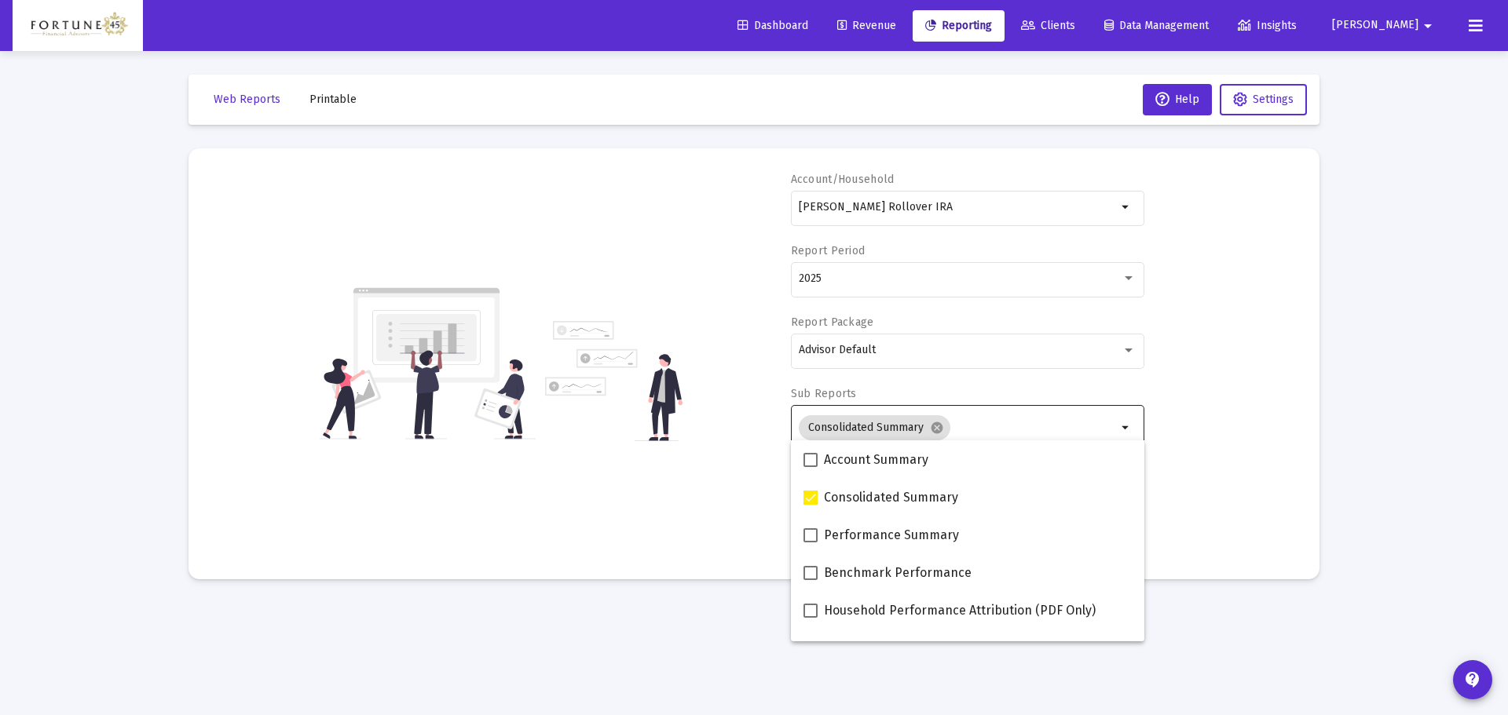
click at [725, 454] on div "Account/Household Colby DeVeer Rollover IRA arrow_drop_down Report Period 2025 …" at bounding box center [754, 364] width 1084 height 384
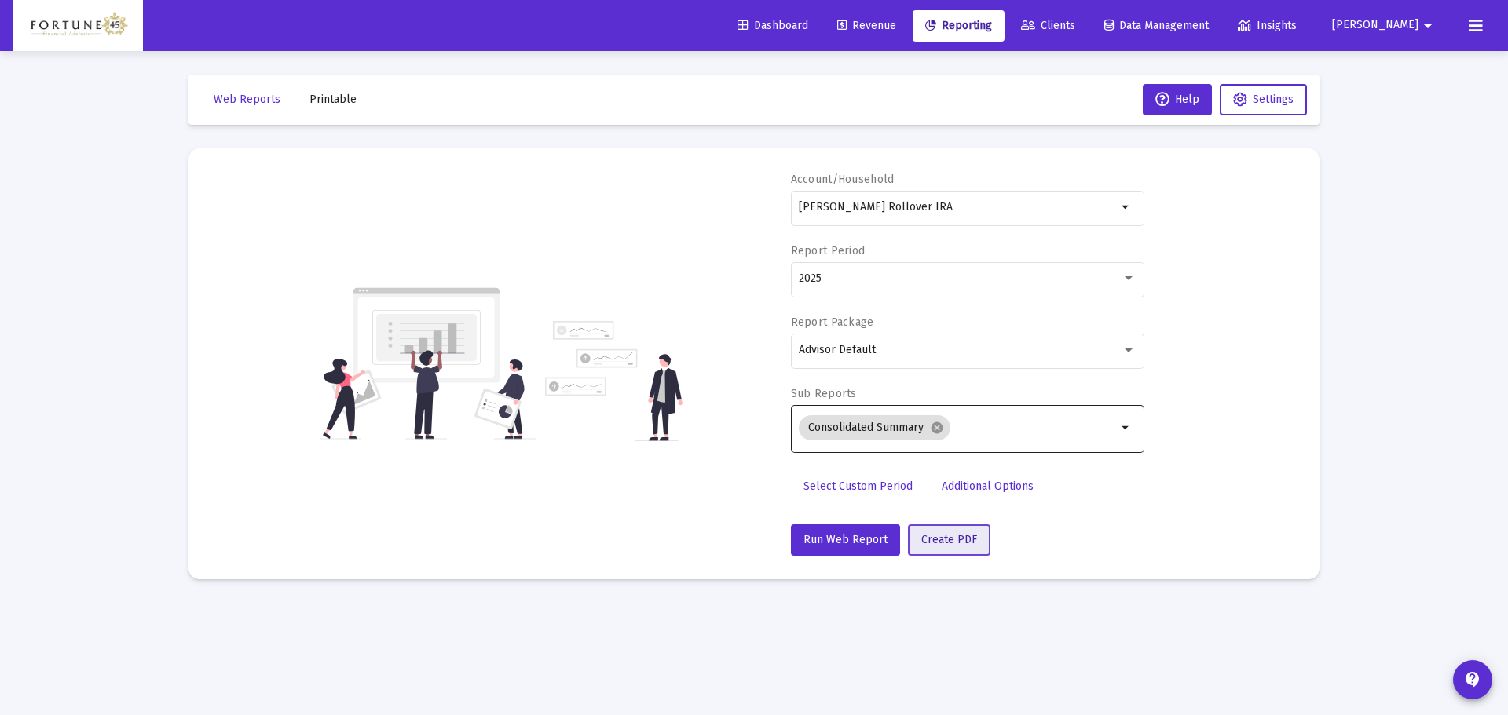
click at [946, 539] on span "Create PDF" at bounding box center [949, 539] width 56 height 13
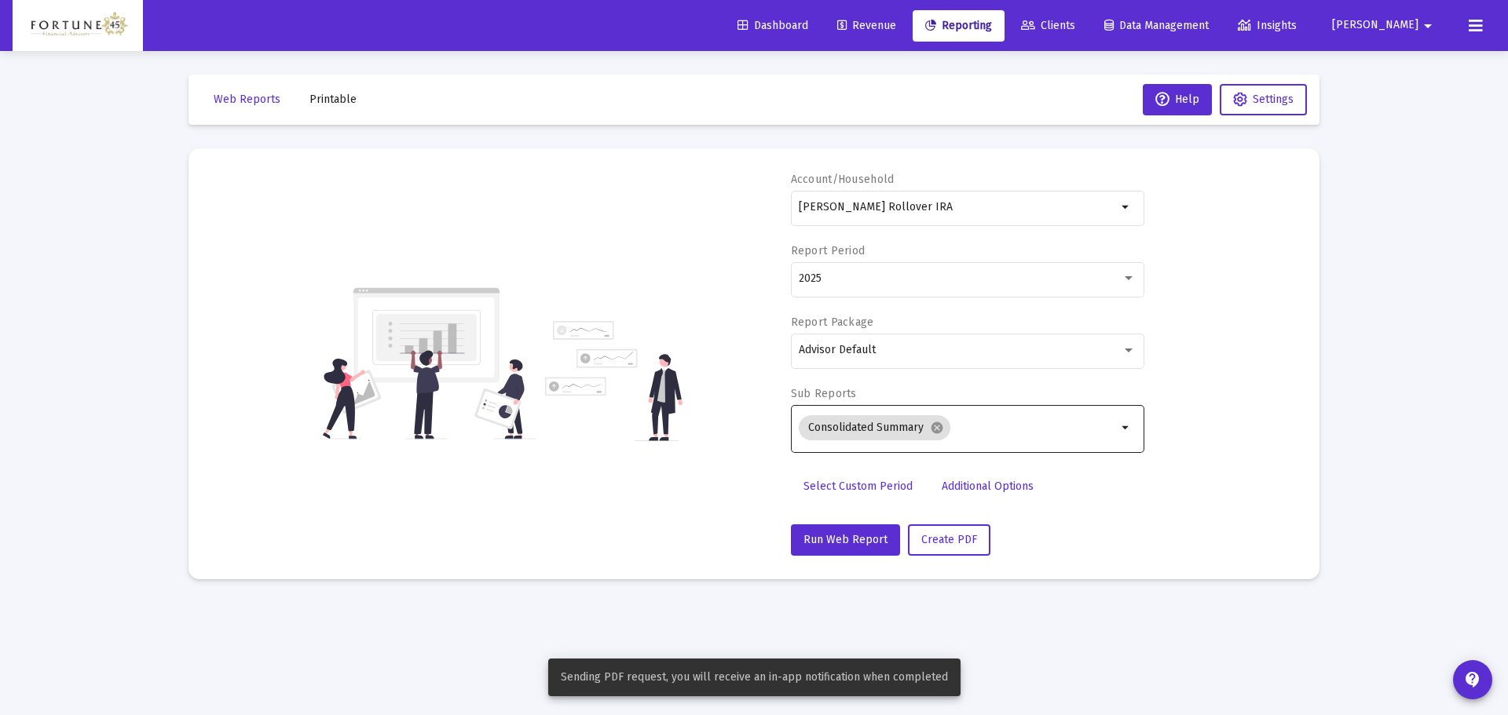
click at [326, 93] on span "Printable" at bounding box center [332, 99] width 47 height 13
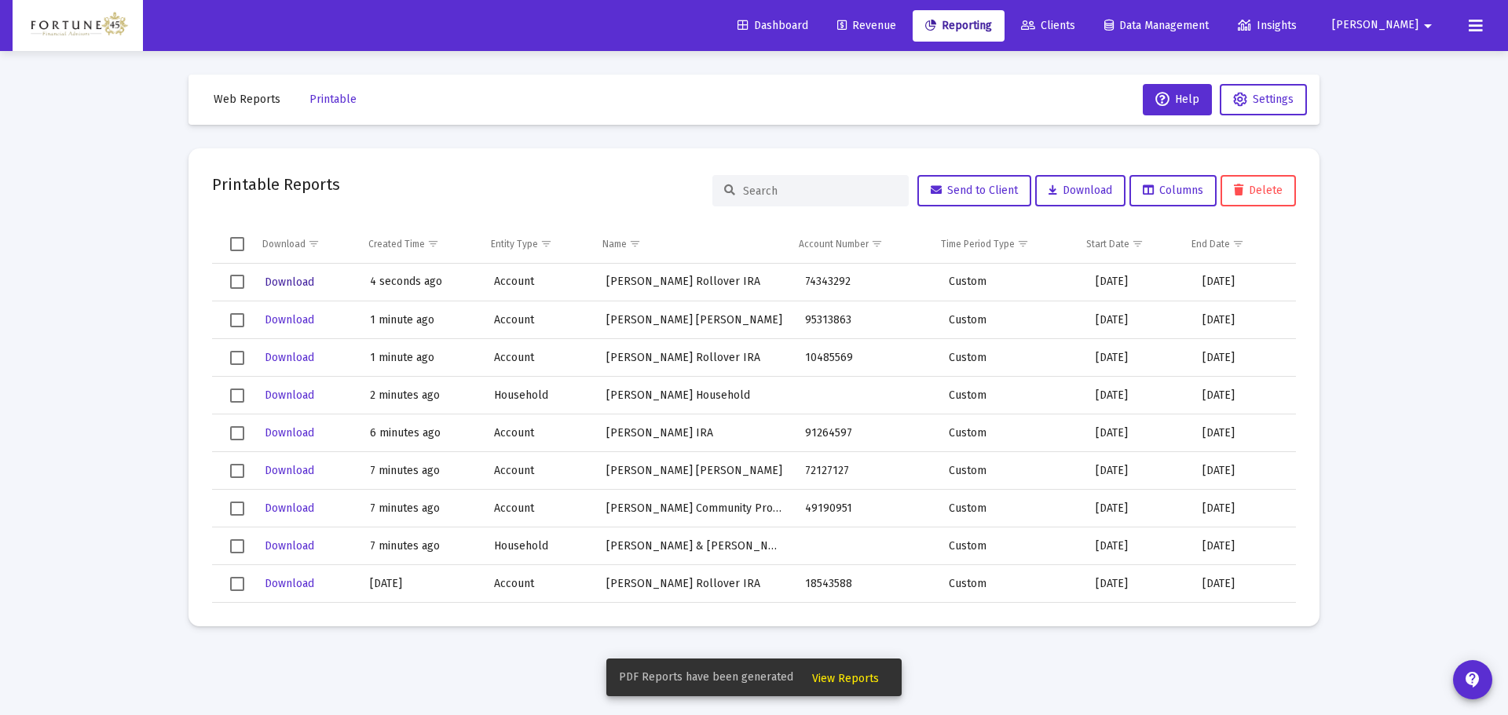
click at [299, 282] on span "Download" at bounding box center [289, 282] width 49 height 13
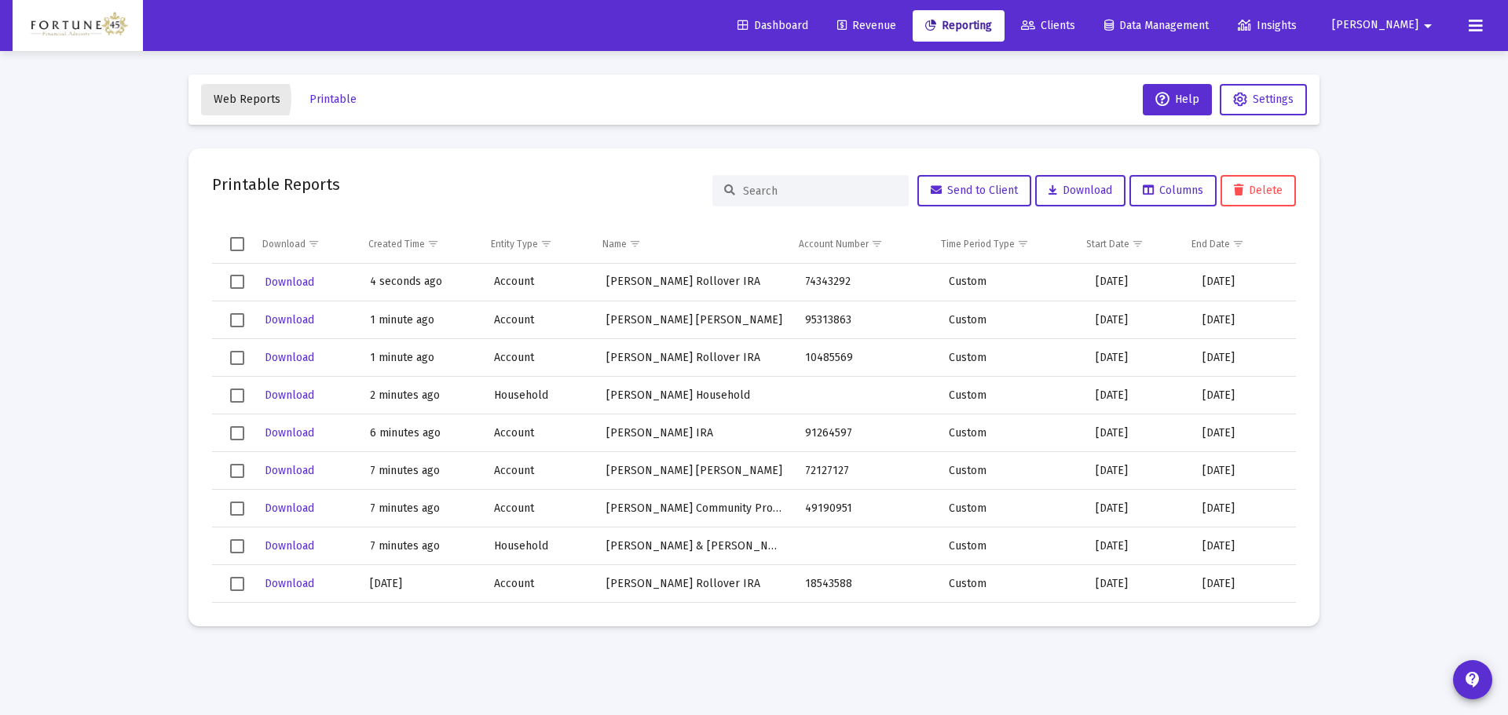
click at [224, 99] on span "Web Reports" at bounding box center [247, 99] width 67 height 13
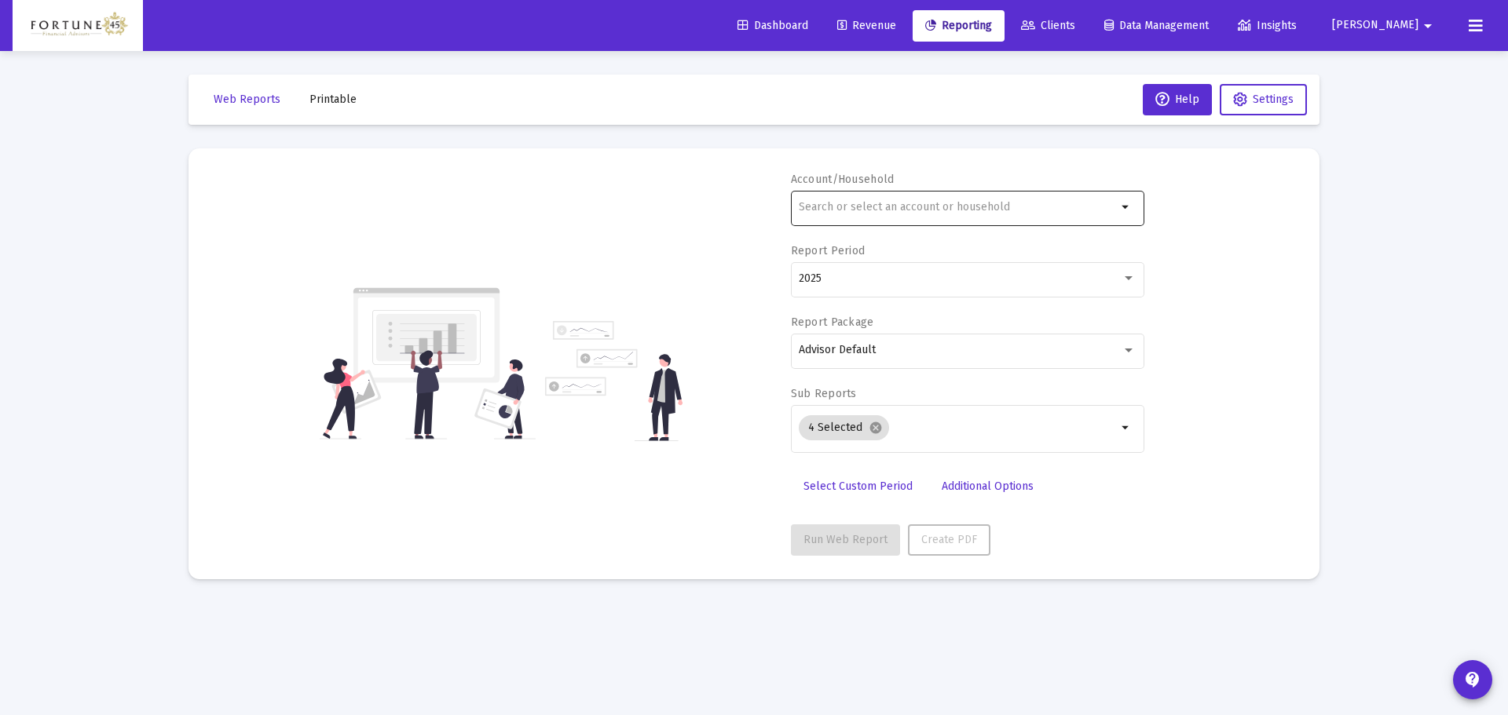
click at [891, 214] on div at bounding box center [958, 207] width 318 height 38
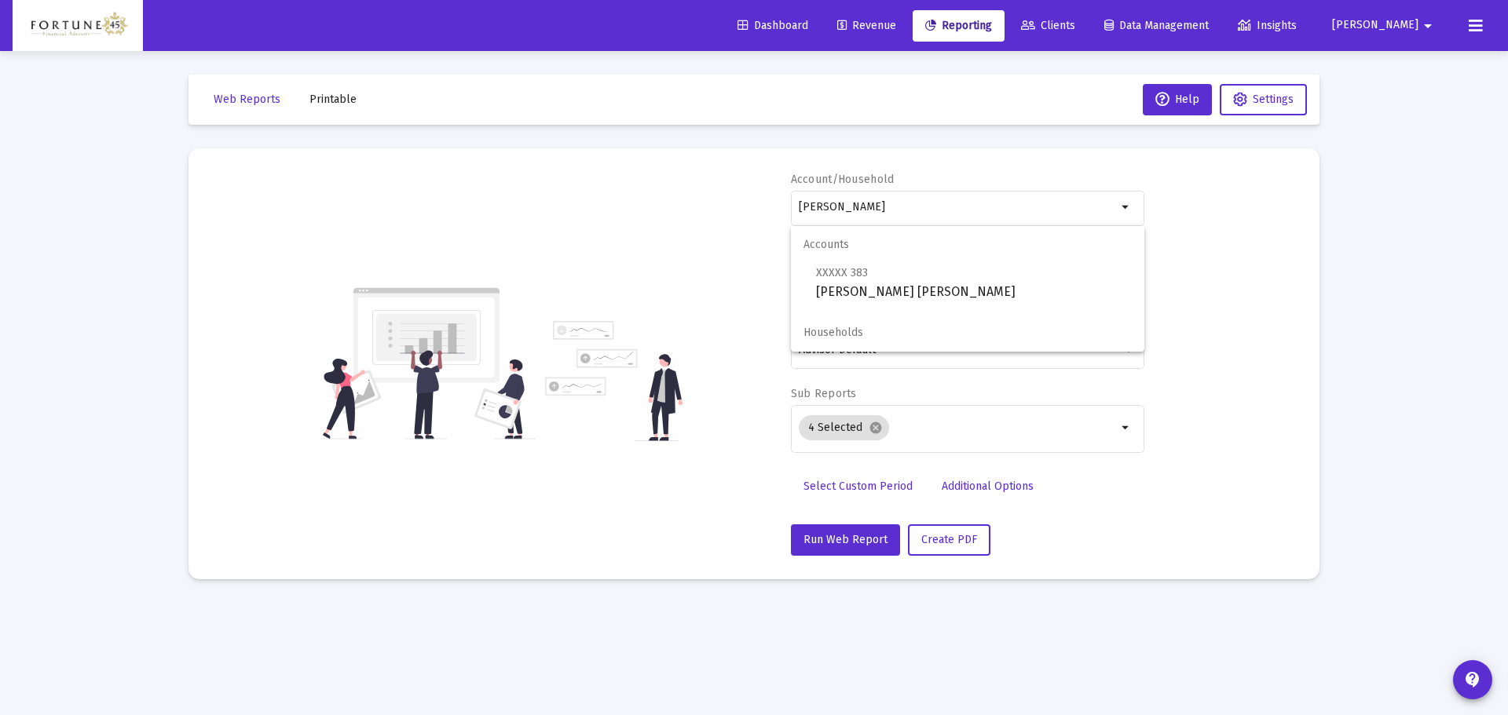
click at [1210, 282] on div "Account/Household wanda arrow_drop_down Report Period 2025 Report Package Advis…" at bounding box center [754, 364] width 1084 height 384
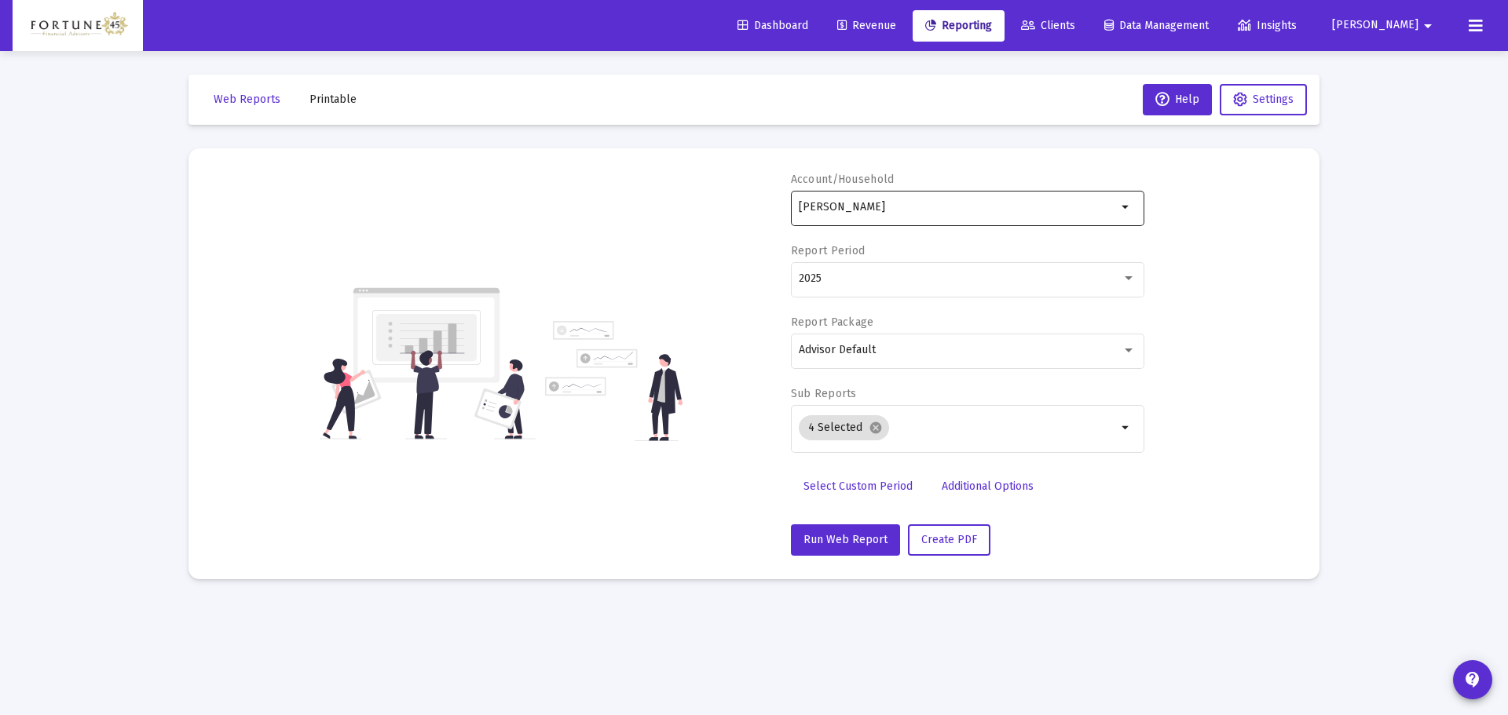
click at [942, 189] on div "wanda" at bounding box center [958, 207] width 318 height 38
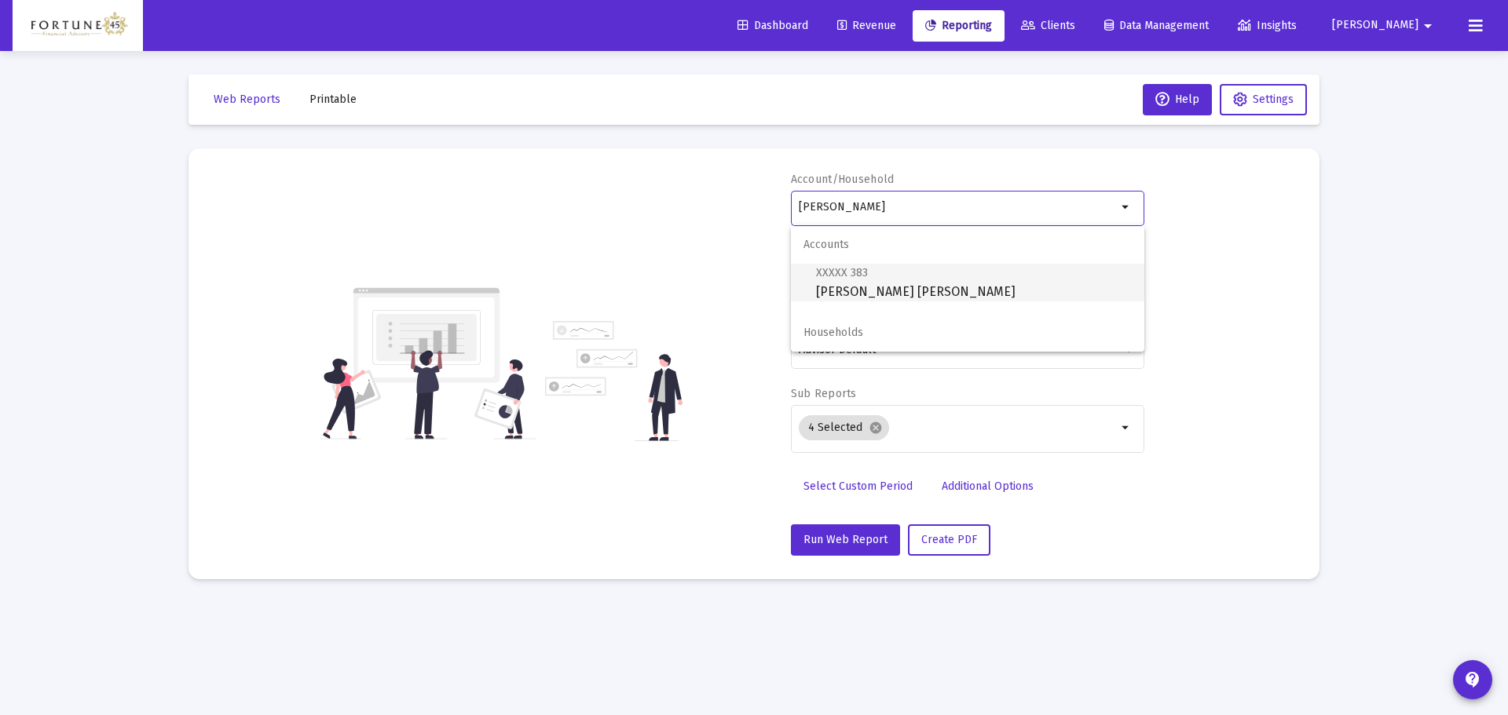
click at [942, 293] on span "XXXXX 383 Wanda Himel IRA" at bounding box center [974, 282] width 316 height 38
type input "Wanda Himel IRA"
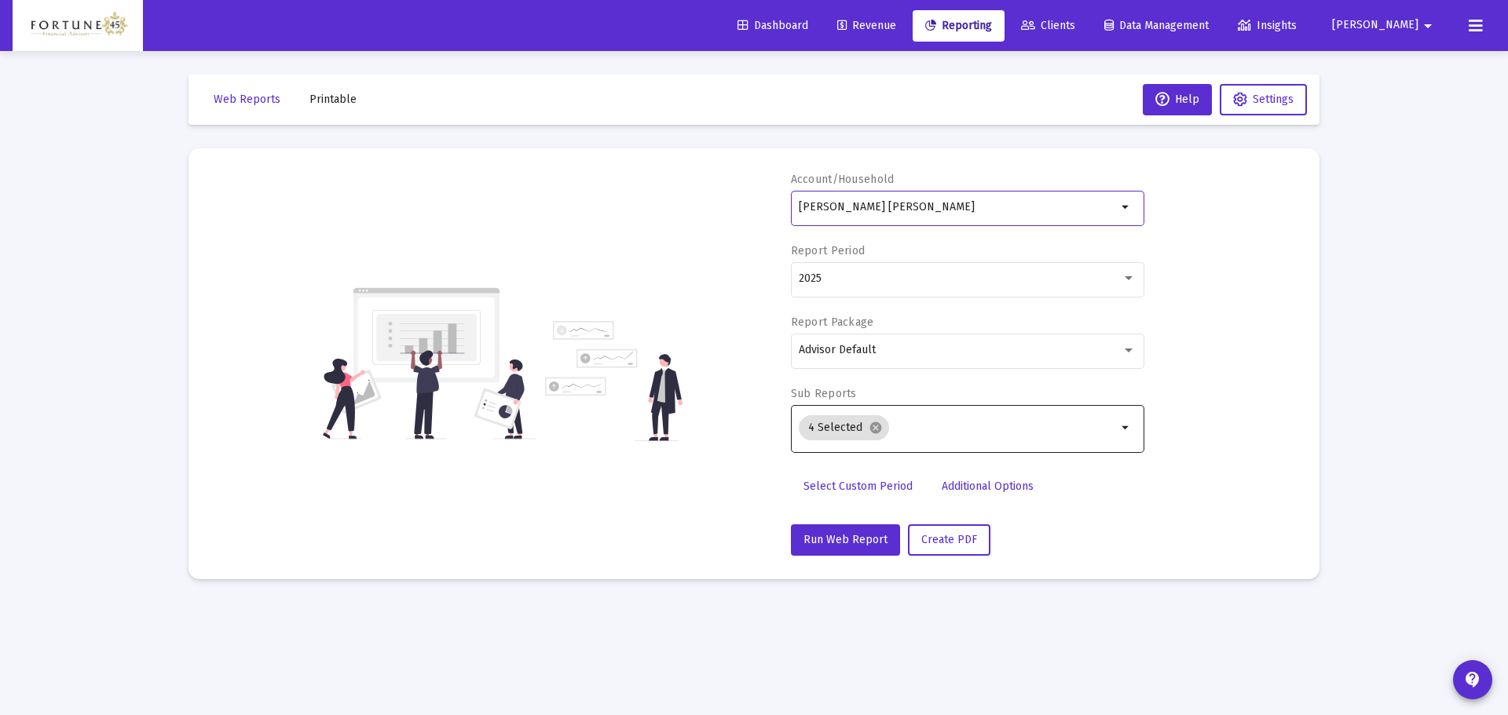
click at [918, 433] on input "Selection" at bounding box center [1005, 428] width 221 height 13
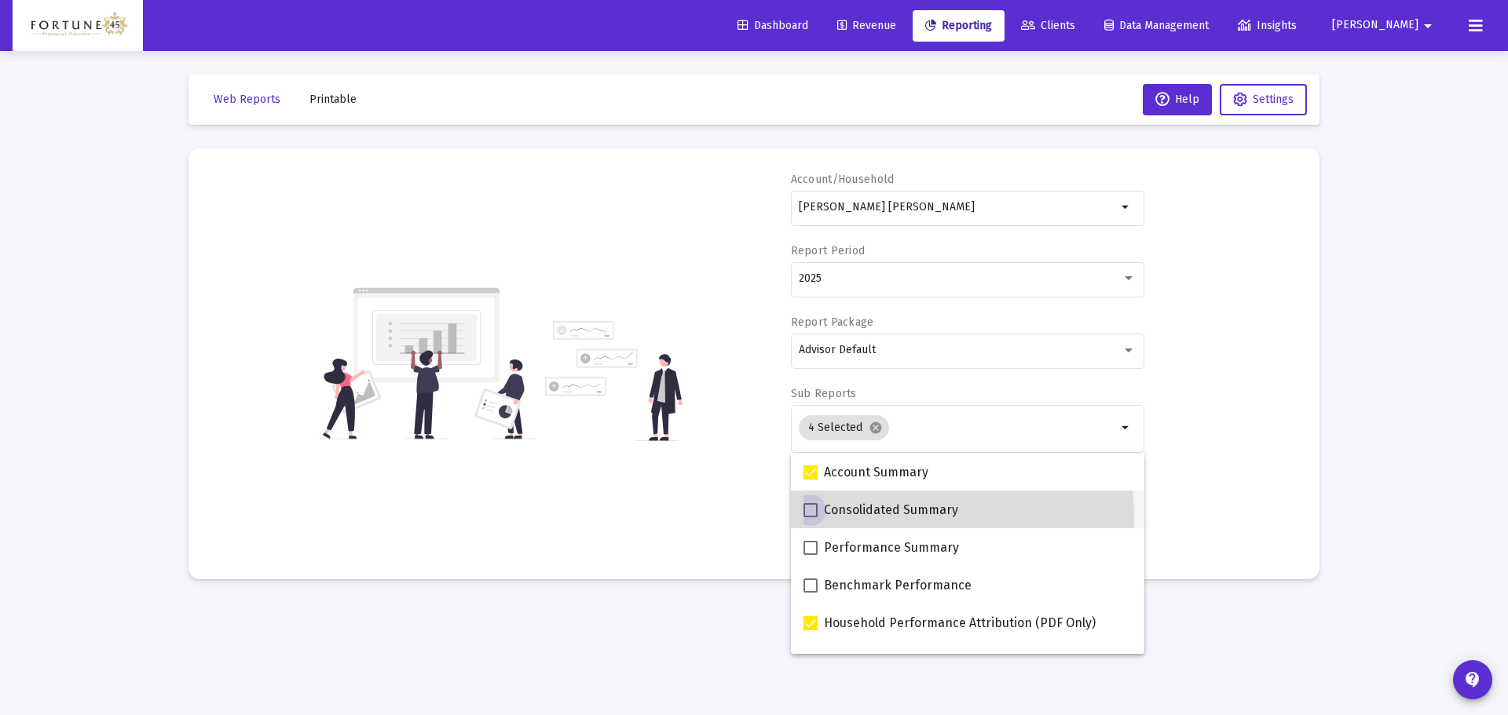
click at [894, 517] on span "Consolidated Summary" at bounding box center [891, 510] width 134 height 19
click at [810, 517] on input "Consolidated Summary" at bounding box center [810, 517] width 1 height 1
checkbox input "true"
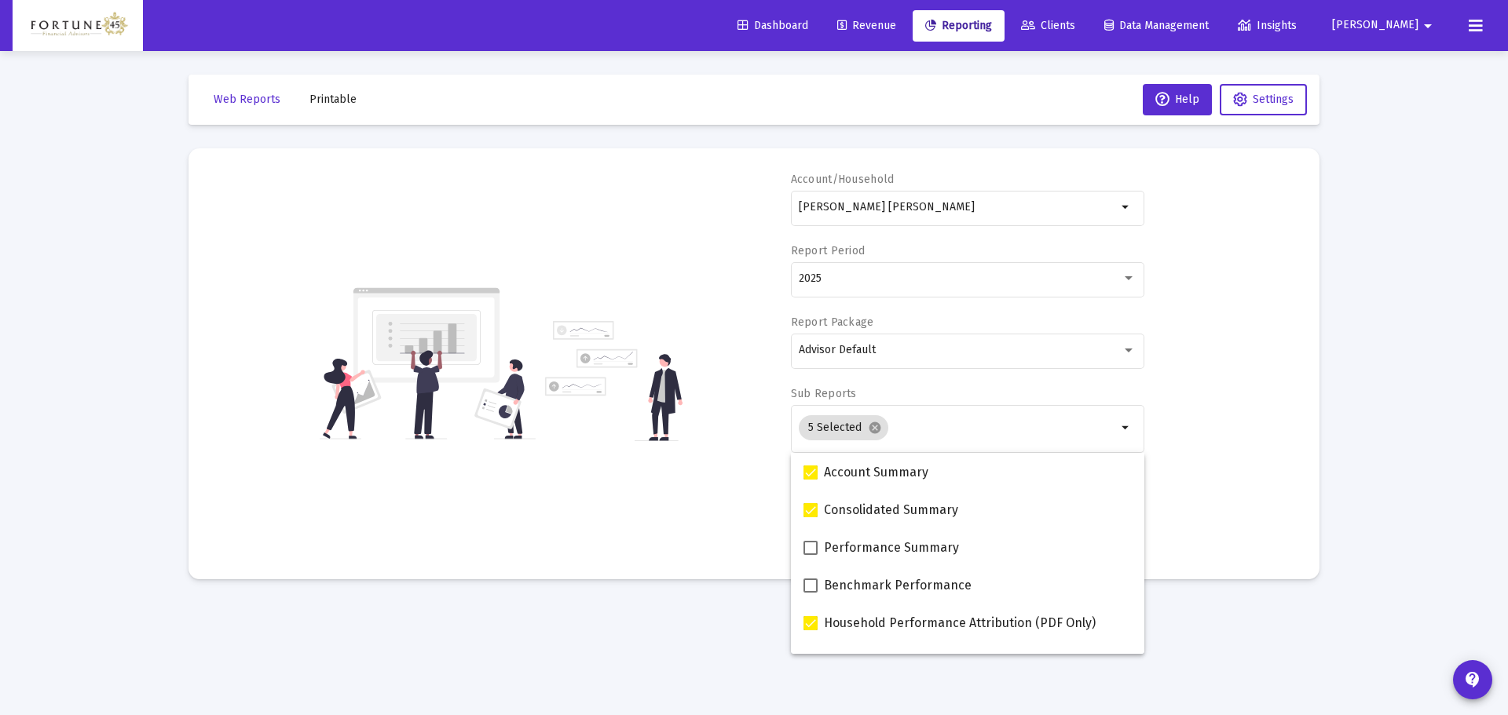
click at [715, 438] on div "Account/Household Wanda Himel IRA arrow_drop_down Report Period 2025 Report Pac…" at bounding box center [754, 364] width 1084 height 384
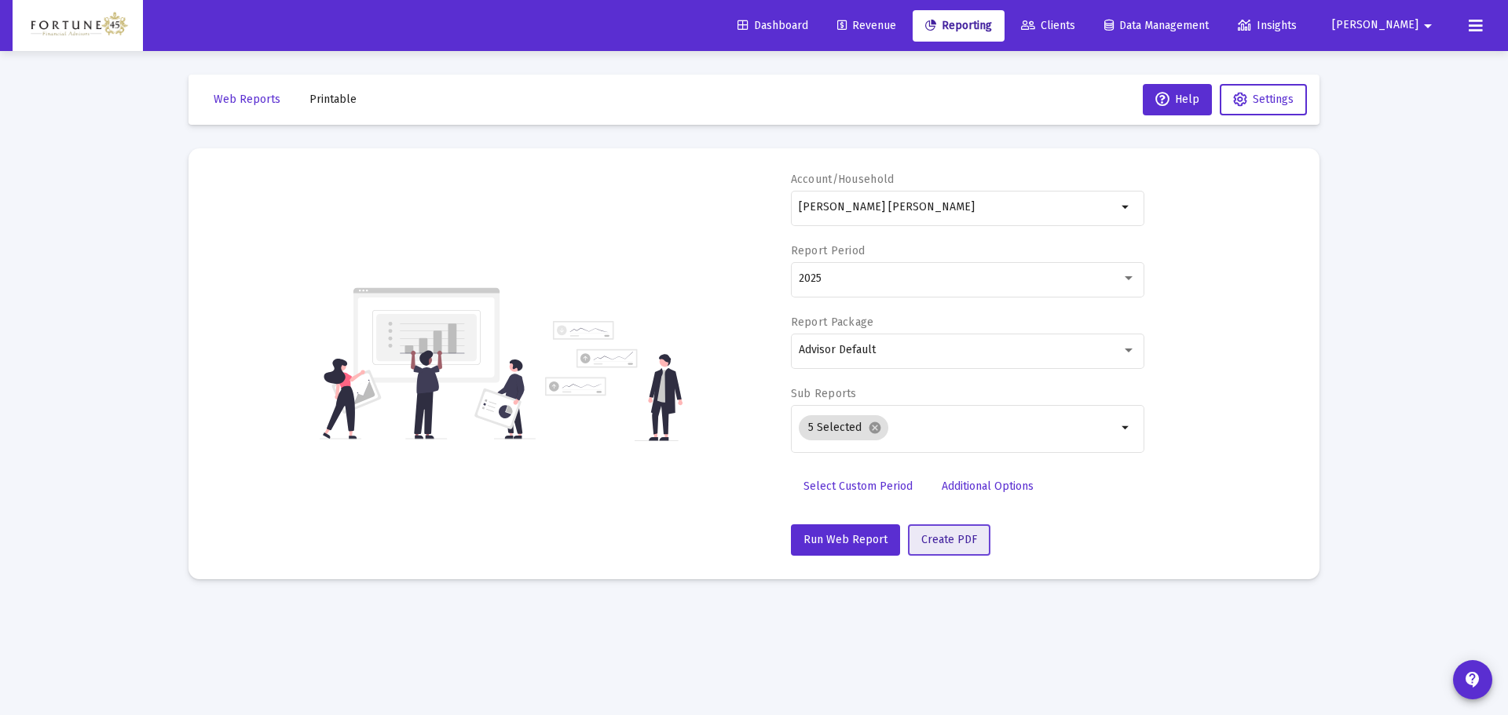
click at [965, 546] on span "Create PDF" at bounding box center [949, 539] width 56 height 13
drag, startPoint x: 941, startPoint y: 198, endPoint x: 723, endPoint y: 227, distance: 219.4
click at [725, 227] on div "Account/Household Wanda Himel IRA arrow_drop_down Report Period 2025 Report Pac…" at bounding box center [754, 364] width 1084 height 384
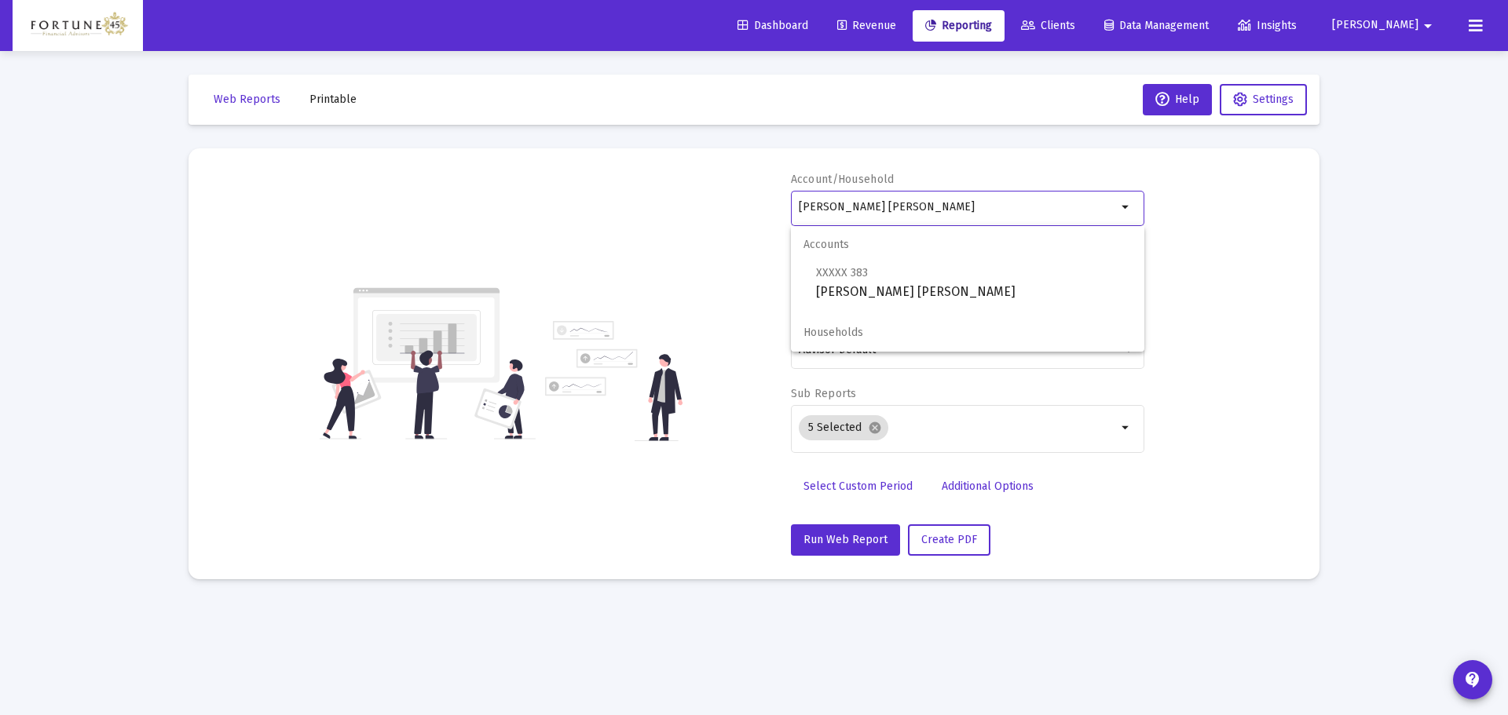
drag, startPoint x: 902, startPoint y: 208, endPoint x: 779, endPoint y: 222, distance: 124.1
click at [781, 221] on div "Account/Household Wanda Himel IRA arrow_drop_down Report Period 2025 Report Pac…" at bounding box center [754, 364] width 1084 height 384
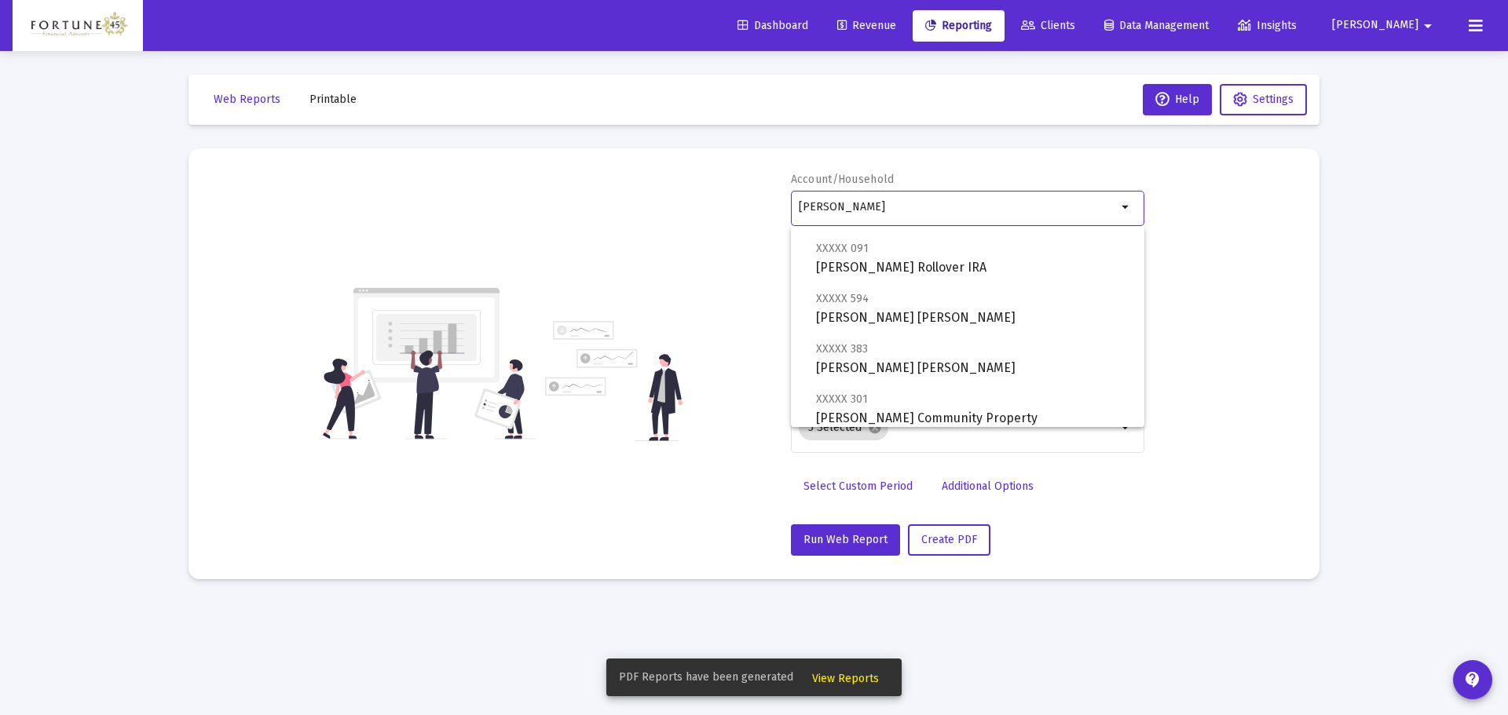
scroll to position [214, 0]
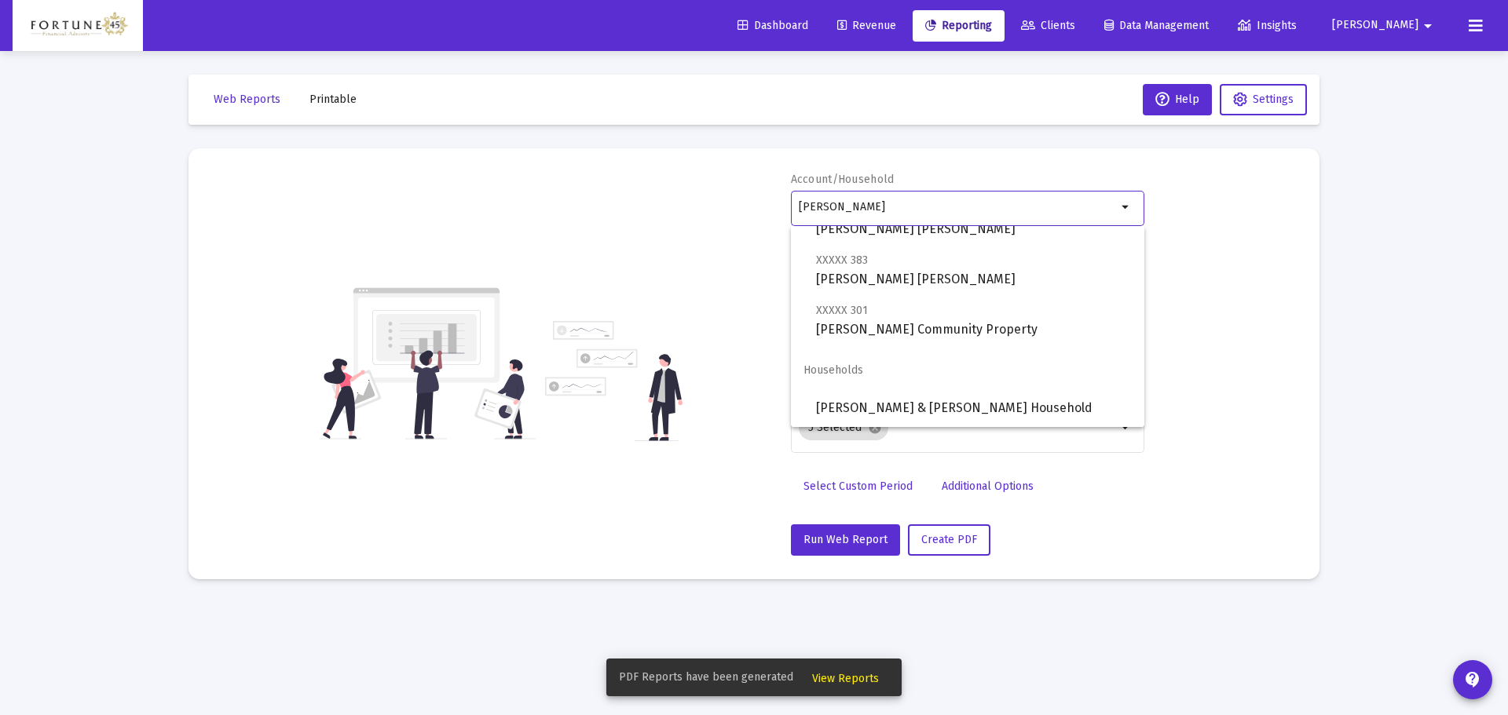
type input "himel"
click at [746, 258] on div "Account/Household himel arrow_drop_down Report Period 2025 Report Package Advis…" at bounding box center [754, 364] width 1084 height 384
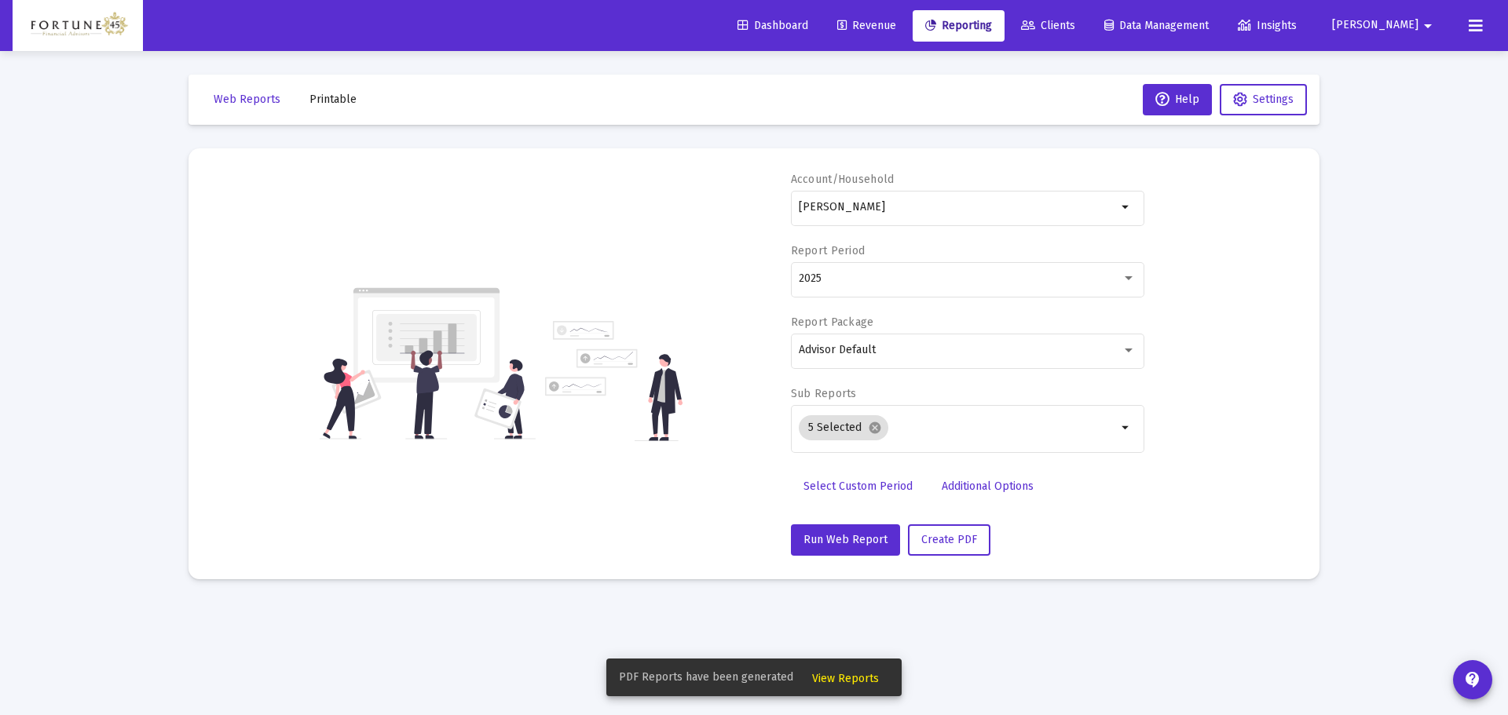
click at [1075, 28] on span "Clients" at bounding box center [1048, 25] width 54 height 13
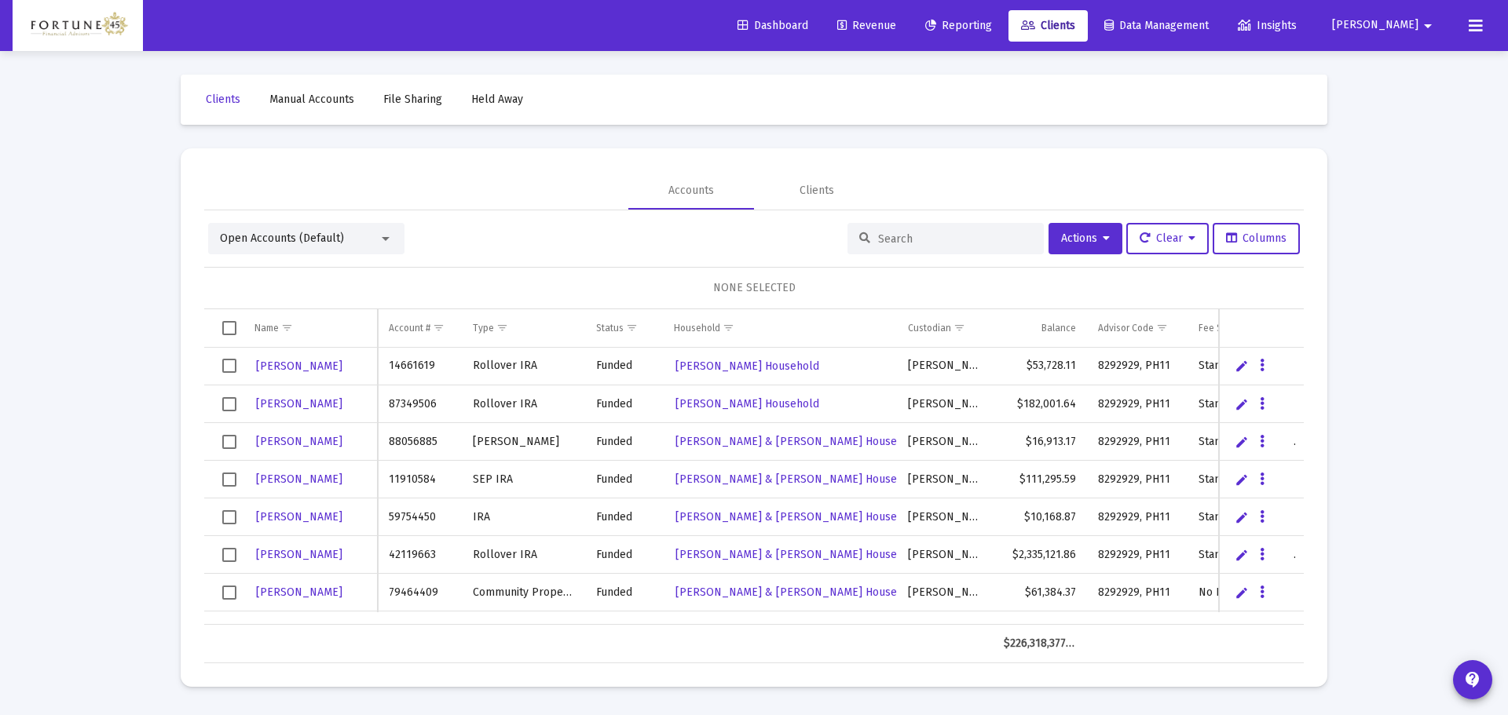
click at [366, 245] on div "Open Accounts (Default)" at bounding box center [299, 239] width 159 height 16
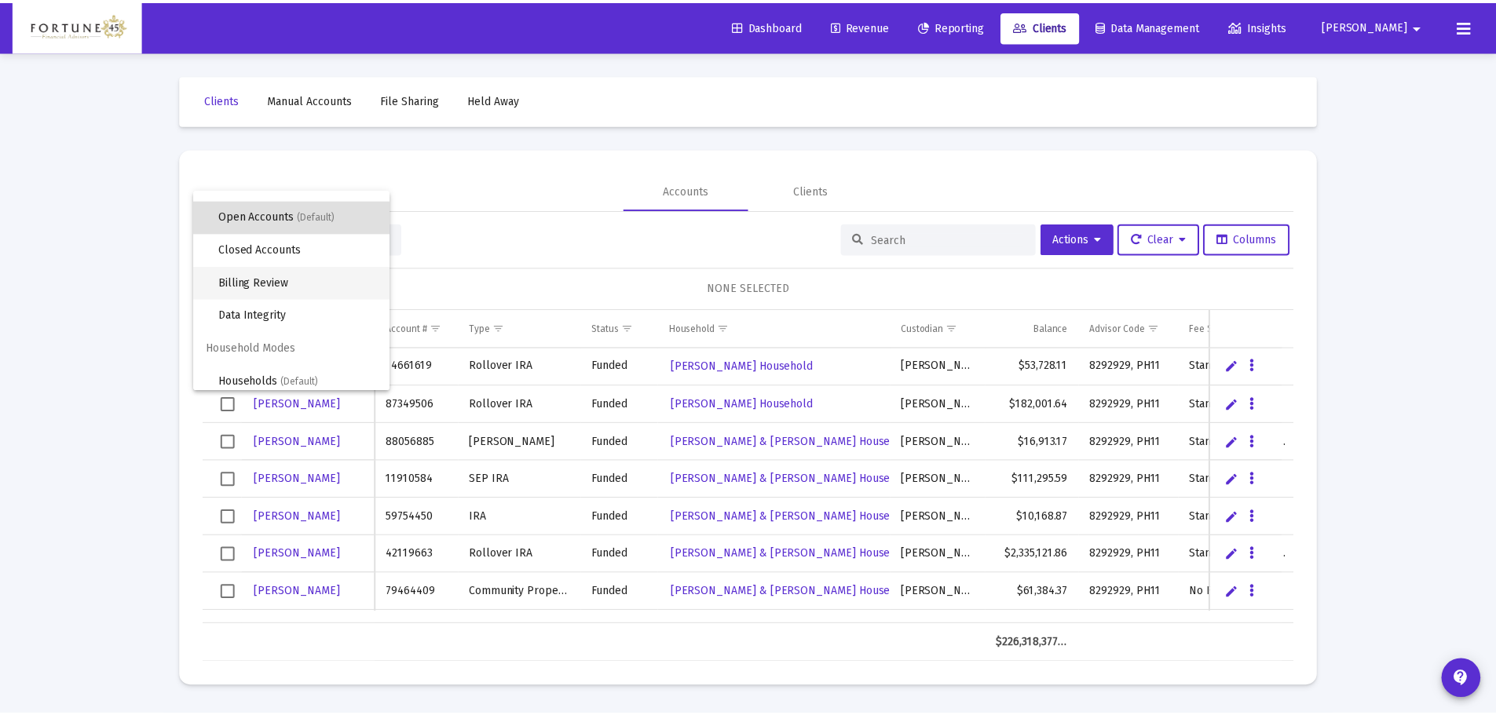
scroll to position [30, 0]
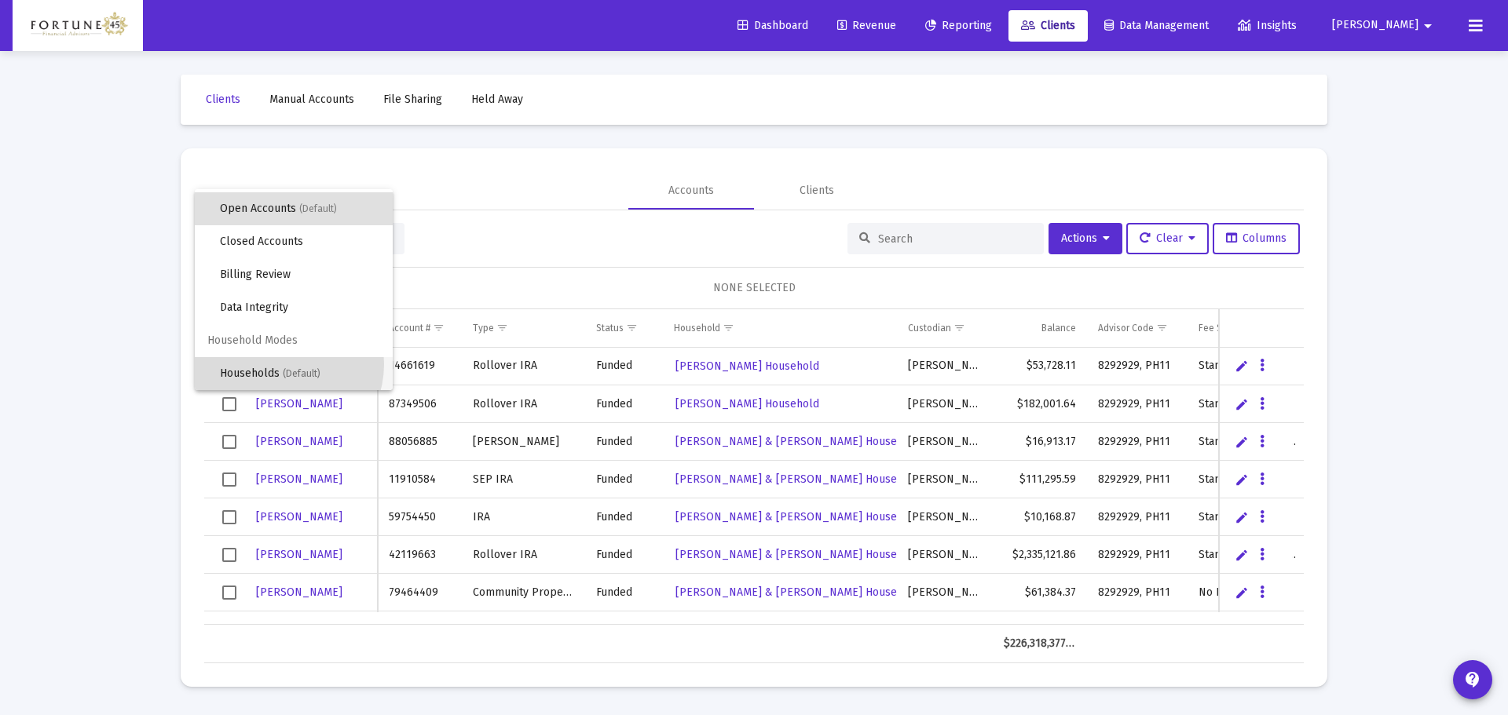
click at [280, 364] on span "Households (Default)" at bounding box center [300, 373] width 160 height 33
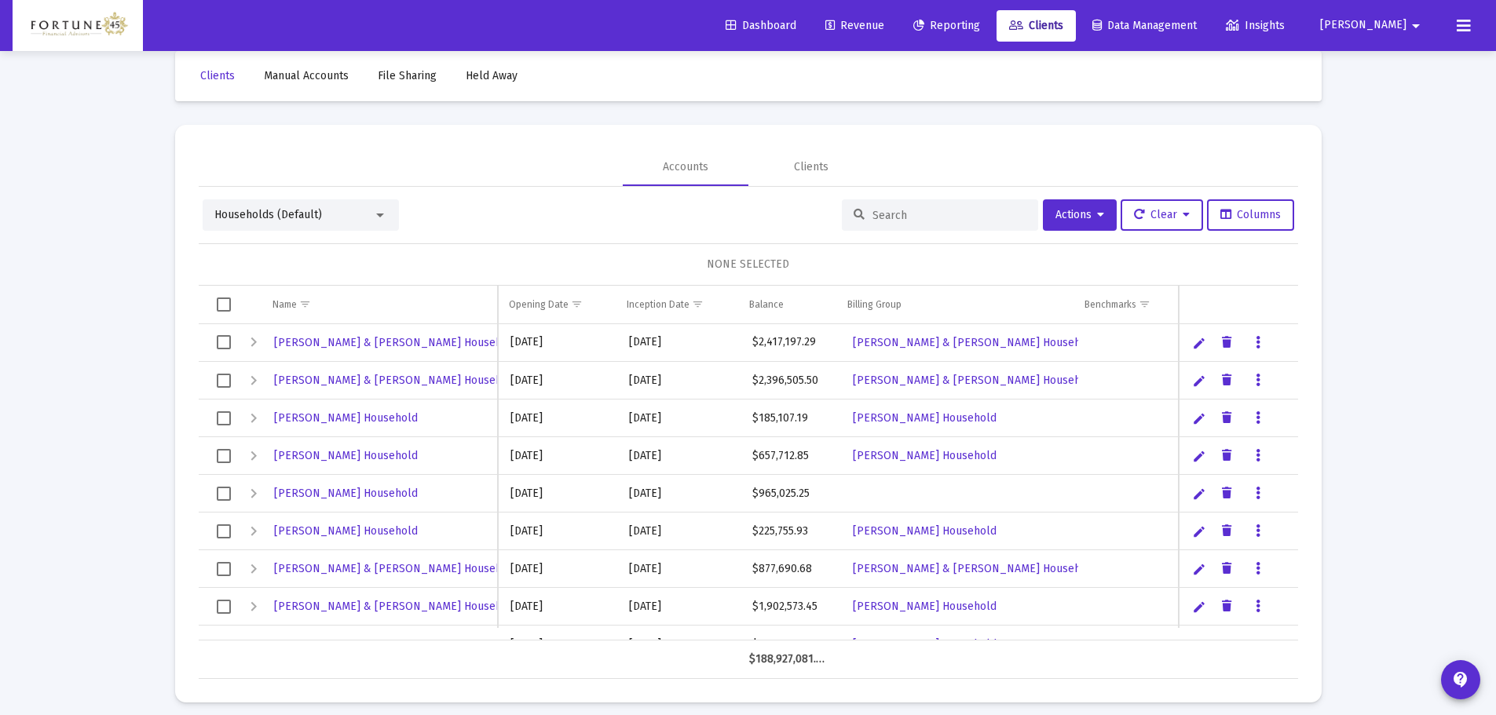
scroll to position [35, 0]
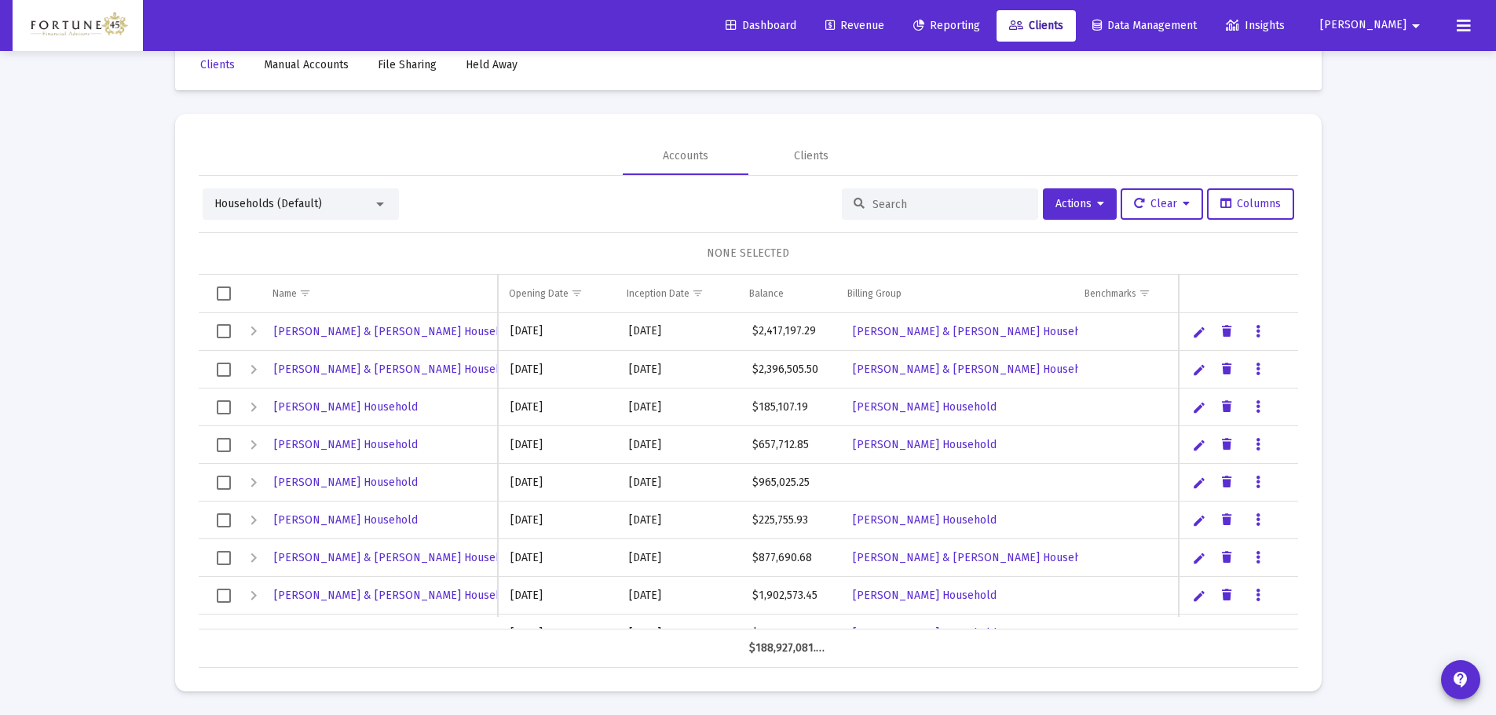
click at [909, 207] on input at bounding box center [949, 204] width 154 height 13
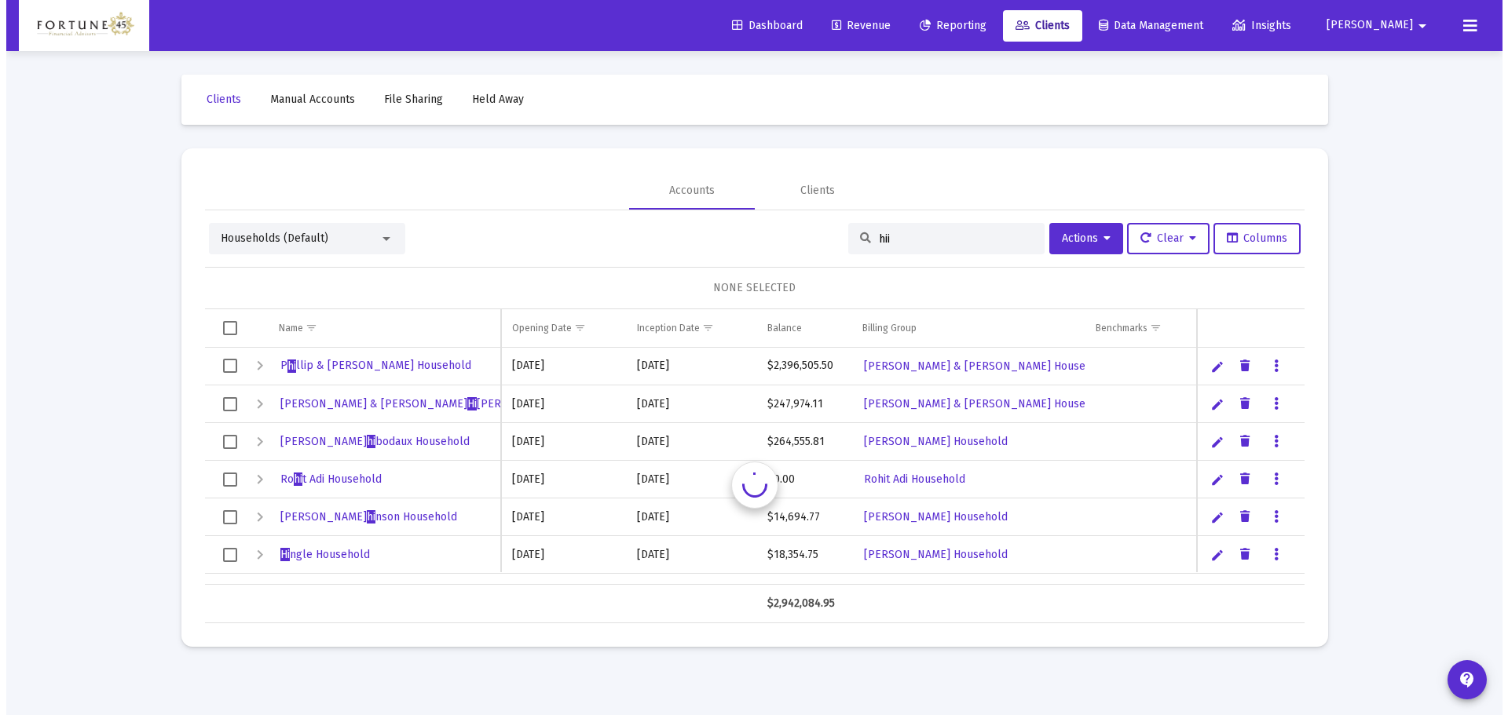
scroll to position [0, 0]
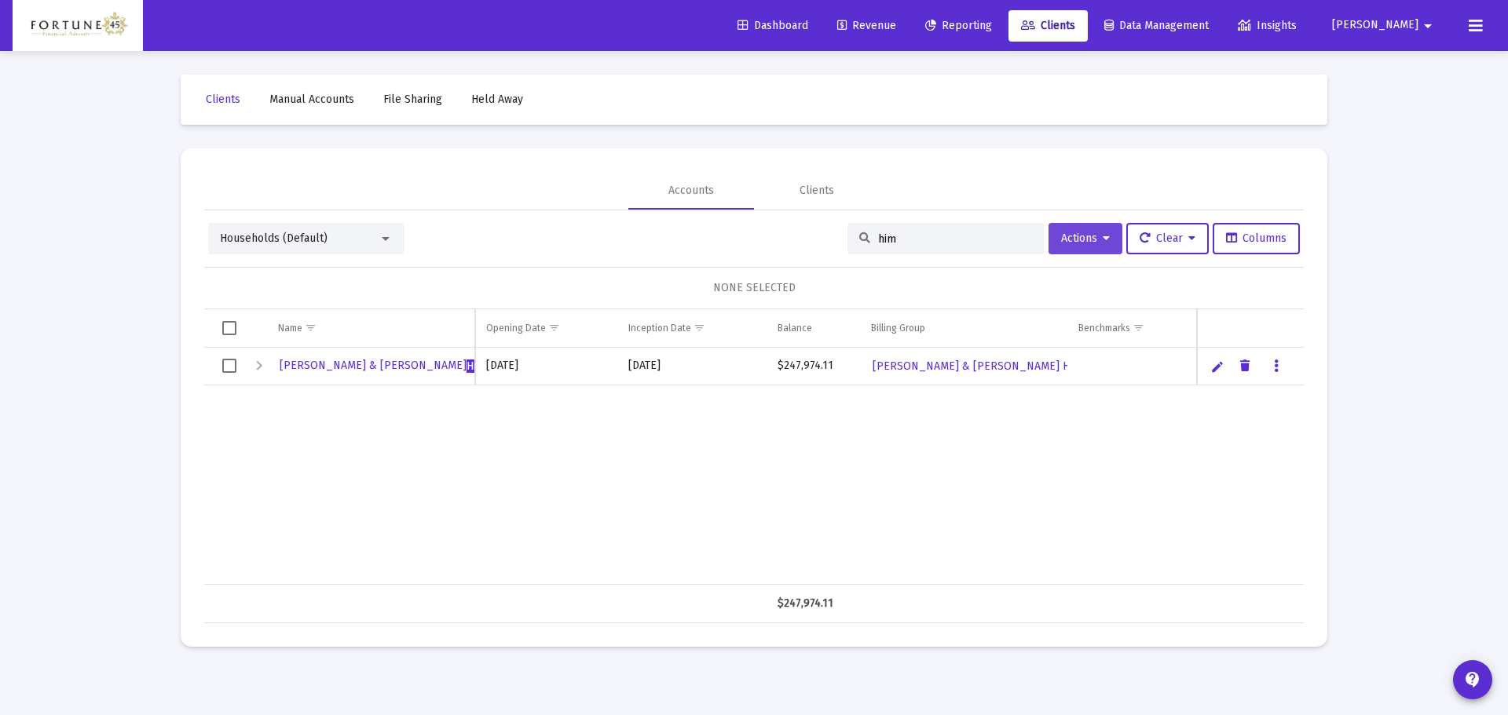
type input "him"
click at [1092, 223] on button "Actions" at bounding box center [1085, 238] width 74 height 31
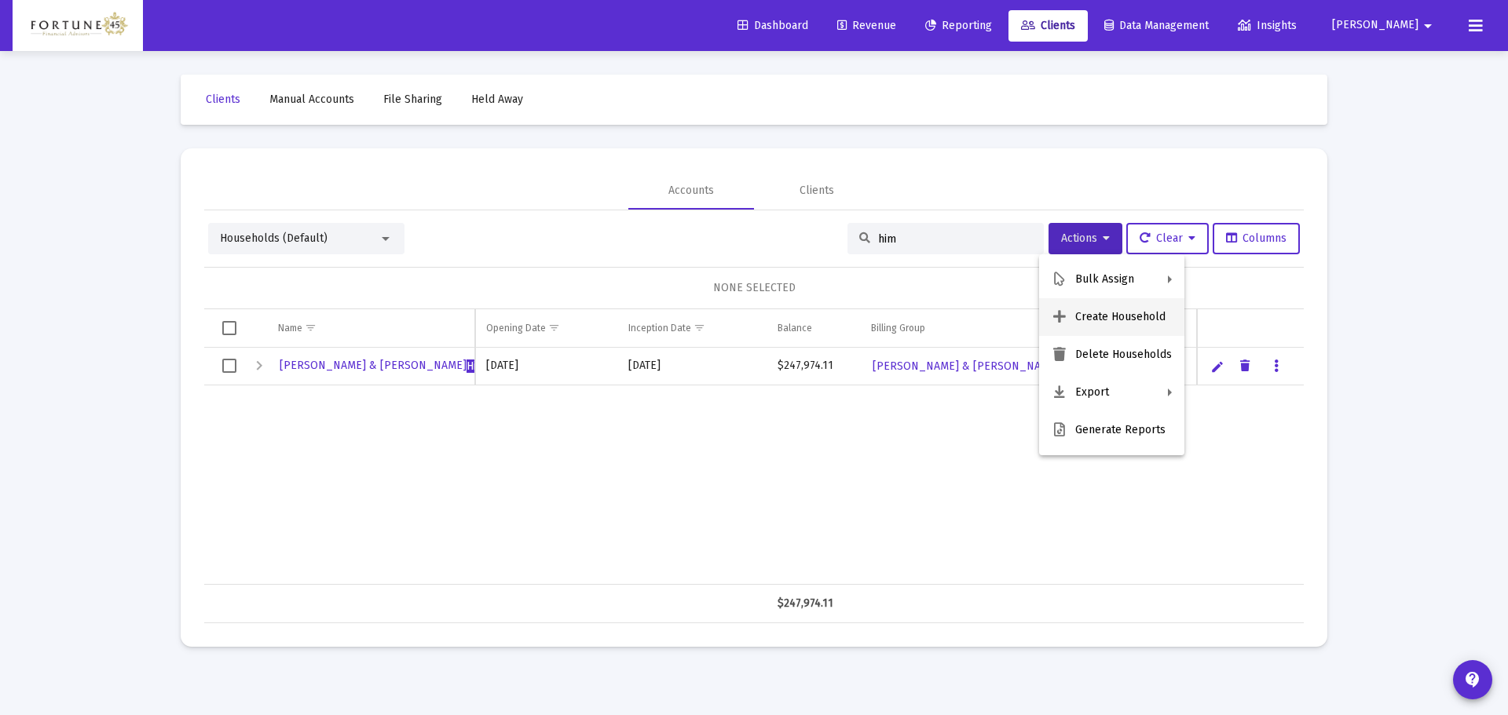
click at [1121, 320] on button "Create Household" at bounding box center [1111, 317] width 145 height 38
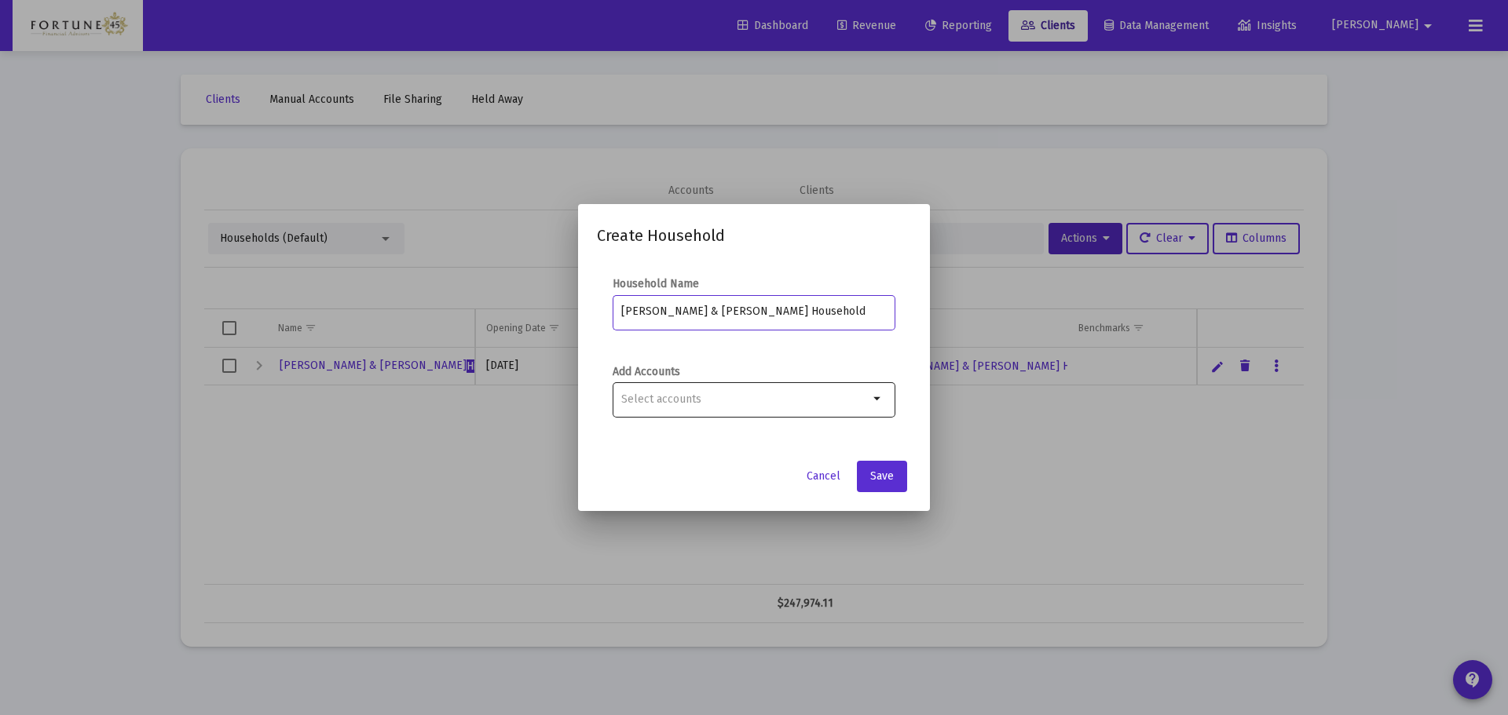
type input "Paul & Wanda Himel Household"
click at [815, 390] on div "Selection" at bounding box center [745, 399] width 254 height 19
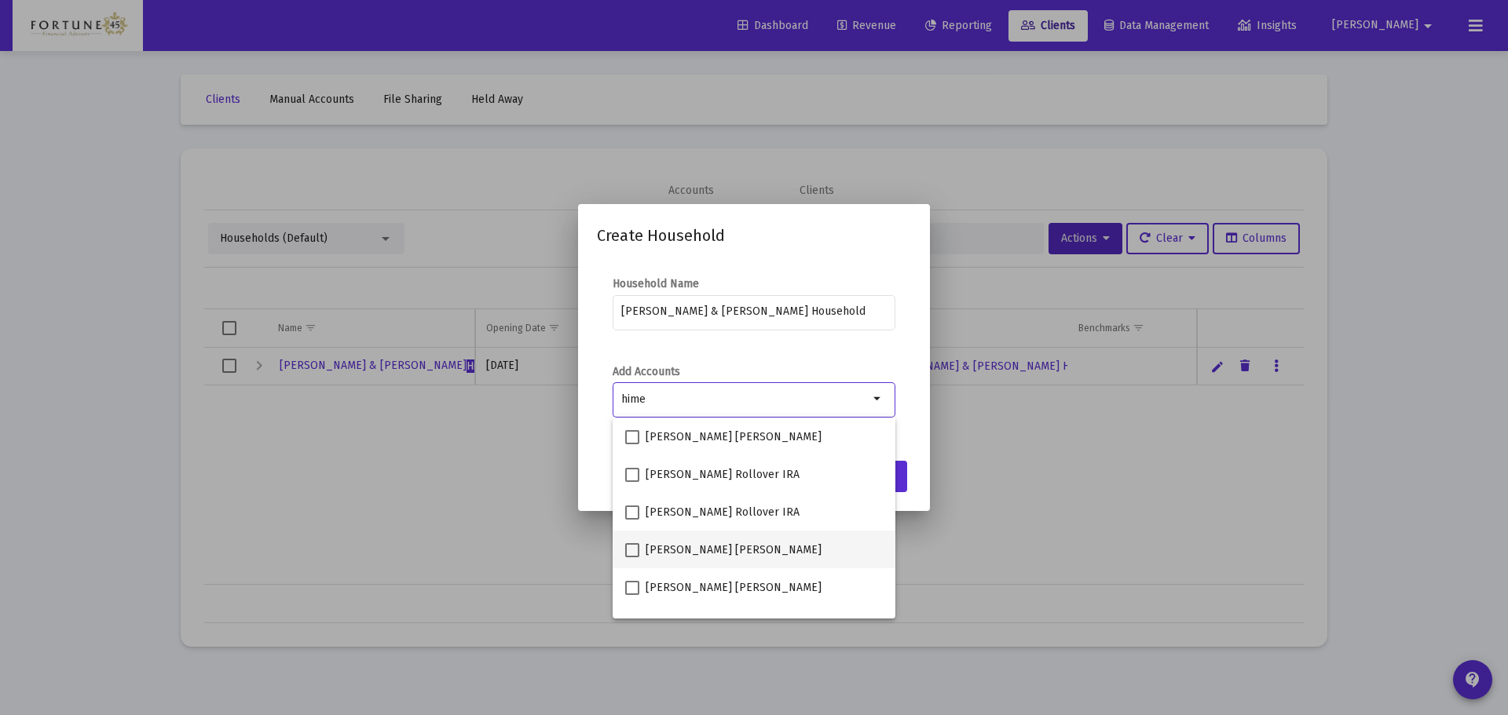
type input "hime"
click at [641, 556] on label "Paul Himel IRA" at bounding box center [723, 550] width 196 height 19
click at [632, 558] on input "Paul Himel IRA" at bounding box center [631, 558] width 1 height 1
checkbox input "true"
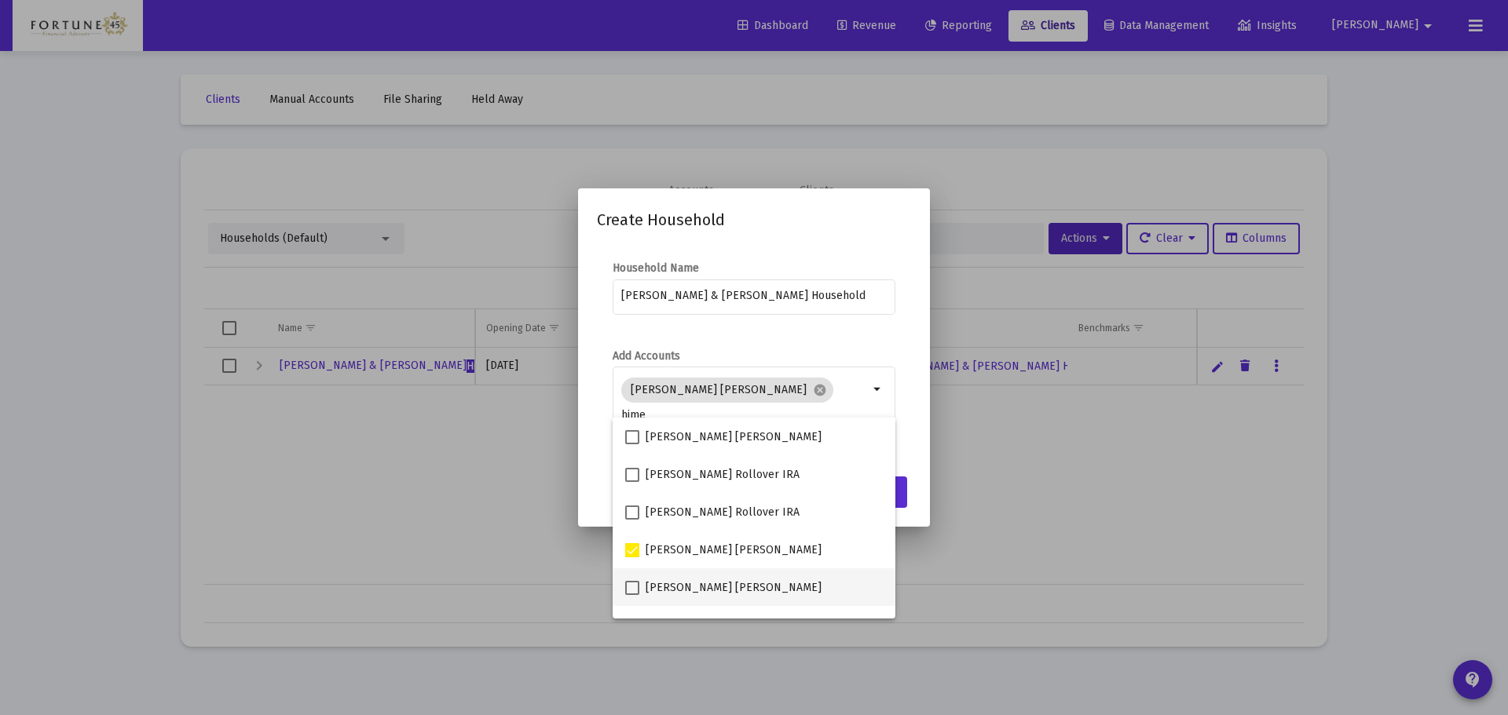
click at [640, 587] on label "Wanda Himel IRA" at bounding box center [723, 588] width 196 height 19
click at [632, 595] on input "Wanda Himel IRA" at bounding box center [631, 595] width 1 height 1
checkbox input "true"
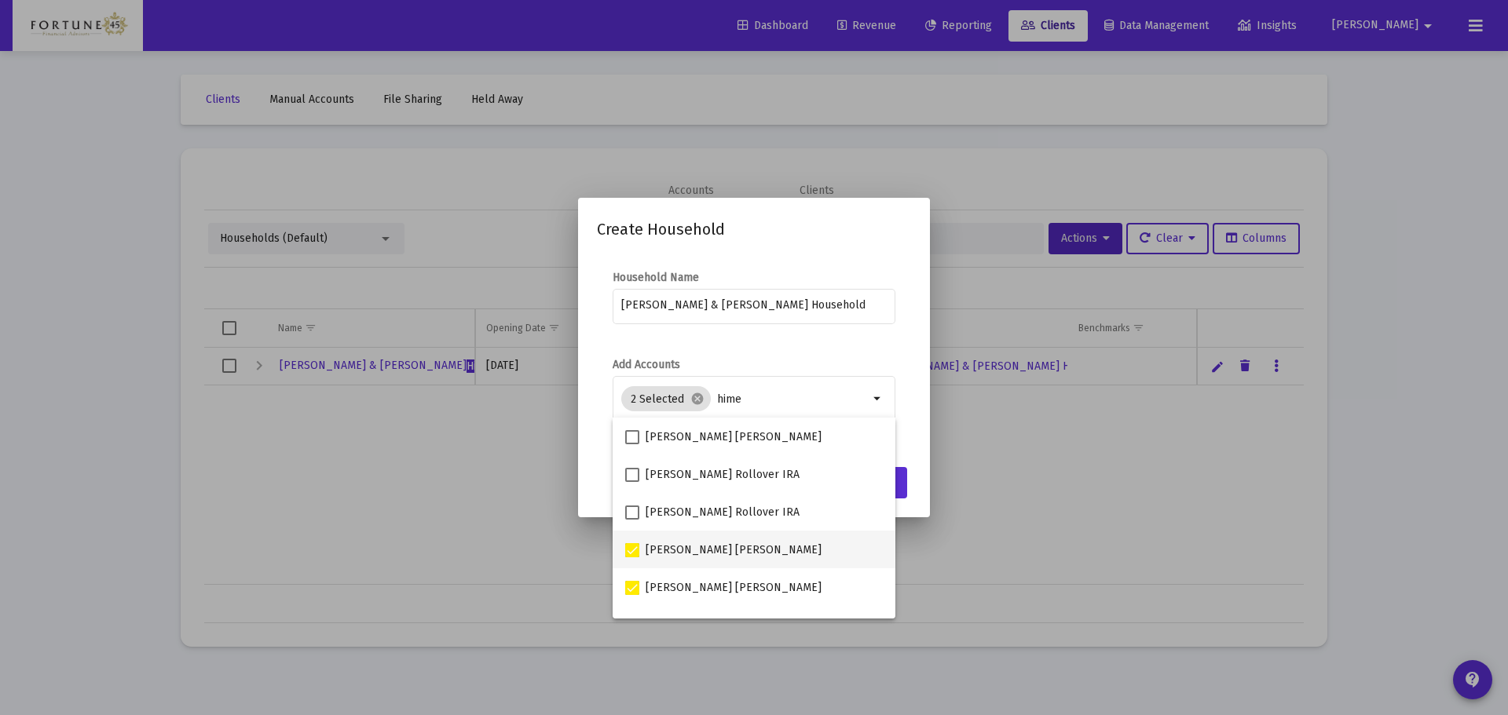
scroll to position [25, 0]
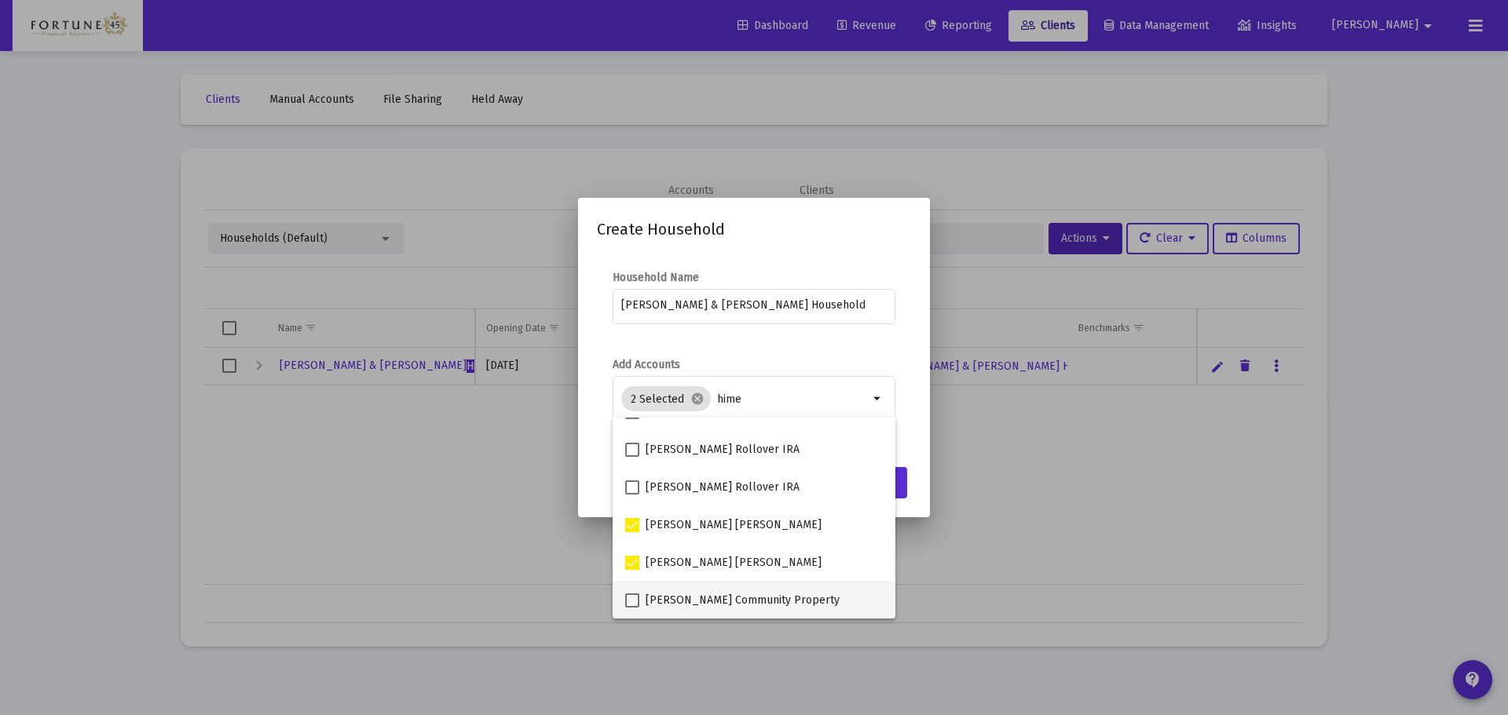
click at [718, 606] on span "Paul Himel Community Property" at bounding box center [742, 600] width 194 height 19
click at [632, 608] on input "Paul Himel Community Property" at bounding box center [631, 608] width 1 height 1
checkbox input "true"
click at [832, 344] on mat-dialog-content "Household Name Paul & Wanda Himel Household Add Accounts 3 Selected cancel hime…" at bounding box center [754, 355] width 352 height 203
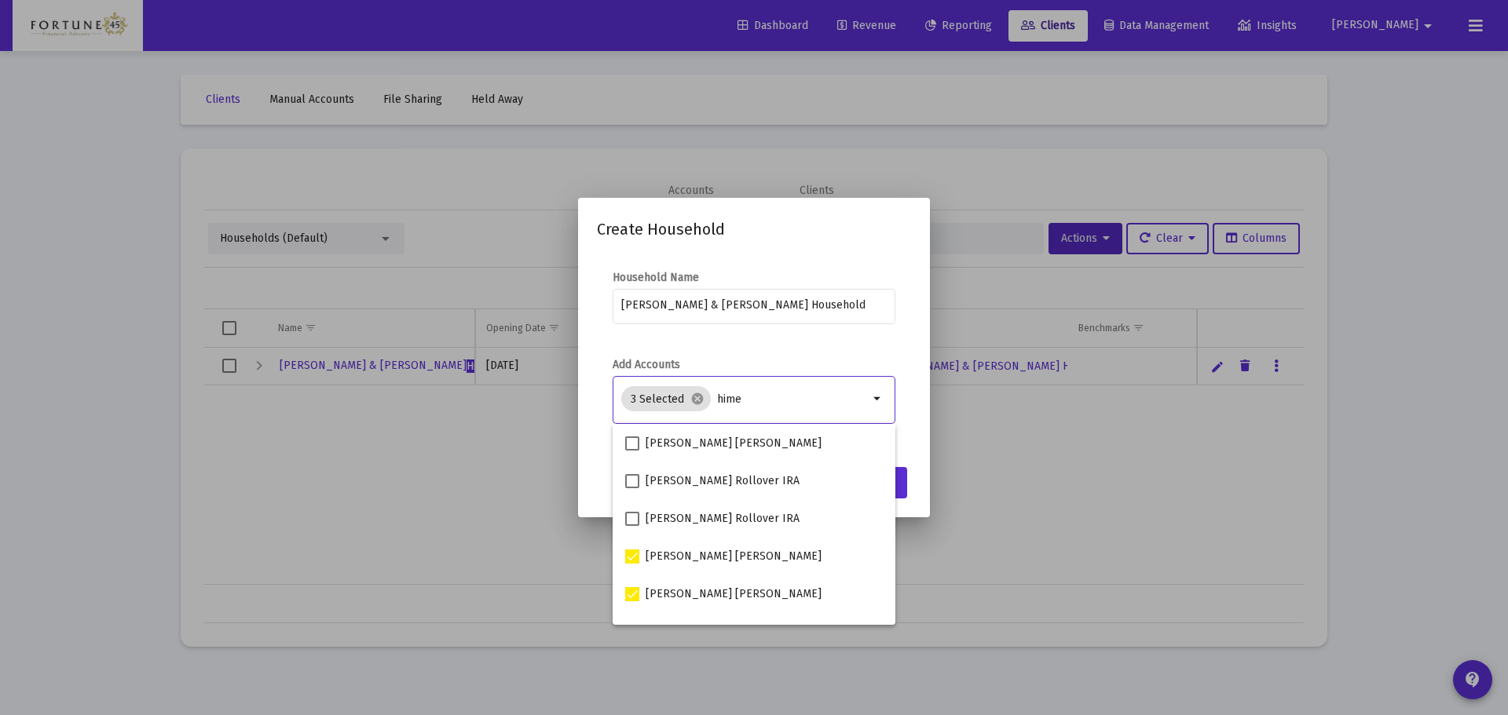
click at [759, 393] on input "hime" at bounding box center [793, 399] width 152 height 13
type input "h"
click at [716, 342] on mat-dialog-content "Household Name Paul & Wanda Himel Household Add Accounts 3 Selected cancel arro…" at bounding box center [754, 355] width 352 height 203
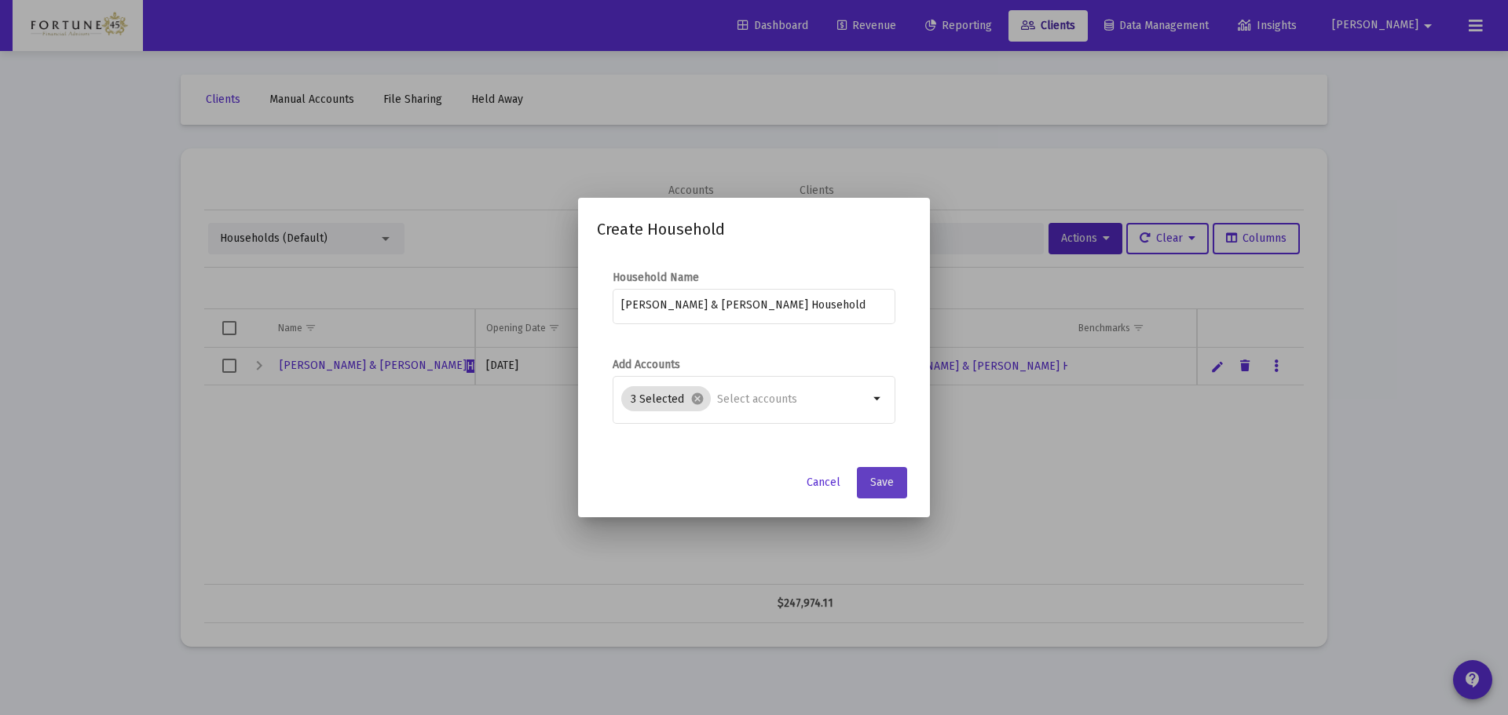
click at [892, 476] on span "Save" at bounding box center [882, 482] width 24 height 13
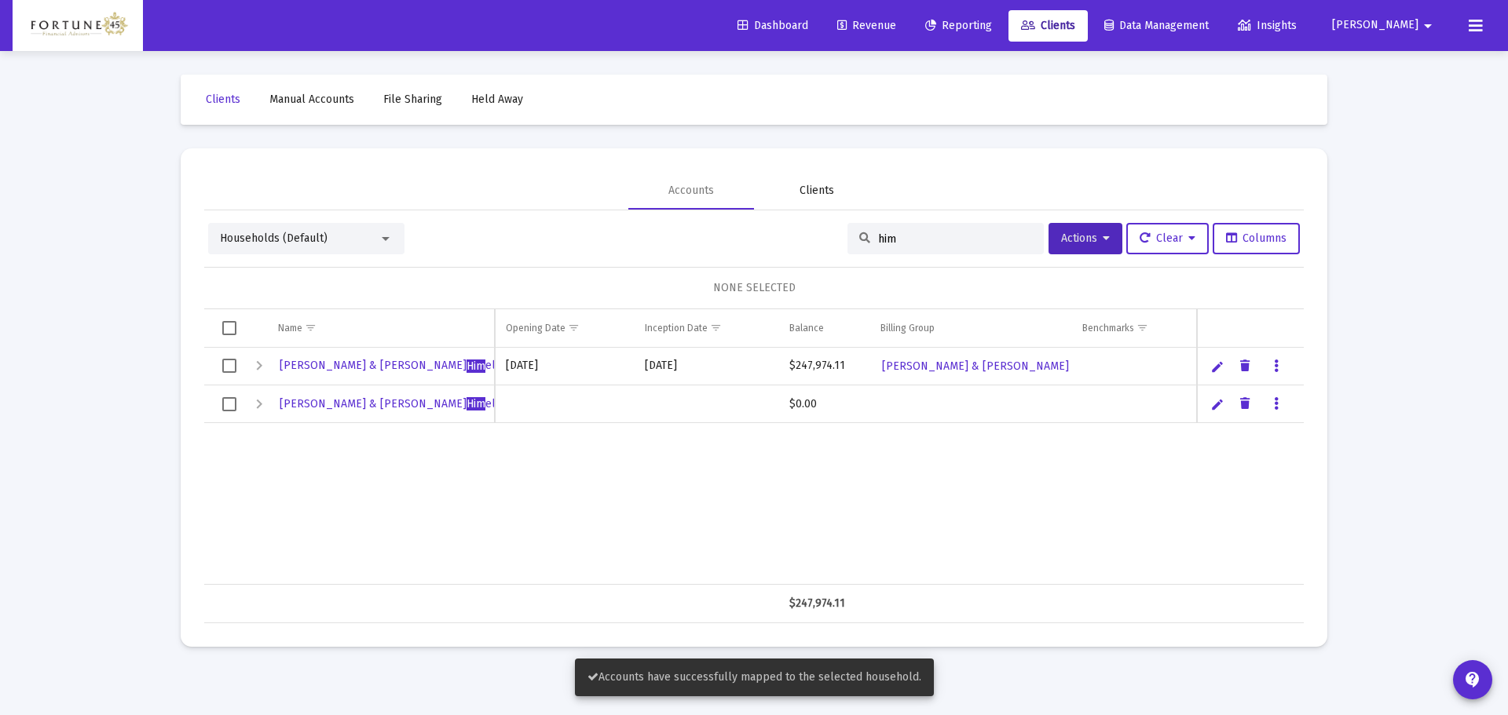
click at [831, 193] on div "Clients" at bounding box center [816, 191] width 35 height 16
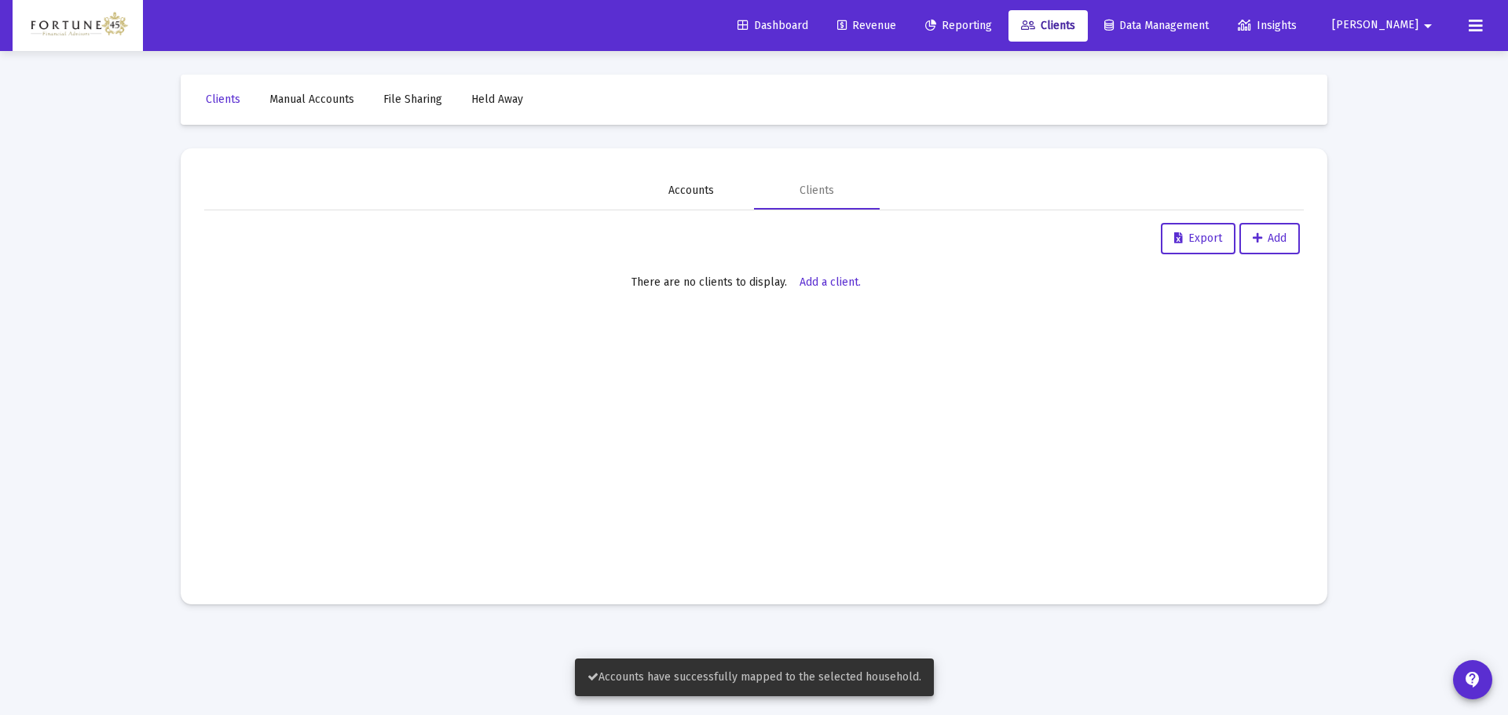
click at [679, 197] on div "Accounts" at bounding box center [691, 191] width 46 height 16
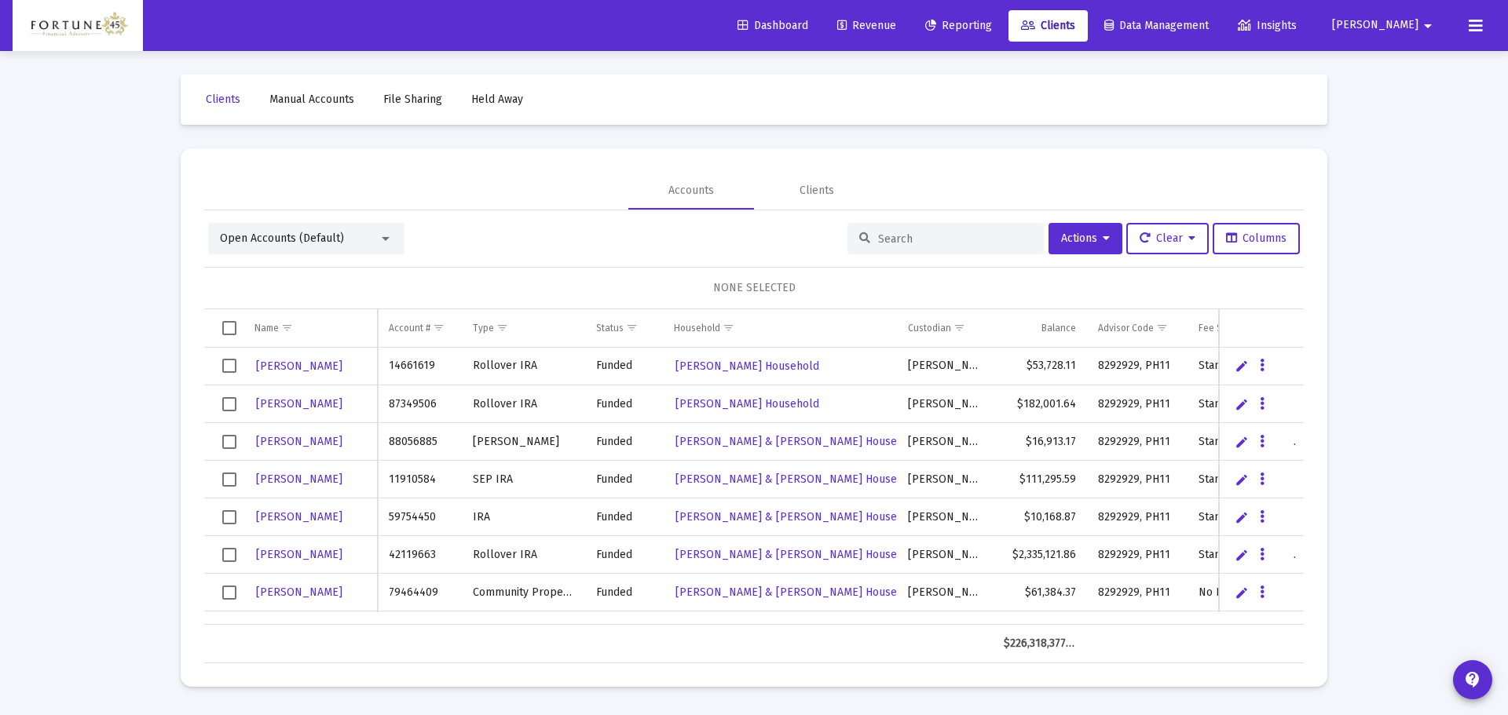
click at [894, 239] on input at bounding box center [955, 238] width 154 height 13
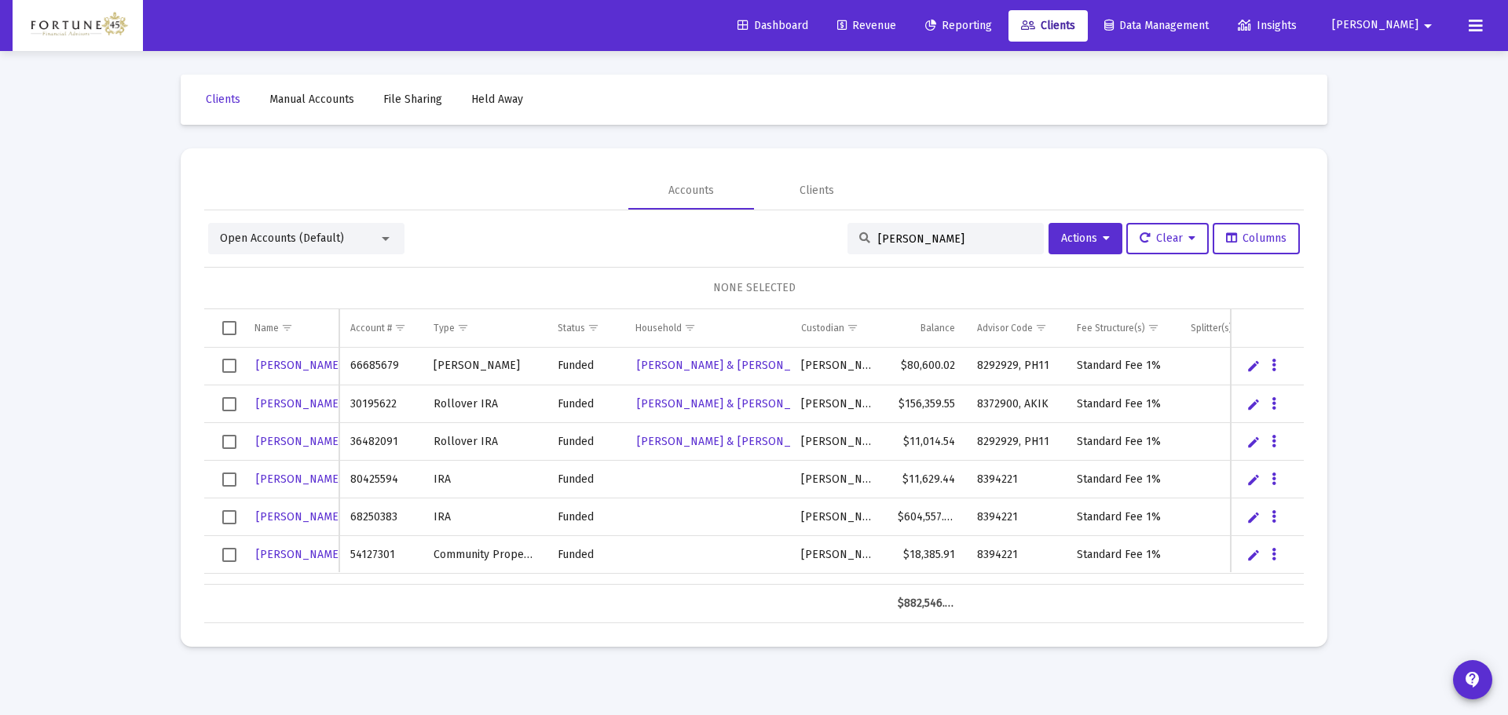
type input "himel"
click at [1249, 481] on link "Edit" at bounding box center [1253, 480] width 14 height 14
click at [1271, 484] on link "Cancel" at bounding box center [1271, 480] width 14 height 14
click at [1274, 475] on icon "Data grid" at bounding box center [1273, 479] width 5 height 19
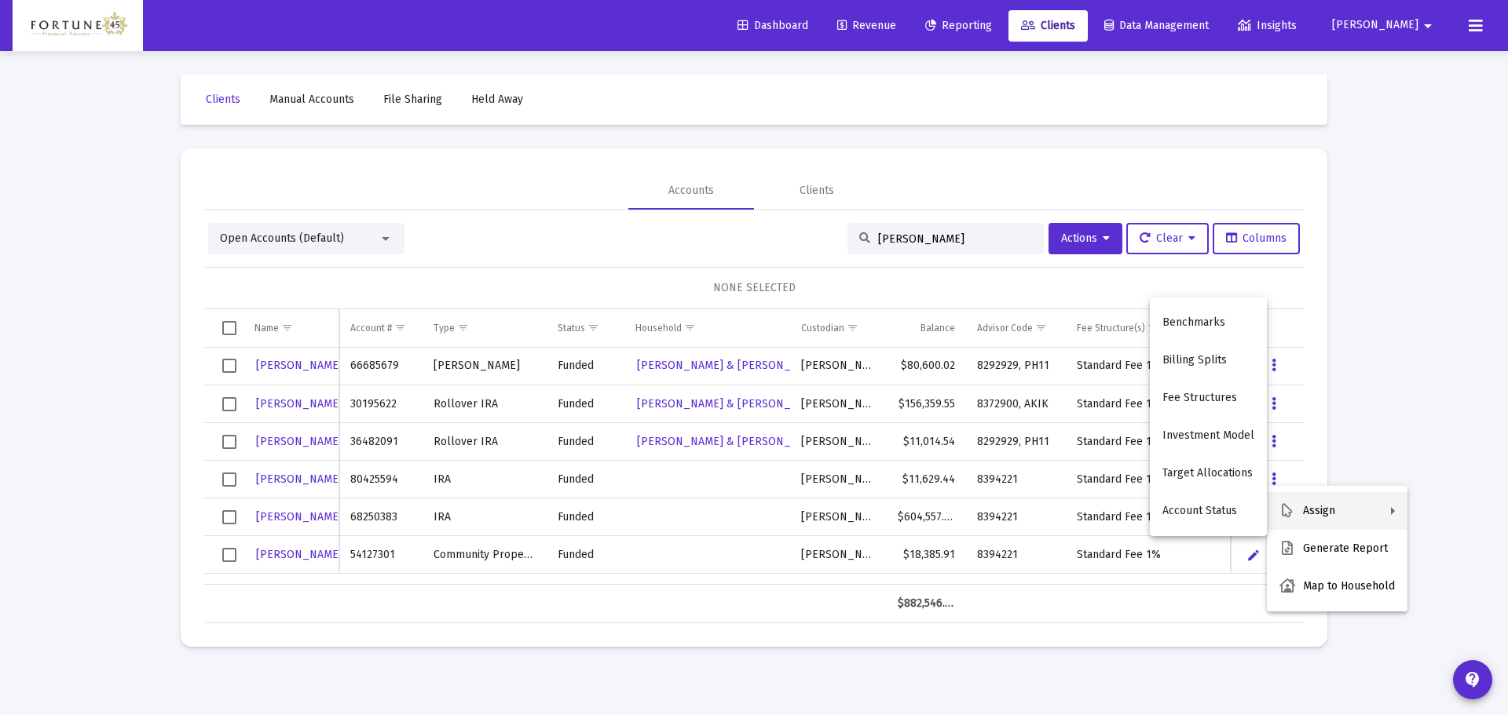
click at [1329, 506] on button "Assign" at bounding box center [1337, 511] width 141 height 38
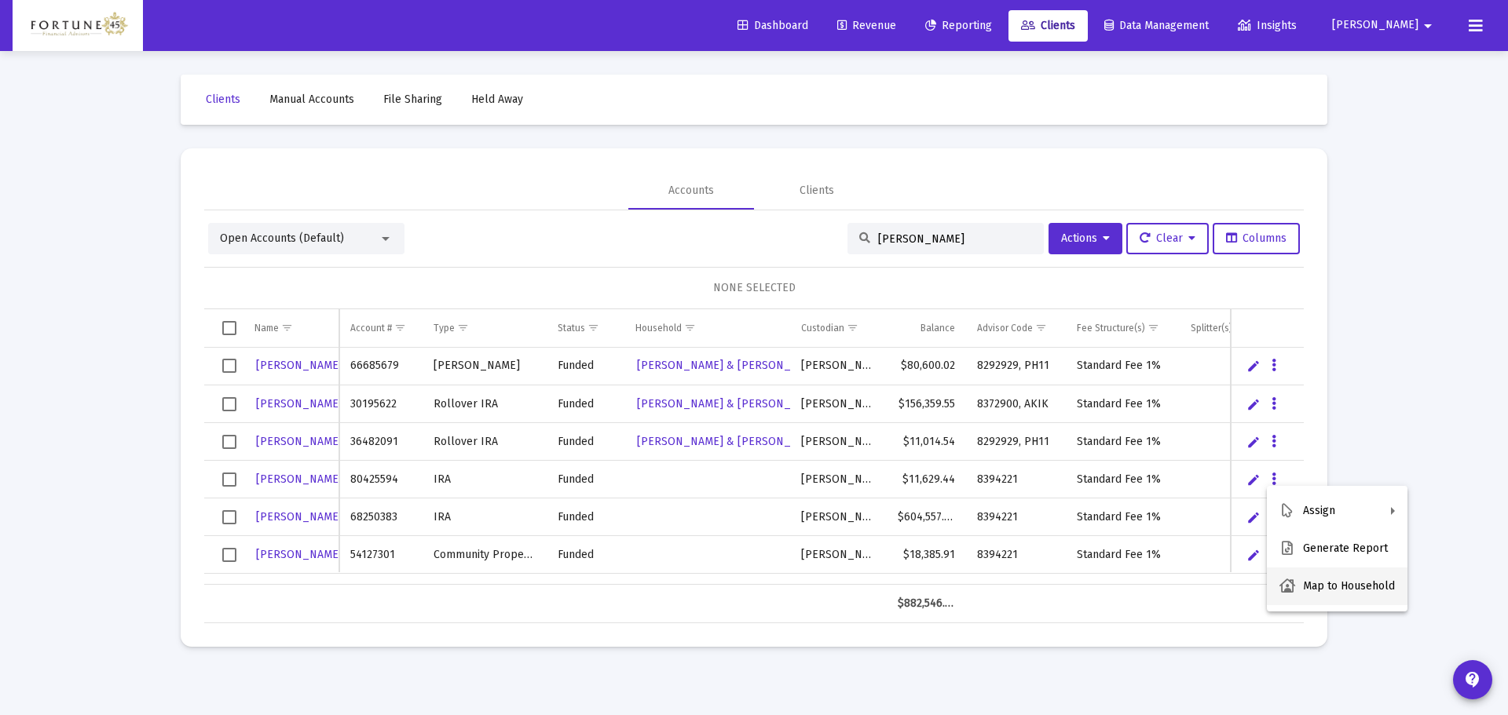
click at [1341, 587] on button "Map to Household" at bounding box center [1337, 587] width 141 height 38
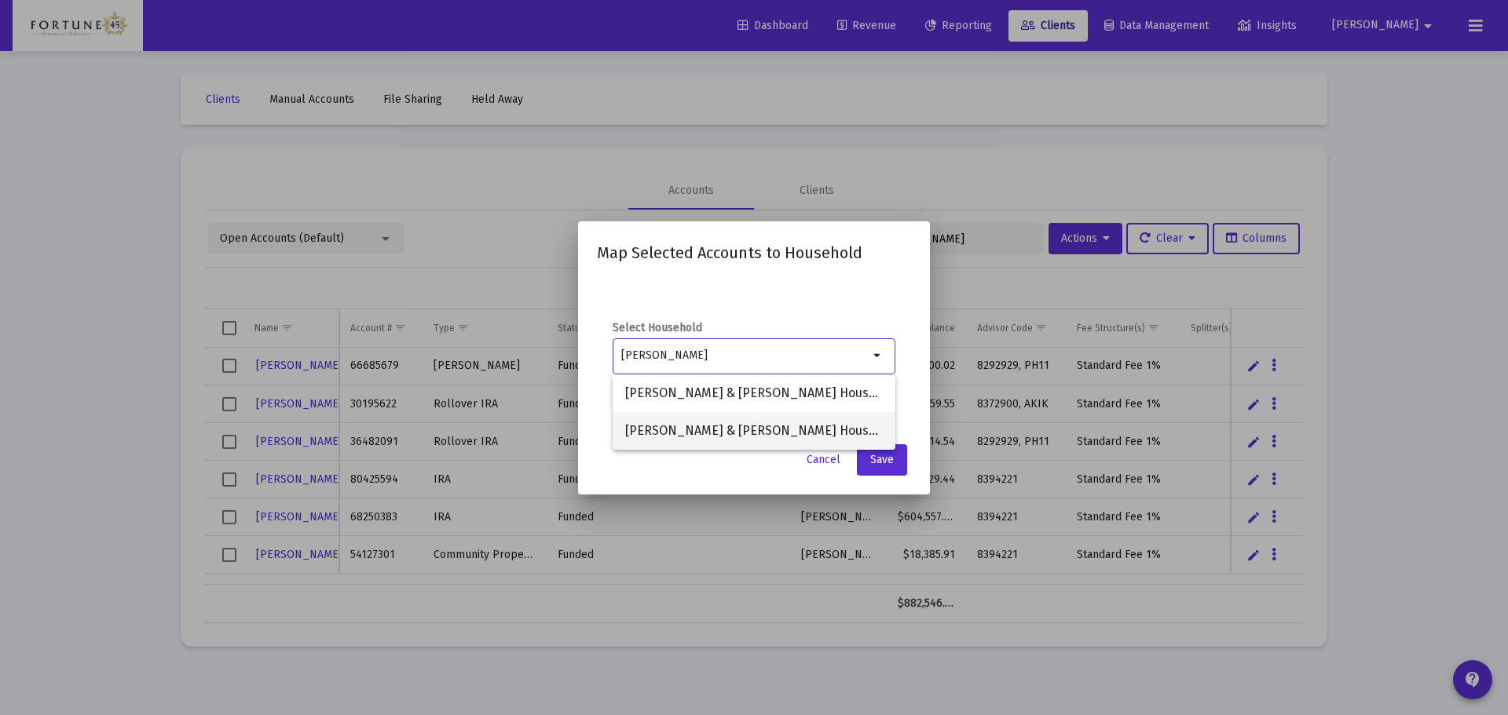
click at [780, 422] on span "Paul & Wanda Himel Household" at bounding box center [754, 431] width 258 height 38
type input "Paul & Wanda Himel Household"
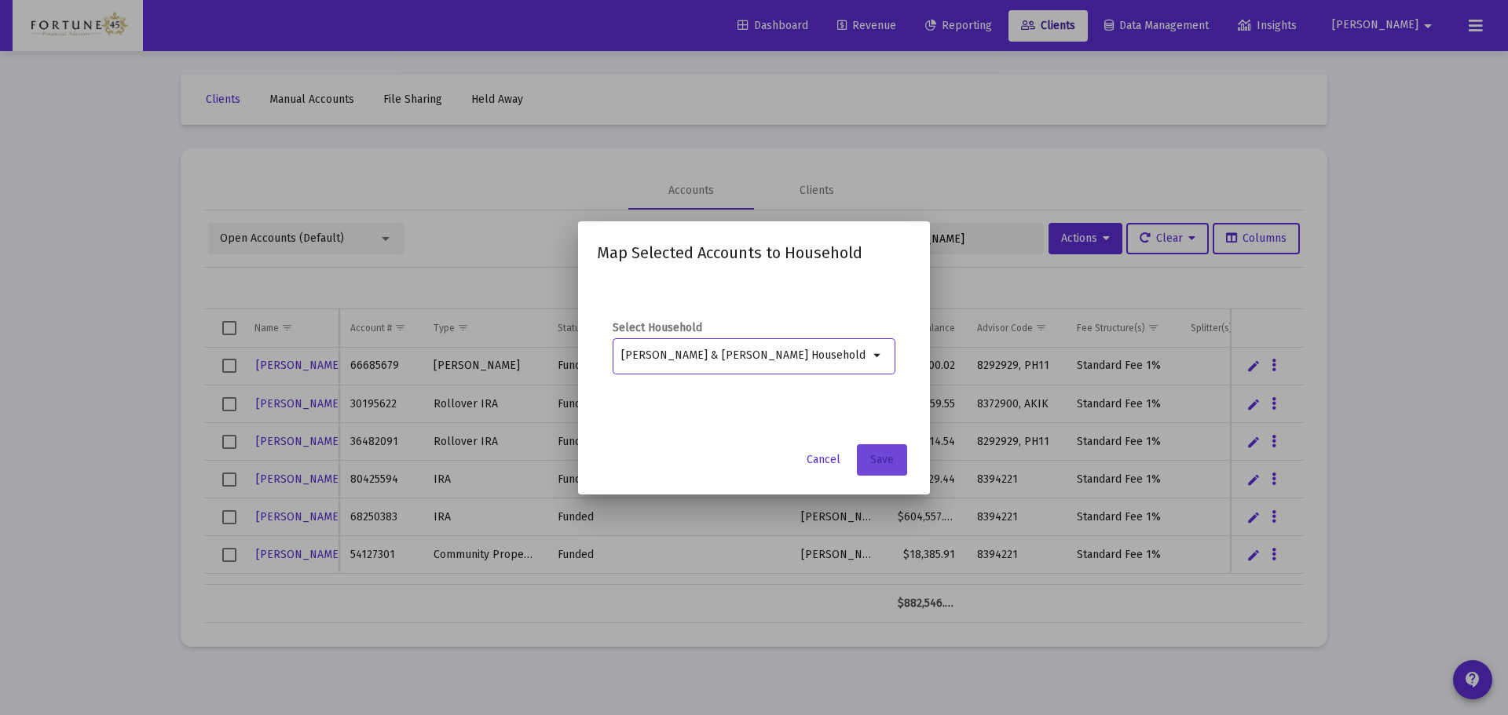
click at [871, 448] on button "Save" at bounding box center [882, 459] width 50 height 31
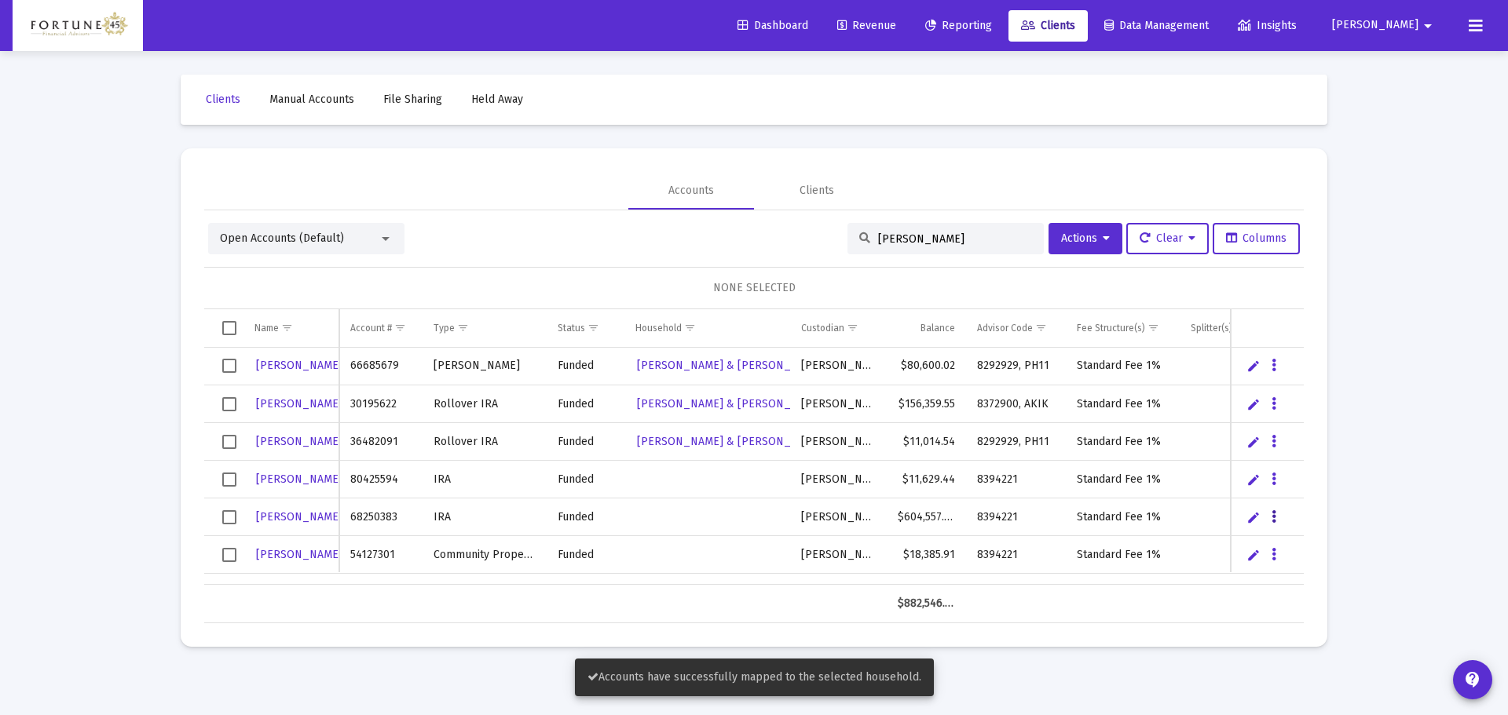
click at [1273, 517] on icon "Data grid" at bounding box center [1273, 517] width 5 height 19
click at [1338, 630] on button "Map to Household" at bounding box center [1337, 624] width 141 height 38
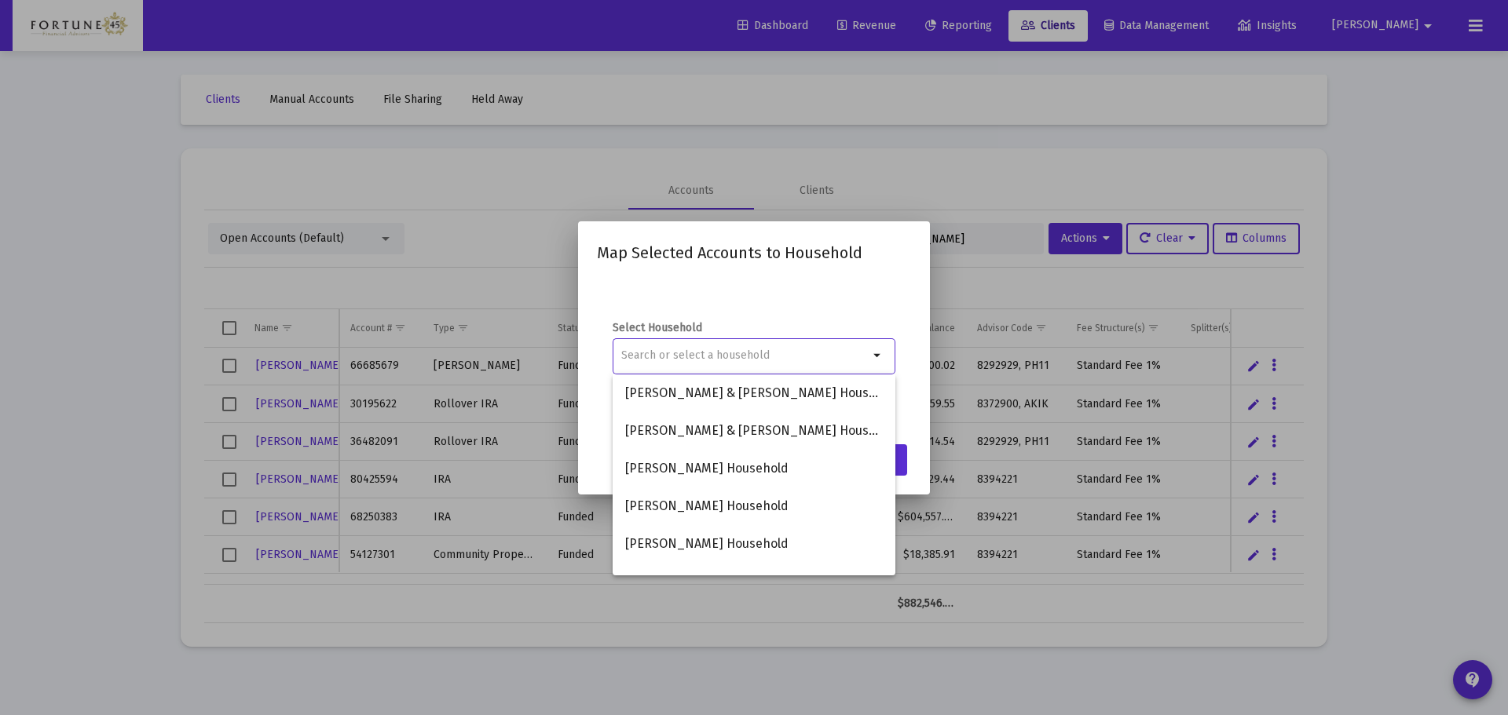
click at [913, 249] on mat-dialog-container "Map Selected Accounts to Household Select Household arrow_drop_down Cancel Save" at bounding box center [754, 357] width 352 height 273
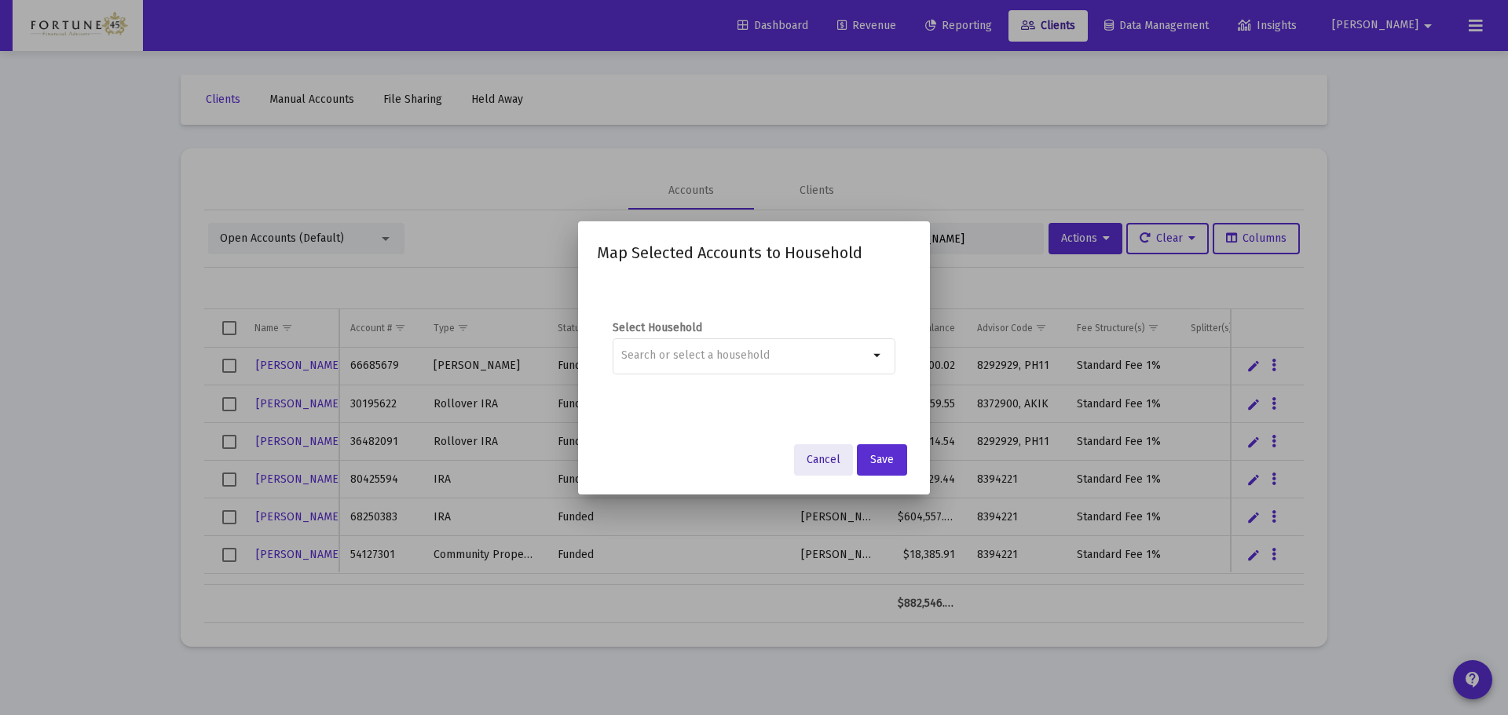
click at [843, 455] on button "Cancel" at bounding box center [823, 459] width 59 height 31
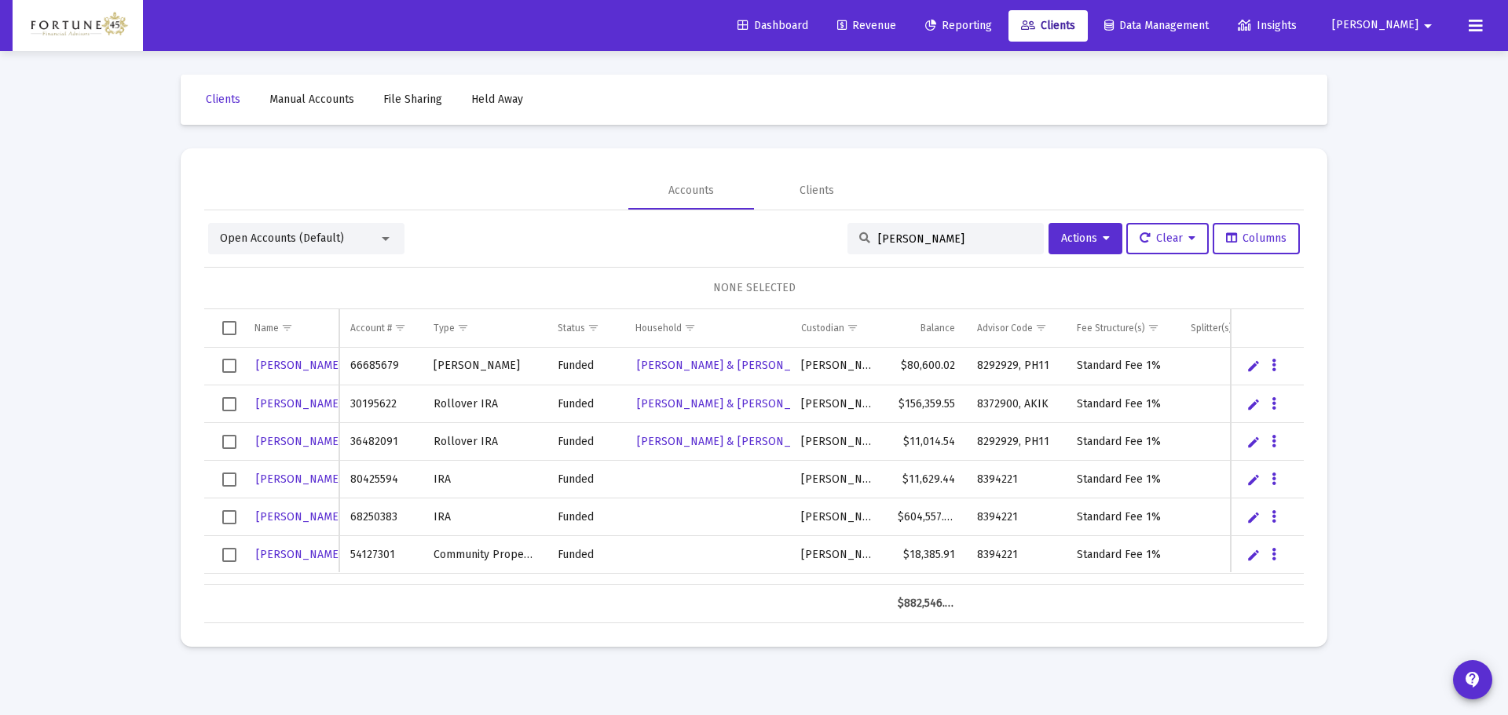
click at [234, 479] on span "Select row" at bounding box center [229, 480] width 14 height 14
click at [221, 513] on td "Data grid" at bounding box center [223, 518] width 39 height 38
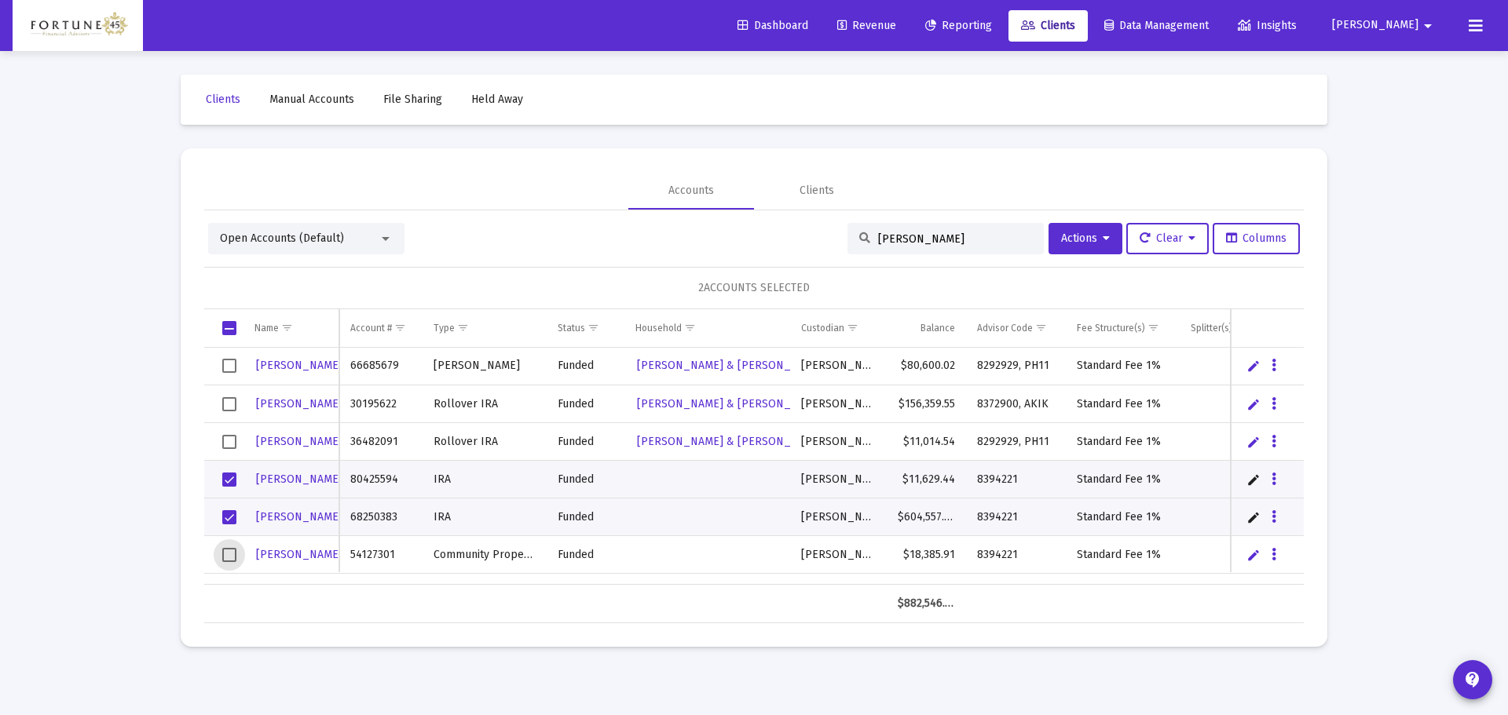
click at [230, 553] on span "Select row" at bounding box center [229, 555] width 14 height 14
click at [1074, 234] on span "Actions" at bounding box center [1085, 238] width 49 height 13
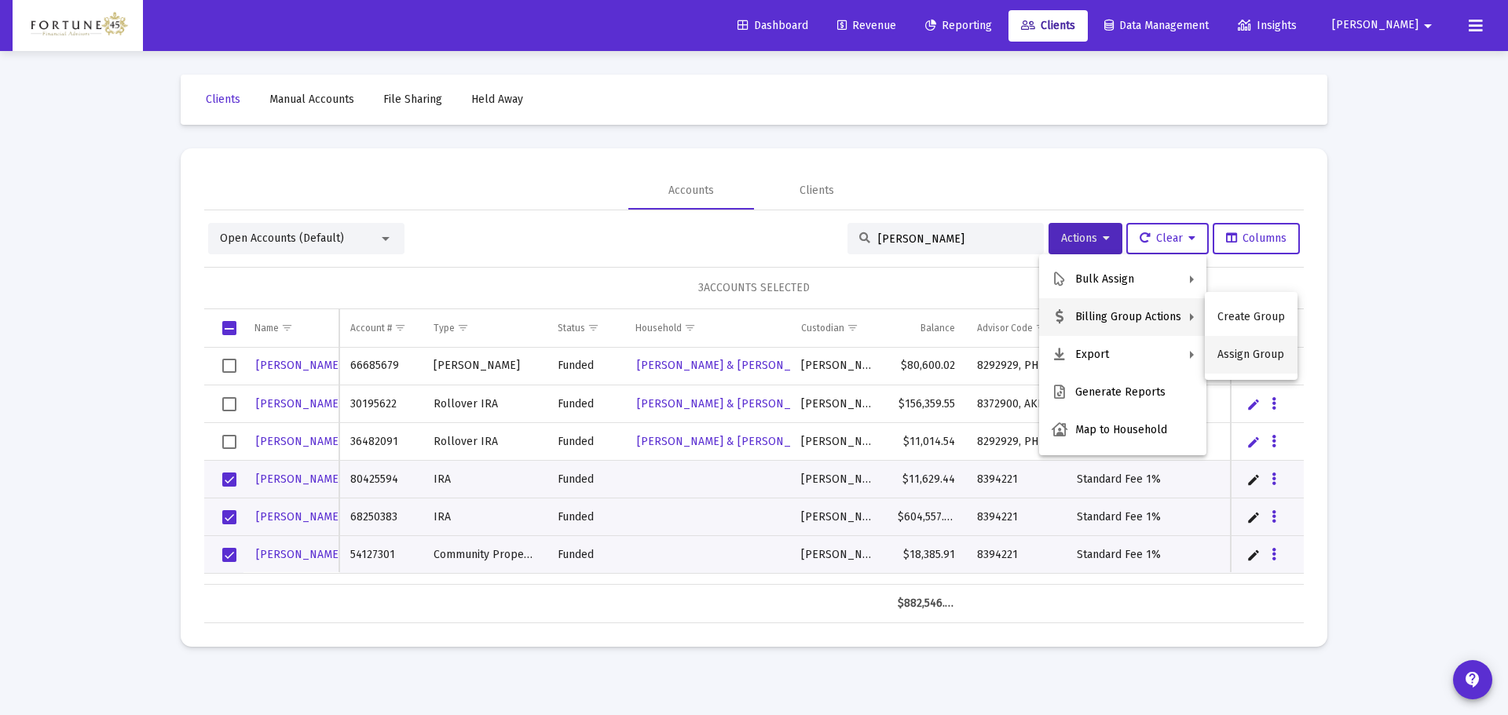
click at [1236, 350] on button "Assign Group" at bounding box center [1251, 355] width 93 height 38
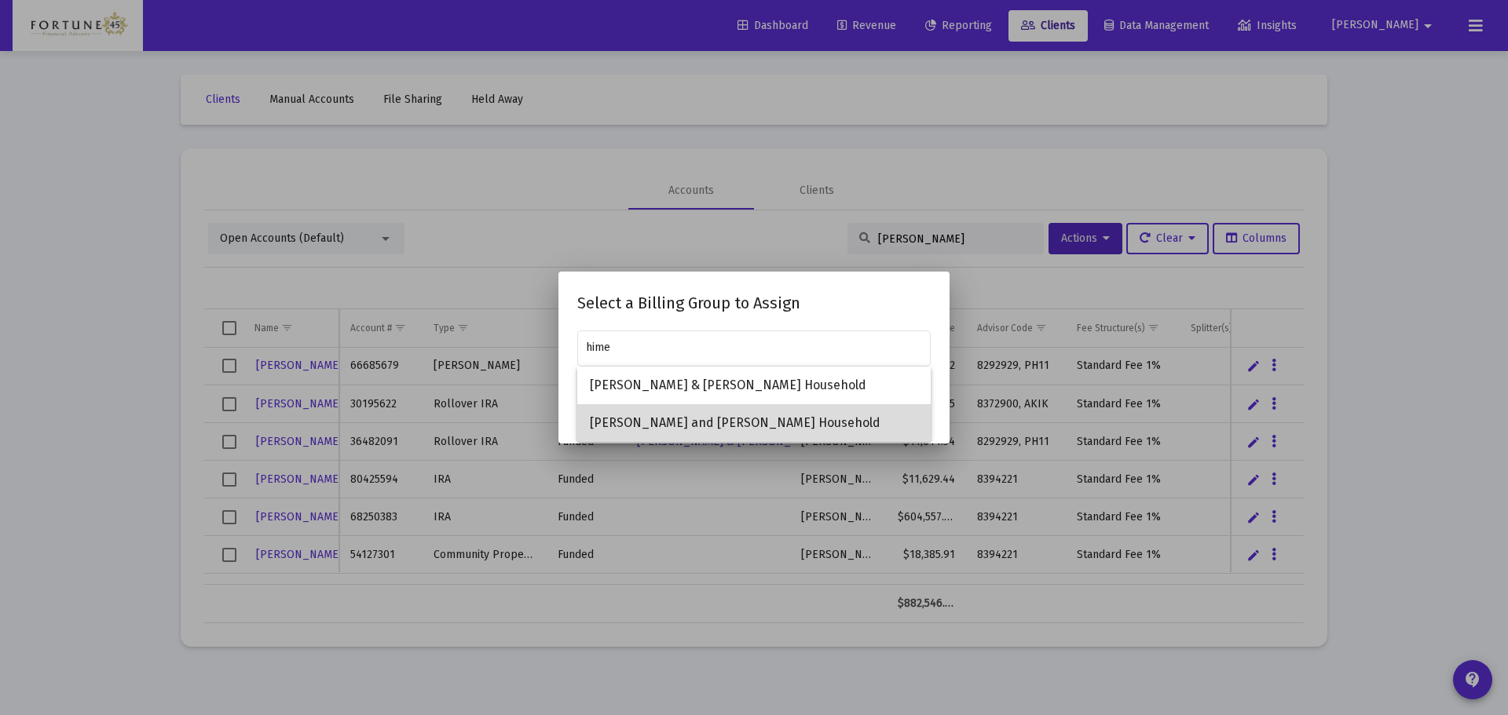
click at [789, 429] on span "Paul and Wanda Himel Household" at bounding box center [754, 423] width 328 height 38
type input "Paul and Wanda Himel Household"
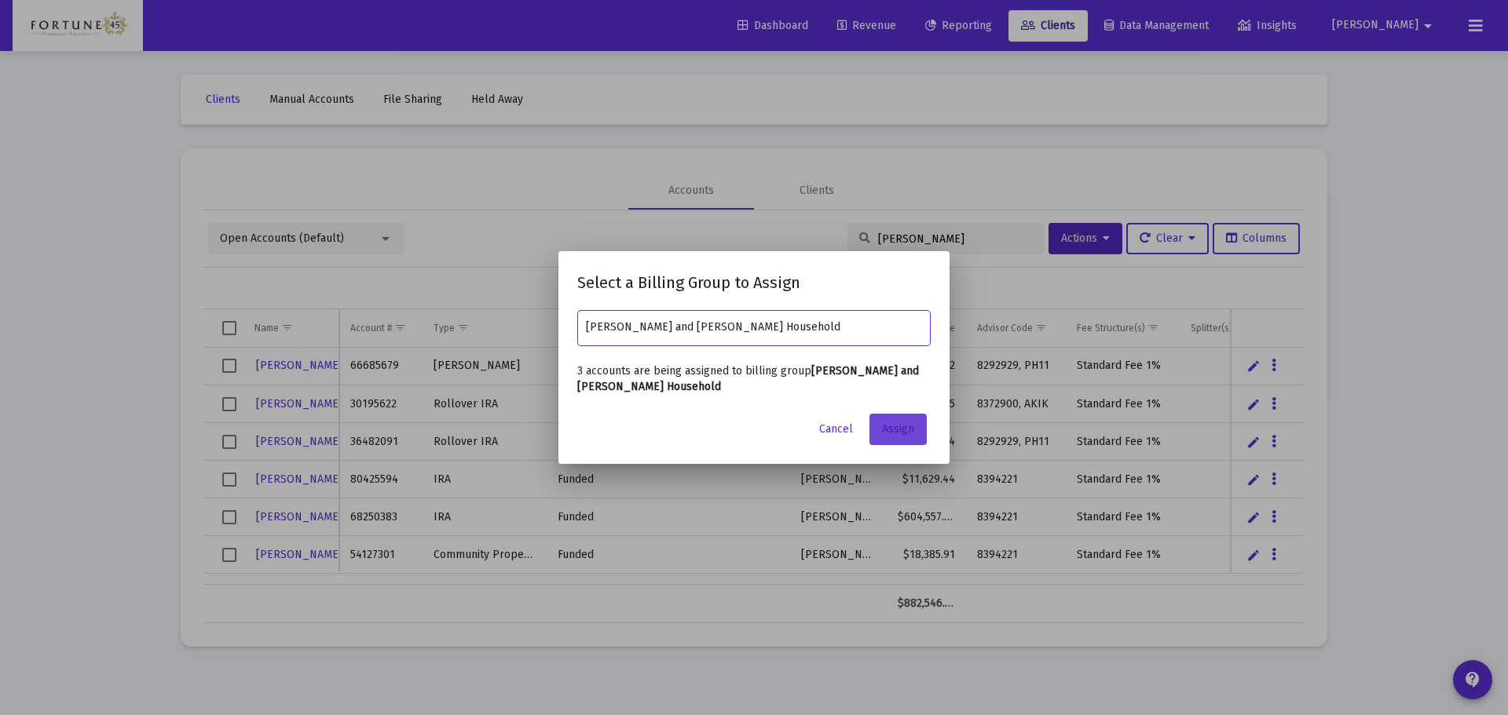
click at [883, 428] on span "Assign" at bounding box center [898, 428] width 32 height 13
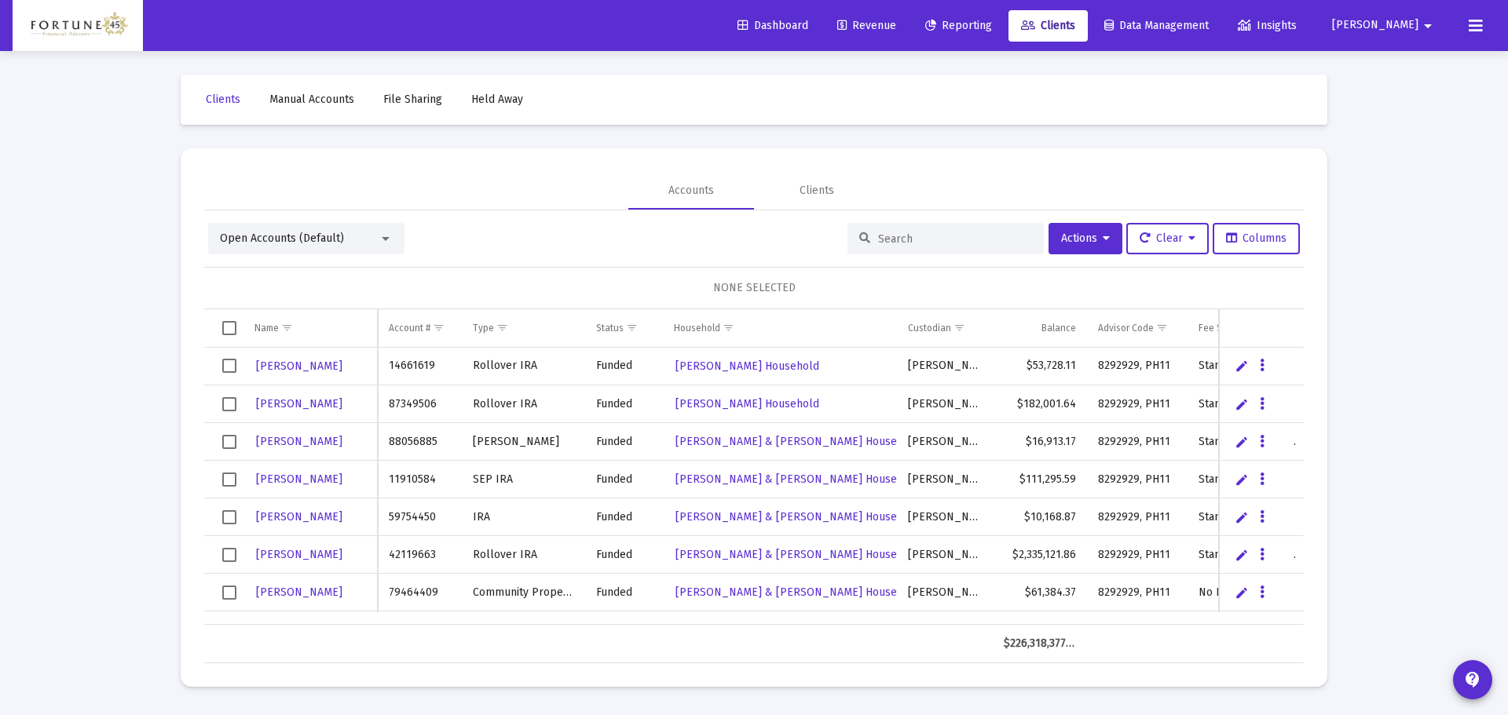
click at [956, 232] on input at bounding box center [955, 238] width 154 height 13
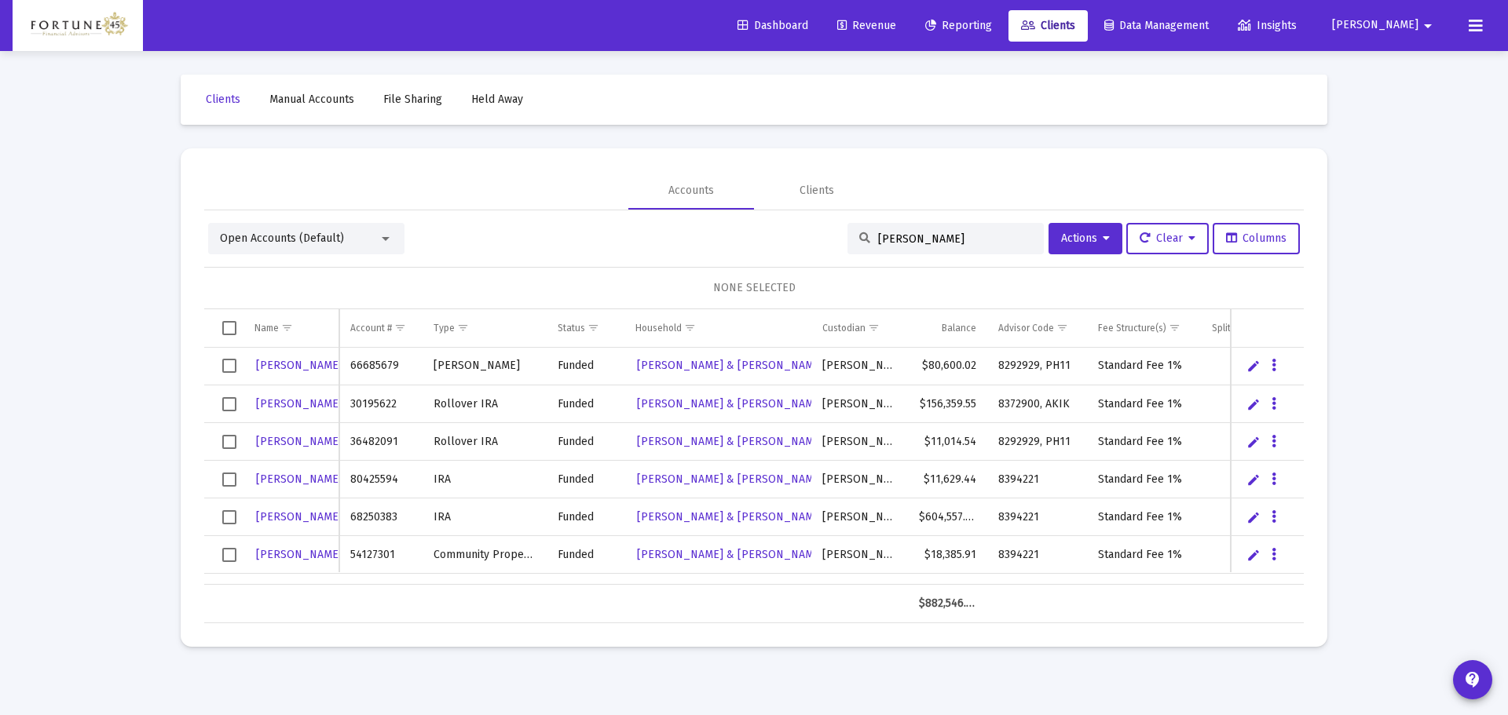
type input "[PERSON_NAME]"
click at [909, 17] on link "Revenue" at bounding box center [867, 25] width 84 height 31
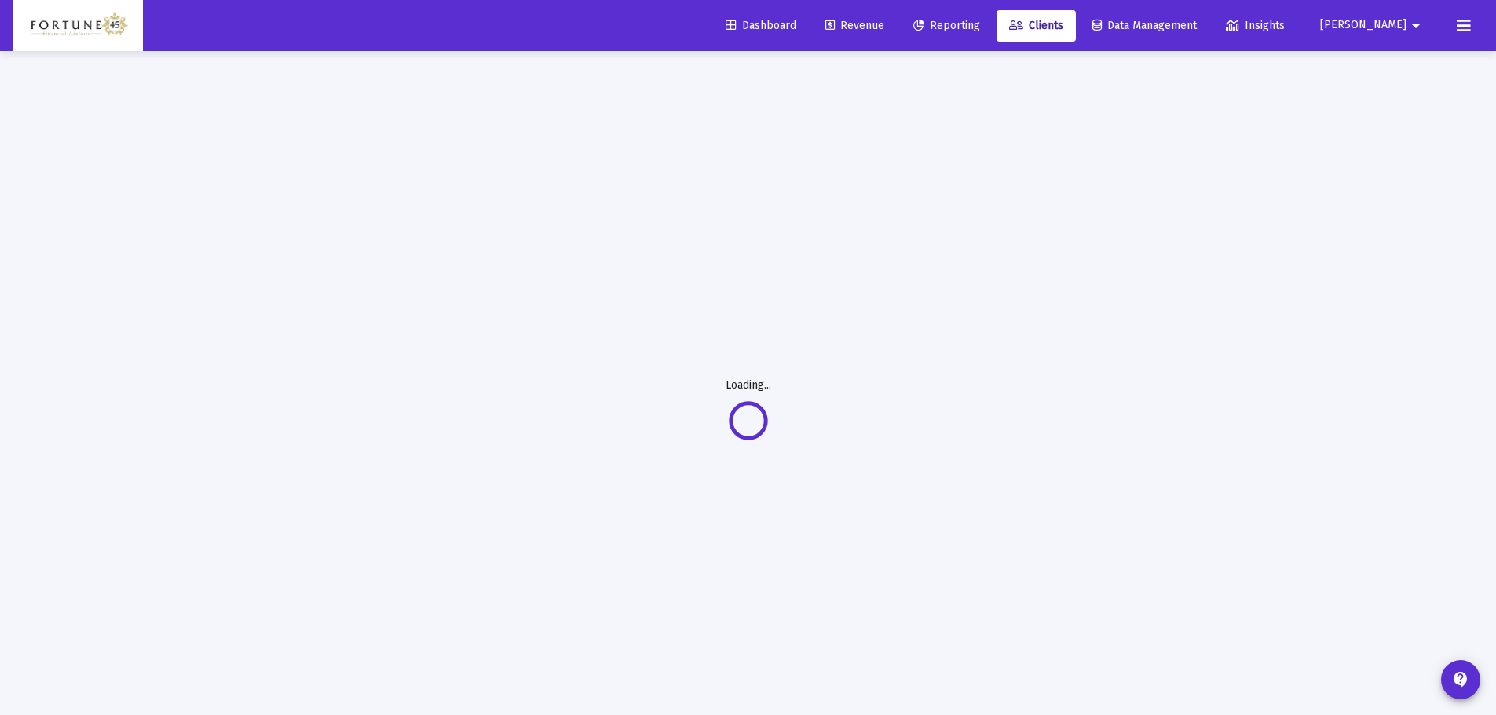
click at [993, 18] on link "Reporting" at bounding box center [947, 25] width 92 height 31
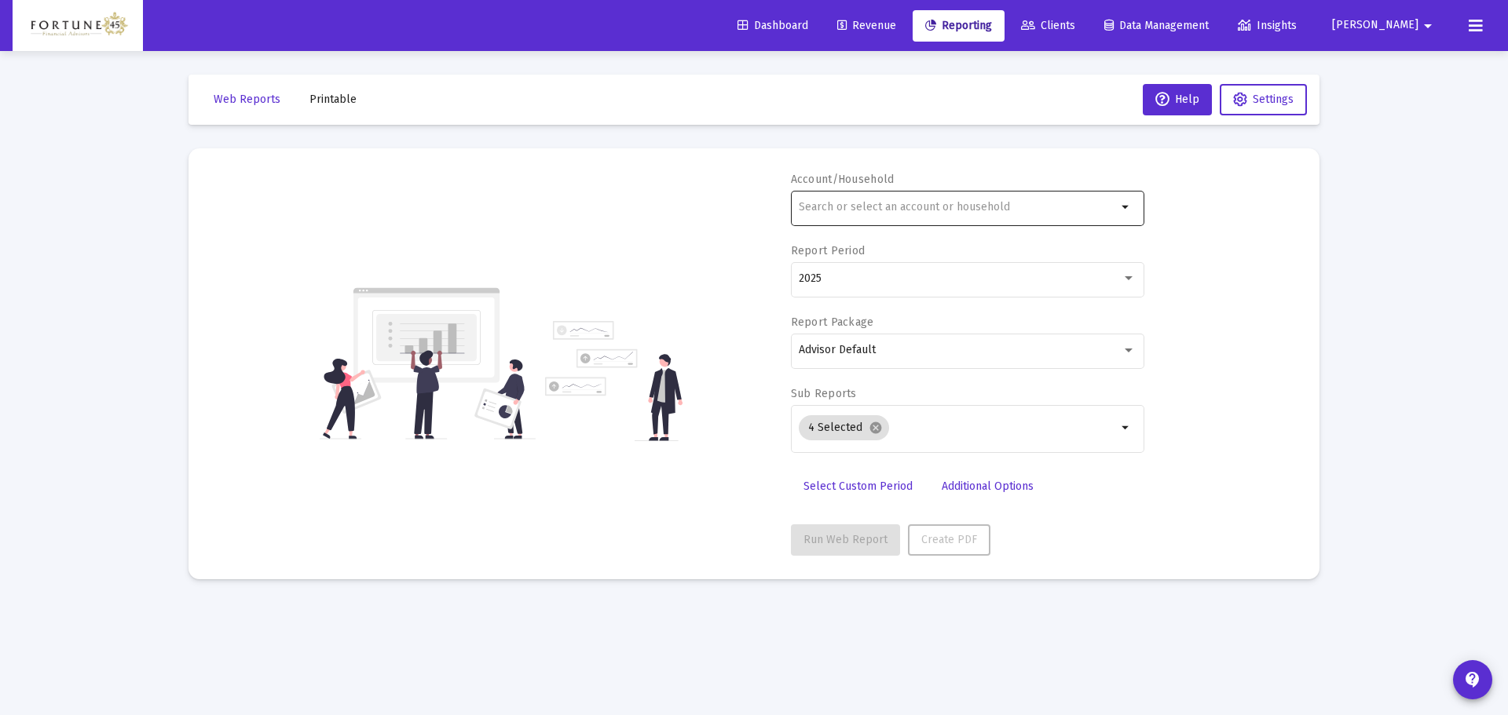
click at [871, 203] on input "text" at bounding box center [958, 207] width 318 height 13
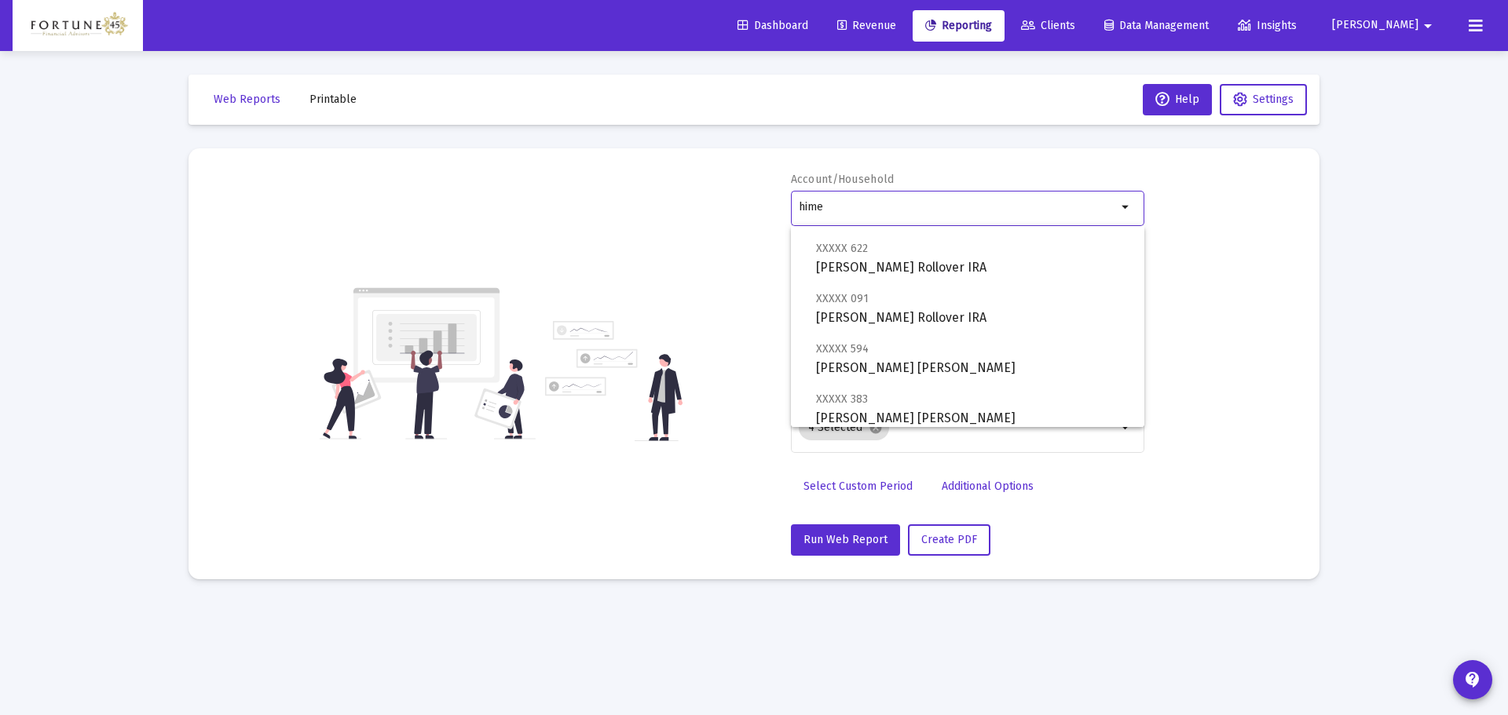
scroll to position [251, 0]
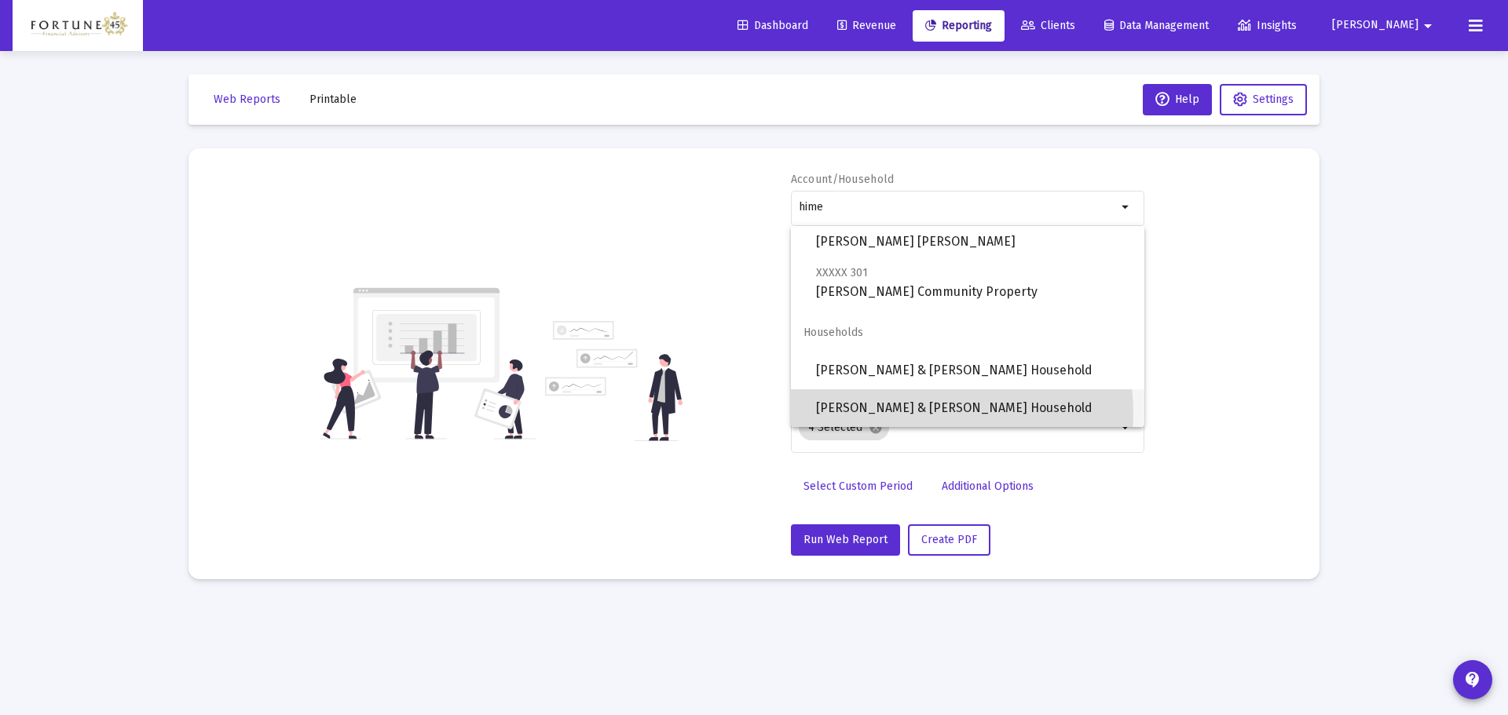
click at [907, 414] on span "Paul & Wanda Himel Household" at bounding box center [974, 408] width 316 height 38
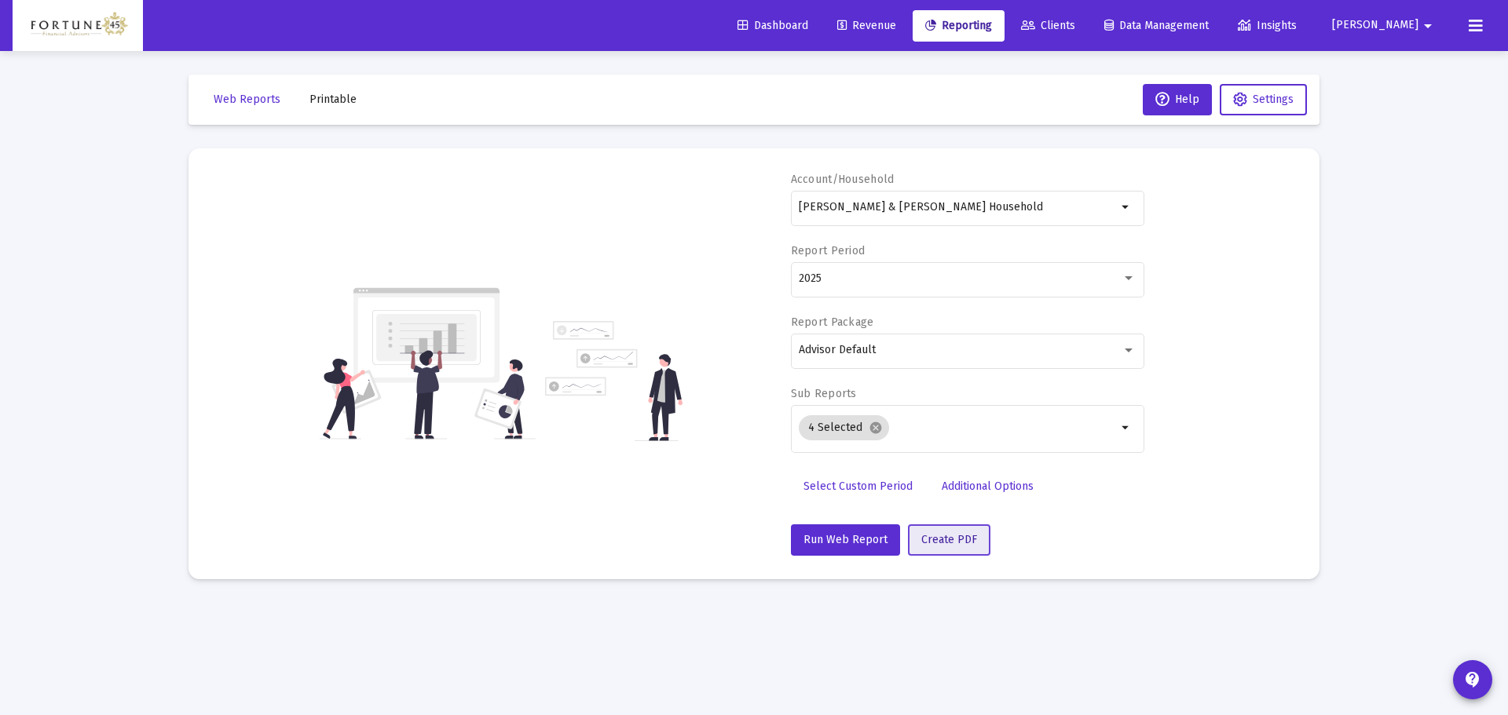
click at [945, 543] on span "Create PDF" at bounding box center [949, 539] width 56 height 13
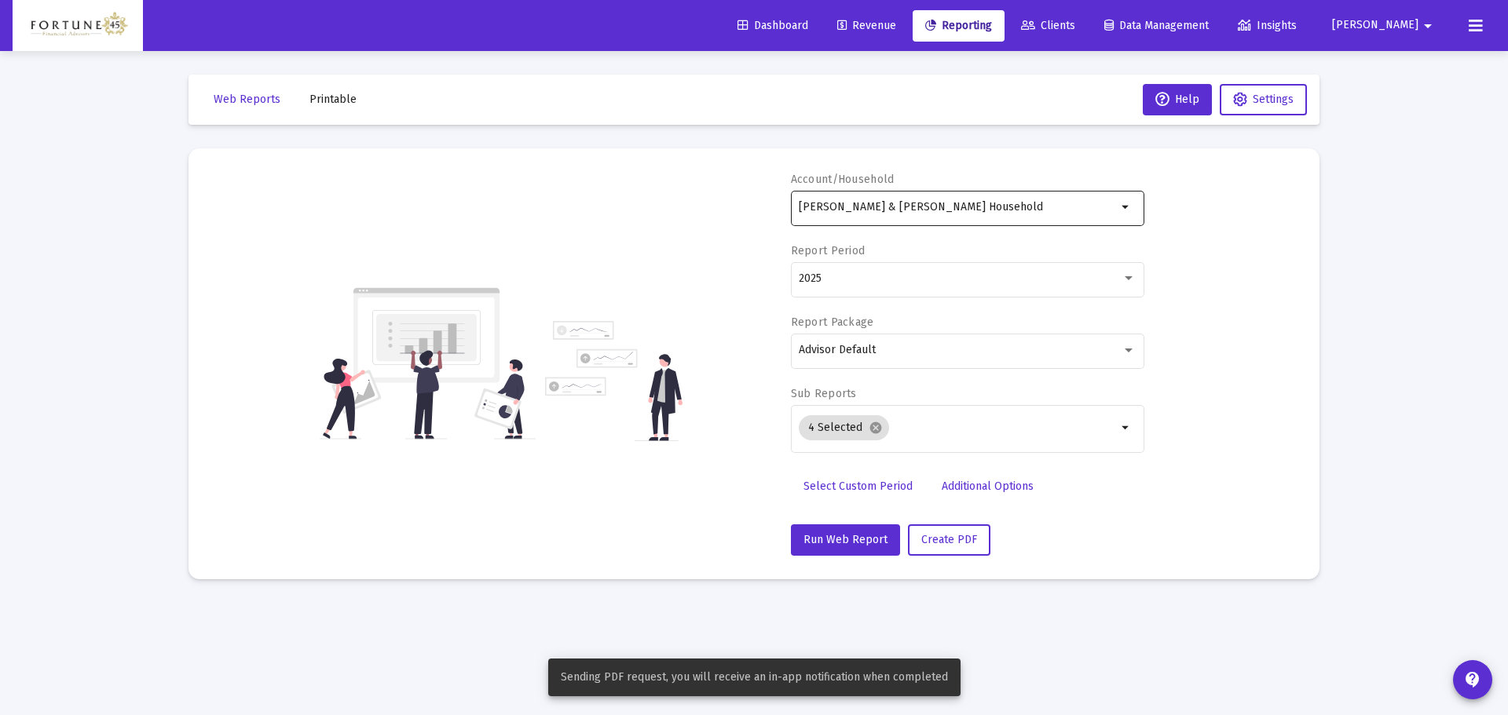
click at [986, 207] on input "Paul & Wanda Himel Household" at bounding box center [958, 207] width 318 height 13
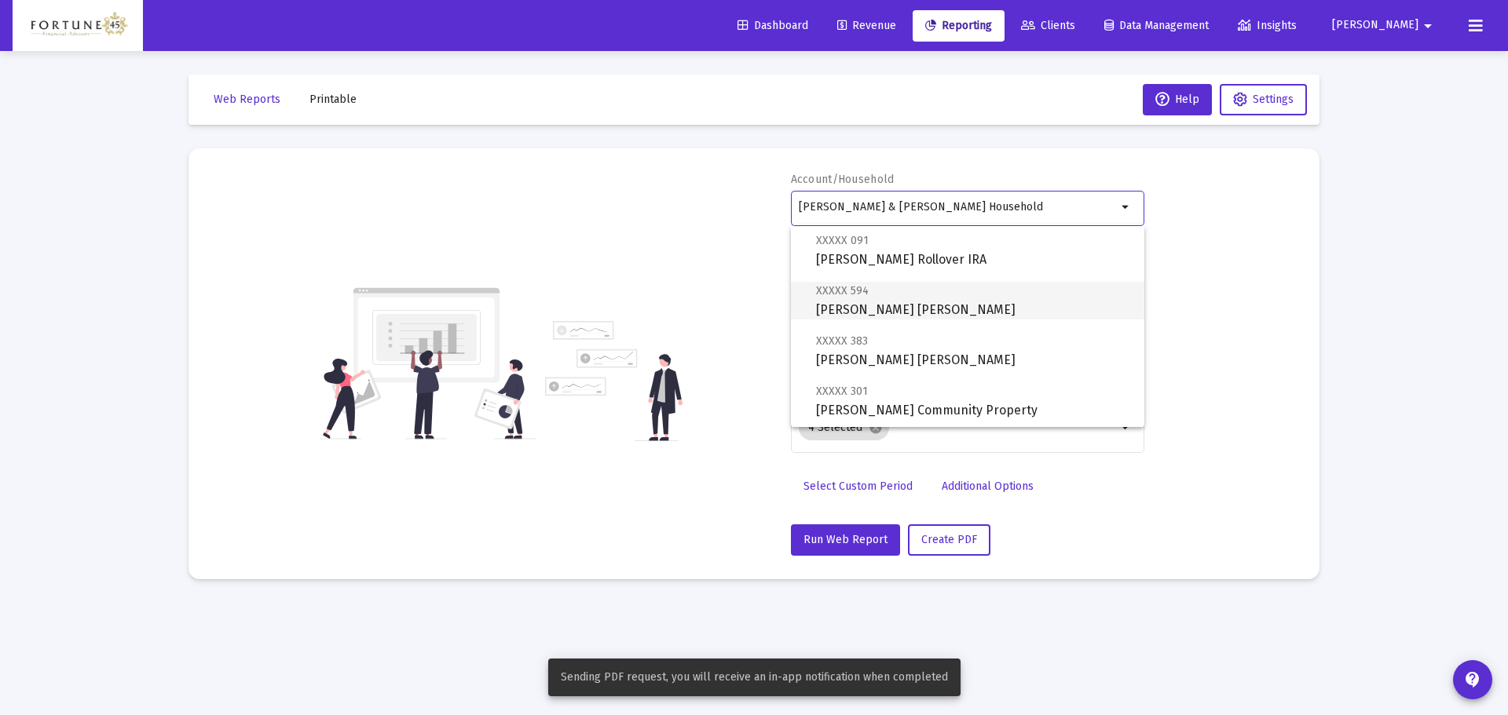
scroll to position [157, 0]
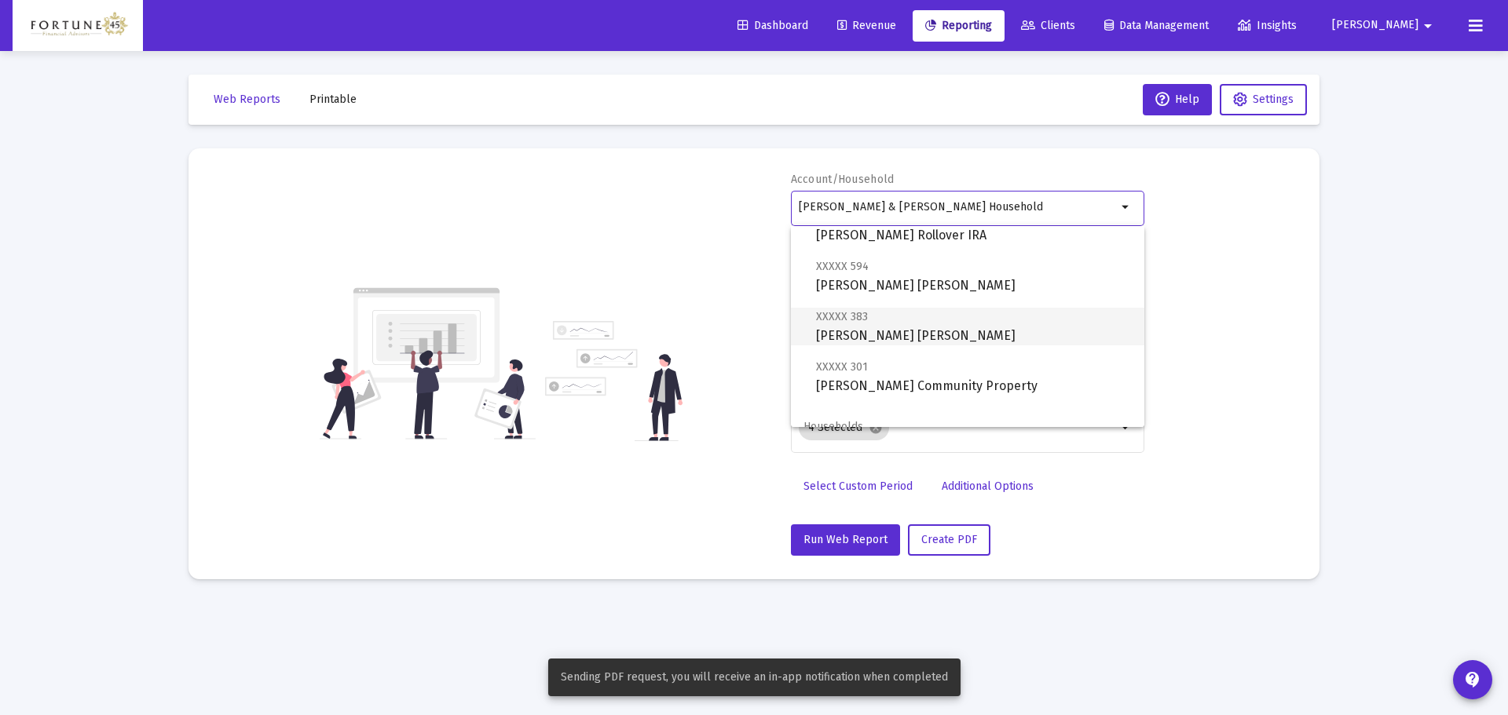
click at [901, 340] on span "XXXXX 383 Wanda Himel IRA" at bounding box center [974, 326] width 316 height 38
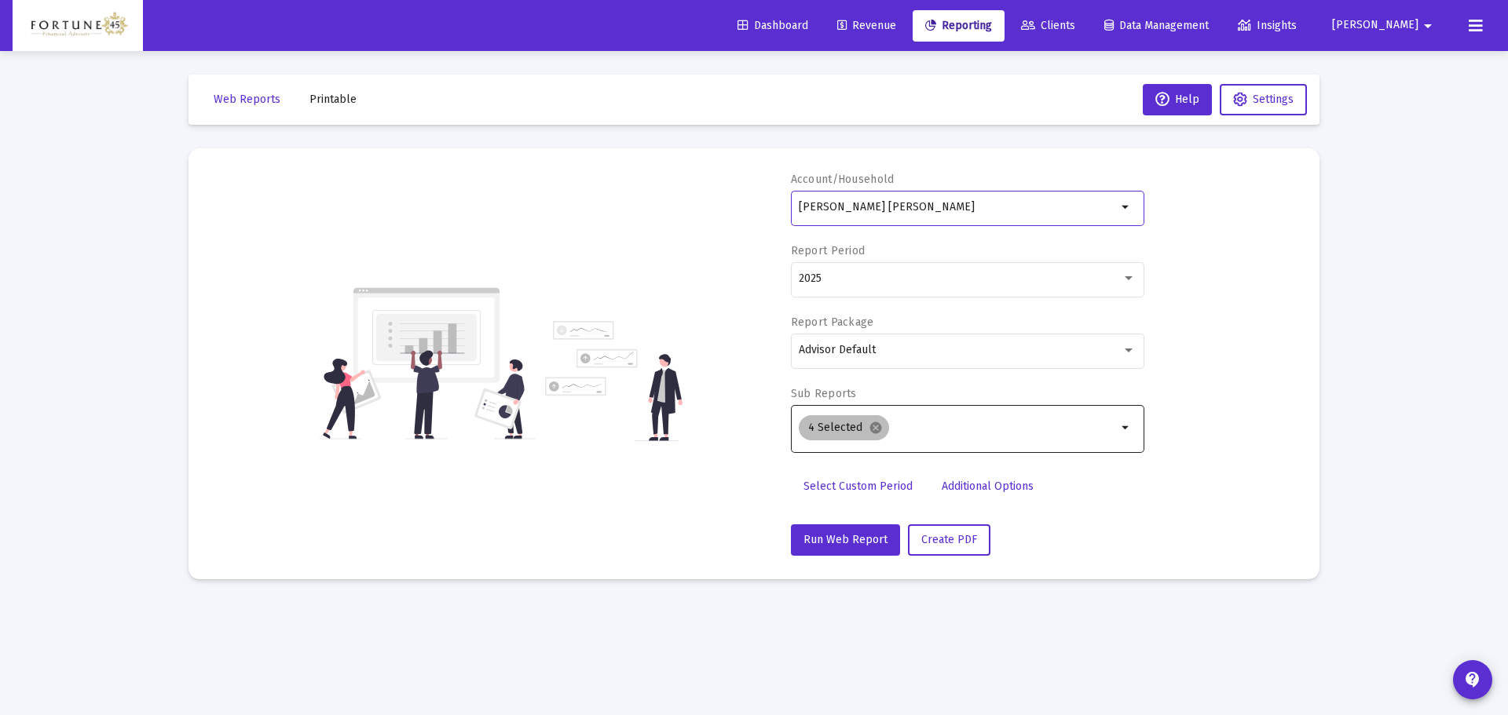
click at [880, 424] on mat-chip "4 Selected cancel" at bounding box center [844, 427] width 90 height 25
click at [877, 422] on mat-icon "cancel" at bounding box center [875, 428] width 14 height 14
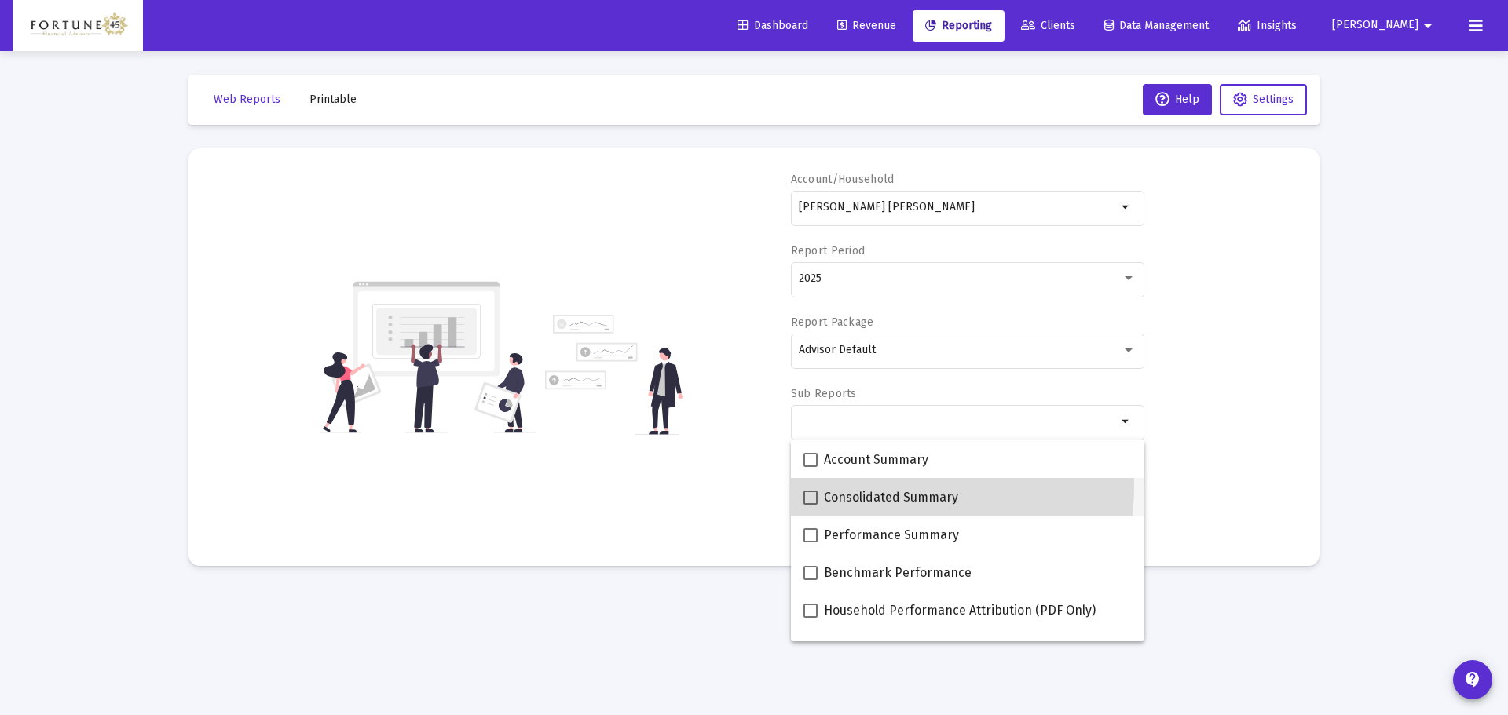
click at [866, 486] on mat-checkbox "Consolidated Summary" at bounding box center [880, 497] width 155 height 38
click at [814, 483] on mat-checkbox "Consolidated Summary" at bounding box center [880, 497] width 155 height 38
click at [796, 495] on mat-option "Consolidated Summary" at bounding box center [967, 497] width 353 height 38
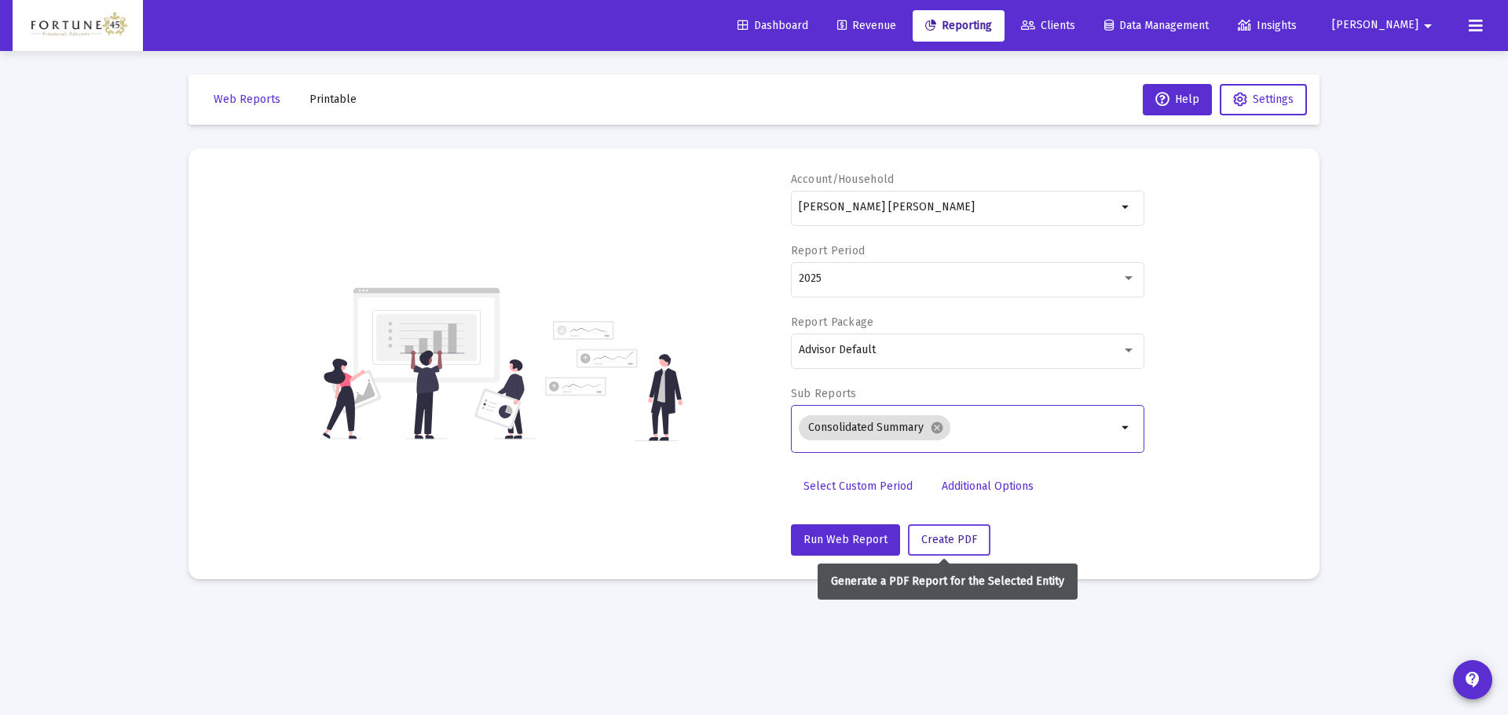
click at [931, 535] on span "Create PDF" at bounding box center [949, 539] width 56 height 13
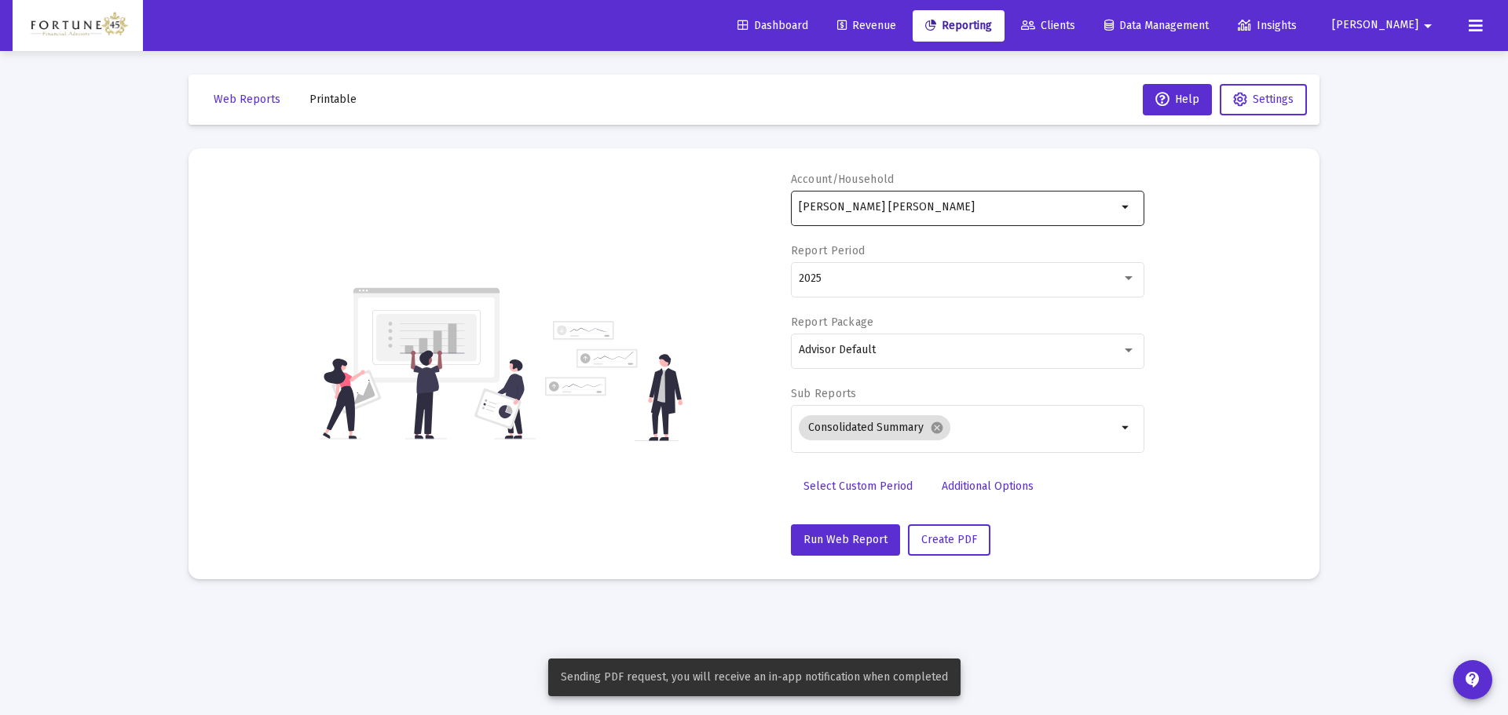
click at [936, 206] on input "Wanda Himel IRA" at bounding box center [958, 207] width 318 height 13
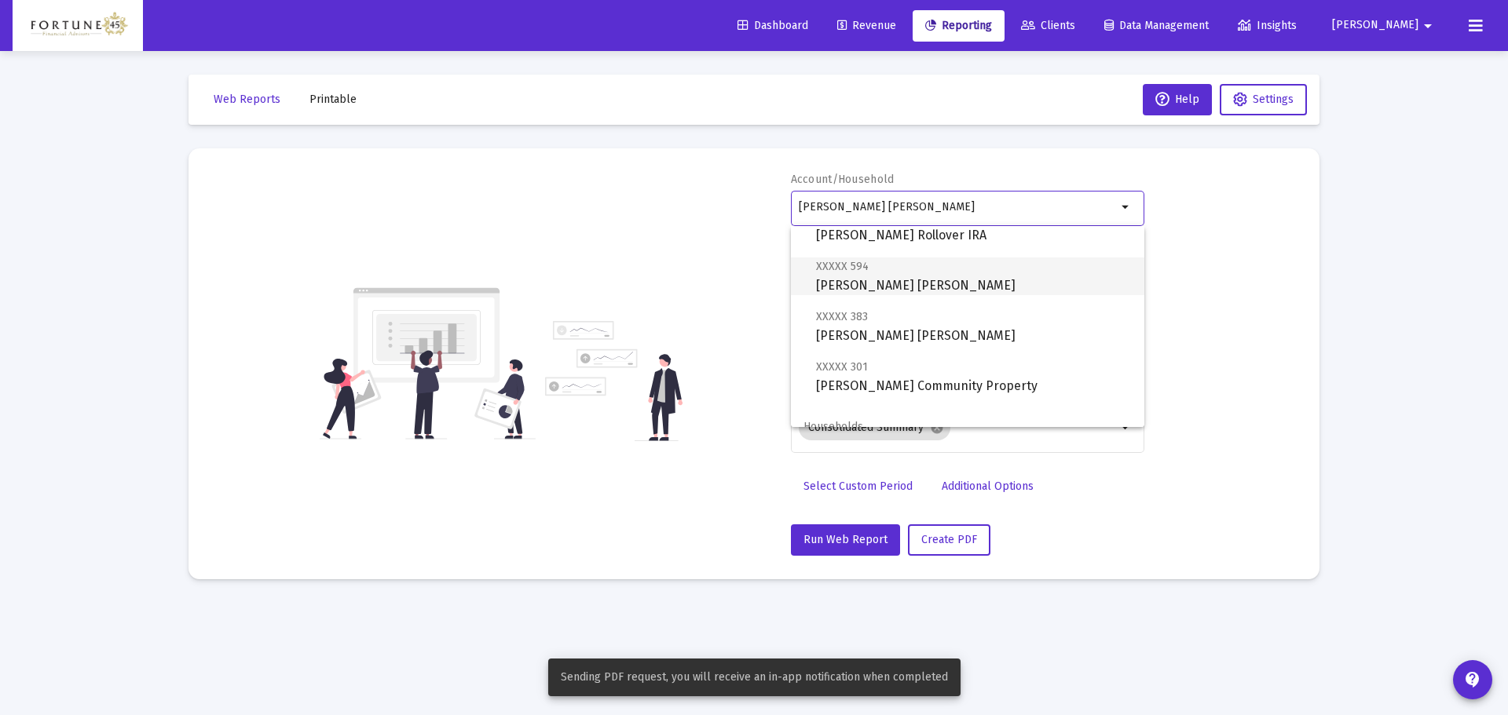
click at [889, 288] on span "XXXXX 594 Paul Himel IRA" at bounding box center [974, 276] width 316 height 38
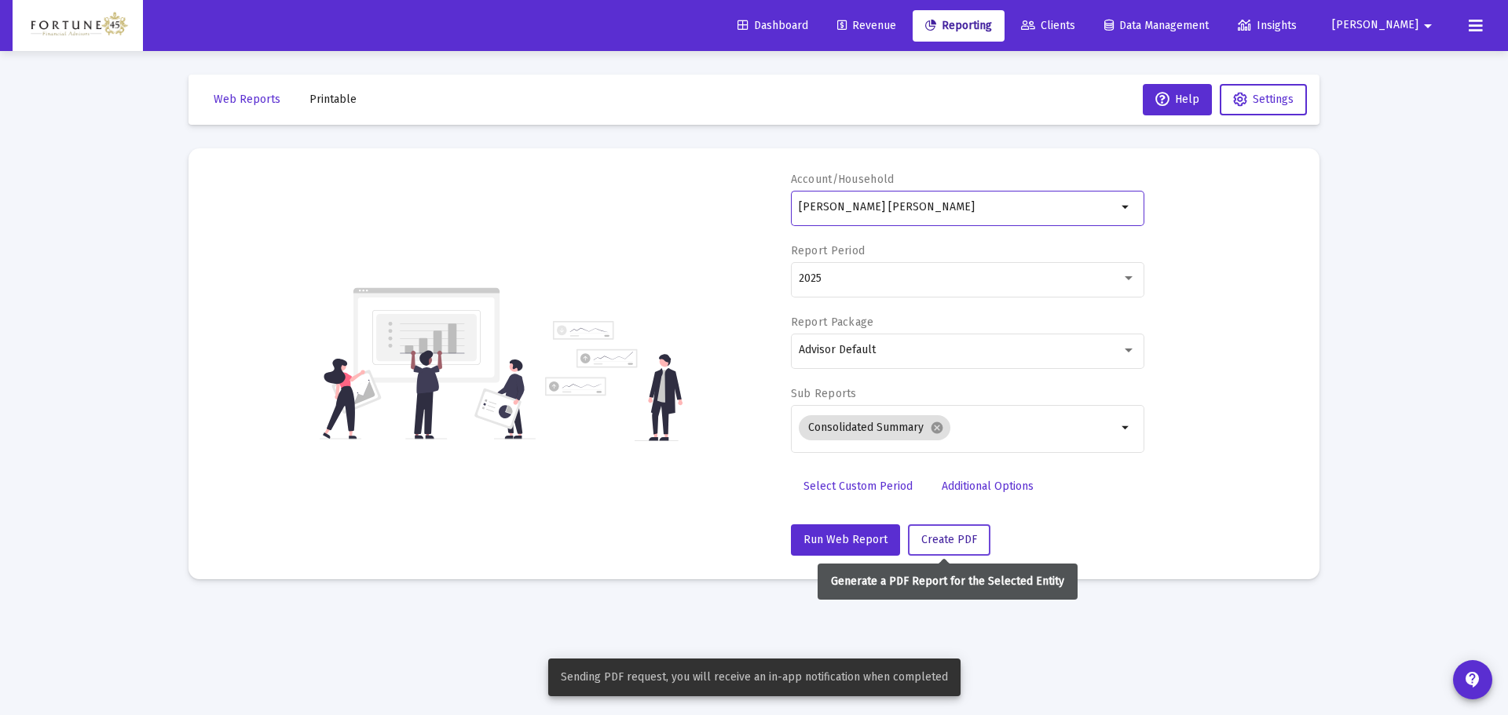
click at [935, 544] on span "Create PDF" at bounding box center [949, 539] width 56 height 13
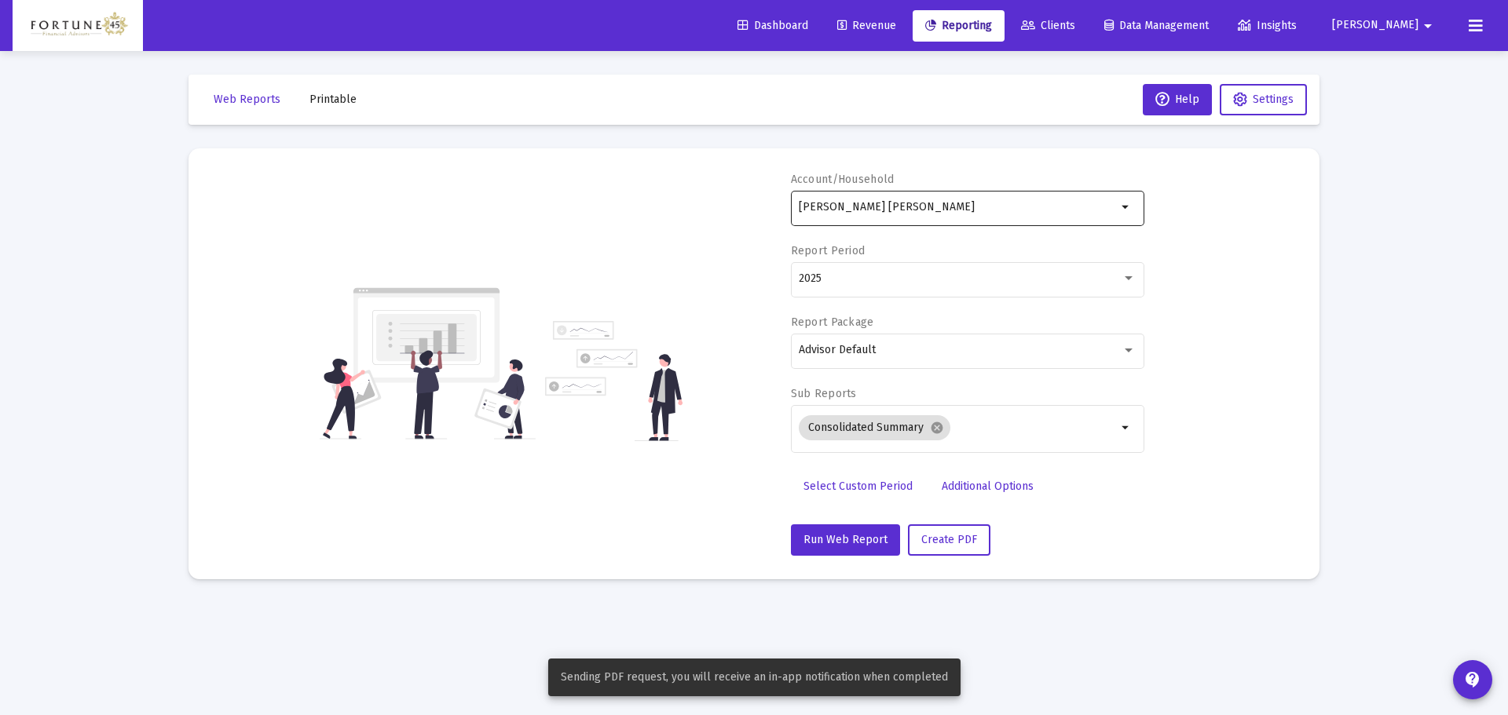
click at [932, 215] on div "Paul Himel IRA" at bounding box center [958, 207] width 318 height 38
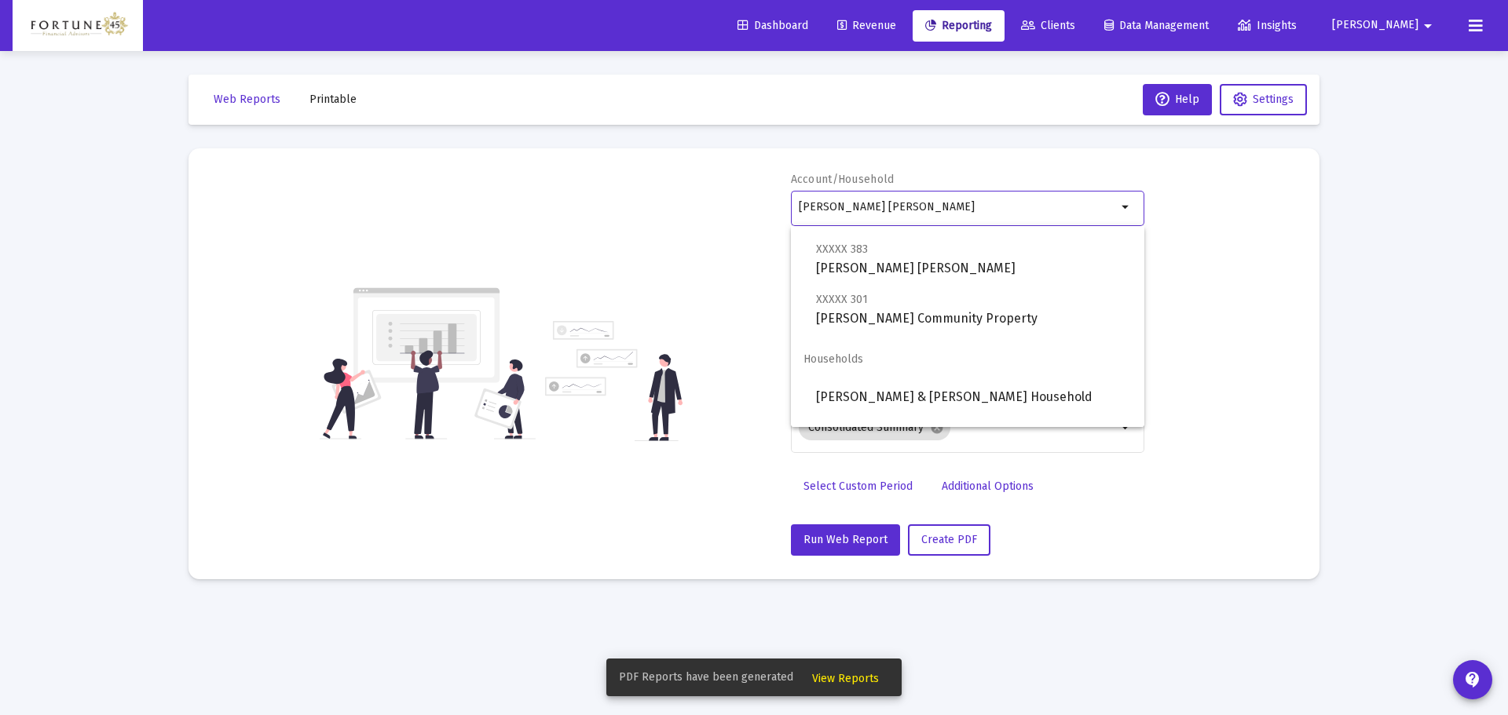
scroll to position [236, 0]
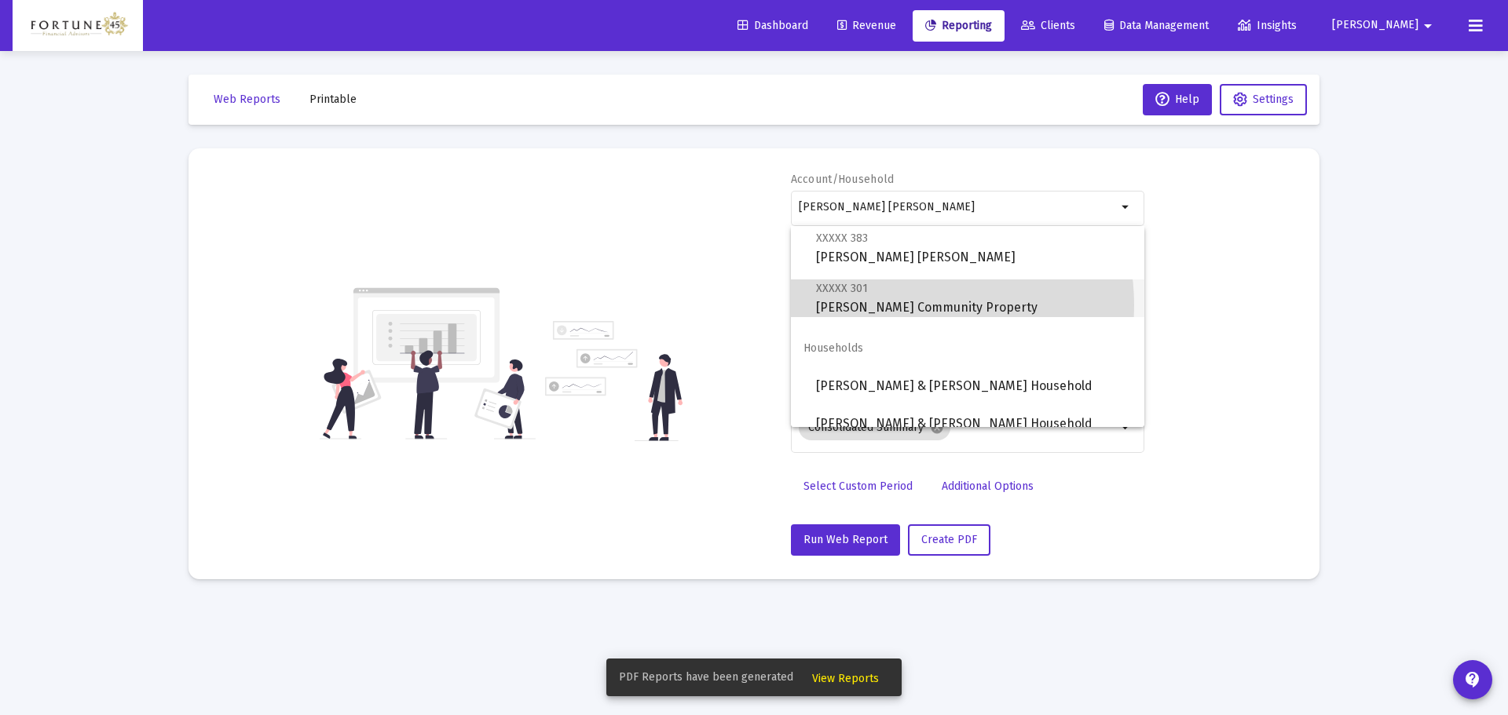
click at [905, 305] on span "XXXXX 301 Paul Himel Community Property" at bounding box center [974, 298] width 316 height 38
type input "Paul Himel Community Property"
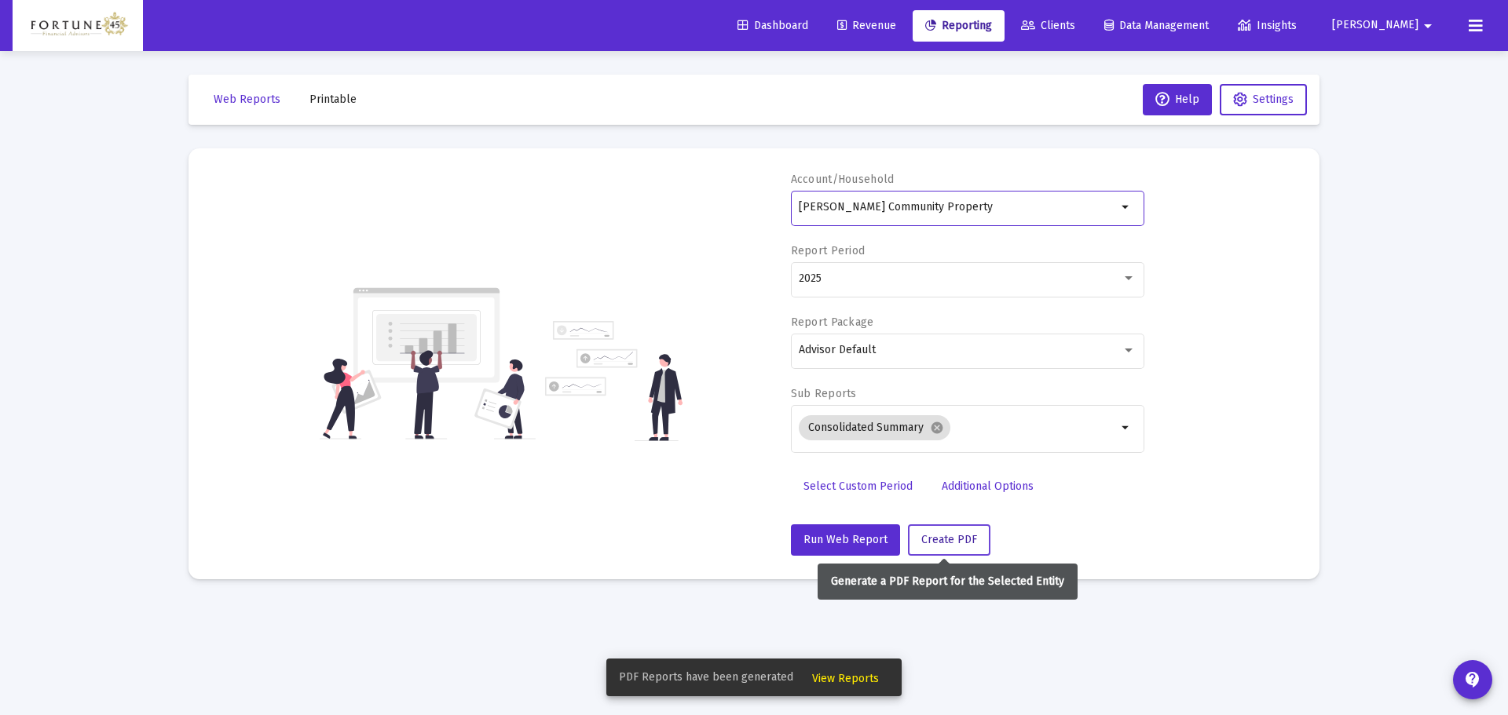
click at [927, 544] on span "Create PDF" at bounding box center [949, 539] width 56 height 13
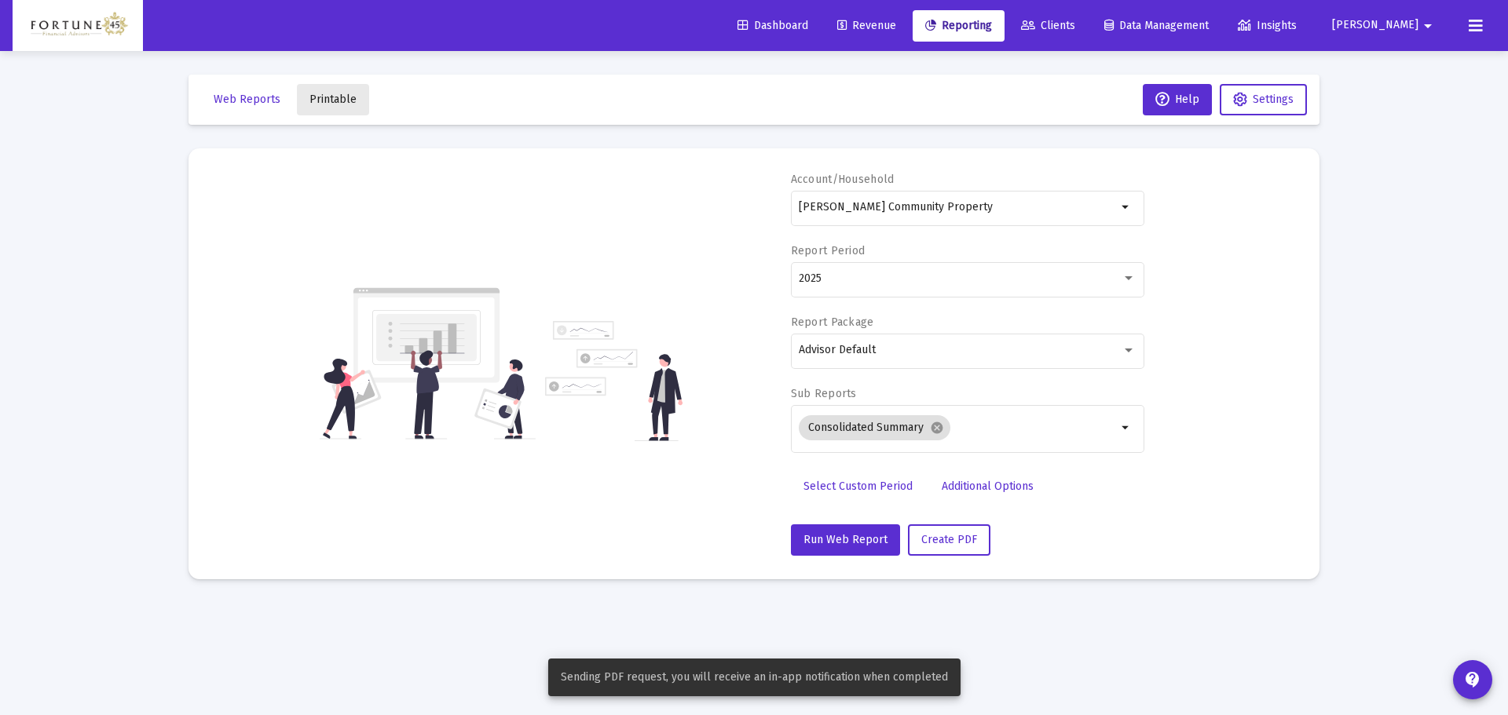
click at [339, 100] on span "Printable" at bounding box center [332, 99] width 47 height 13
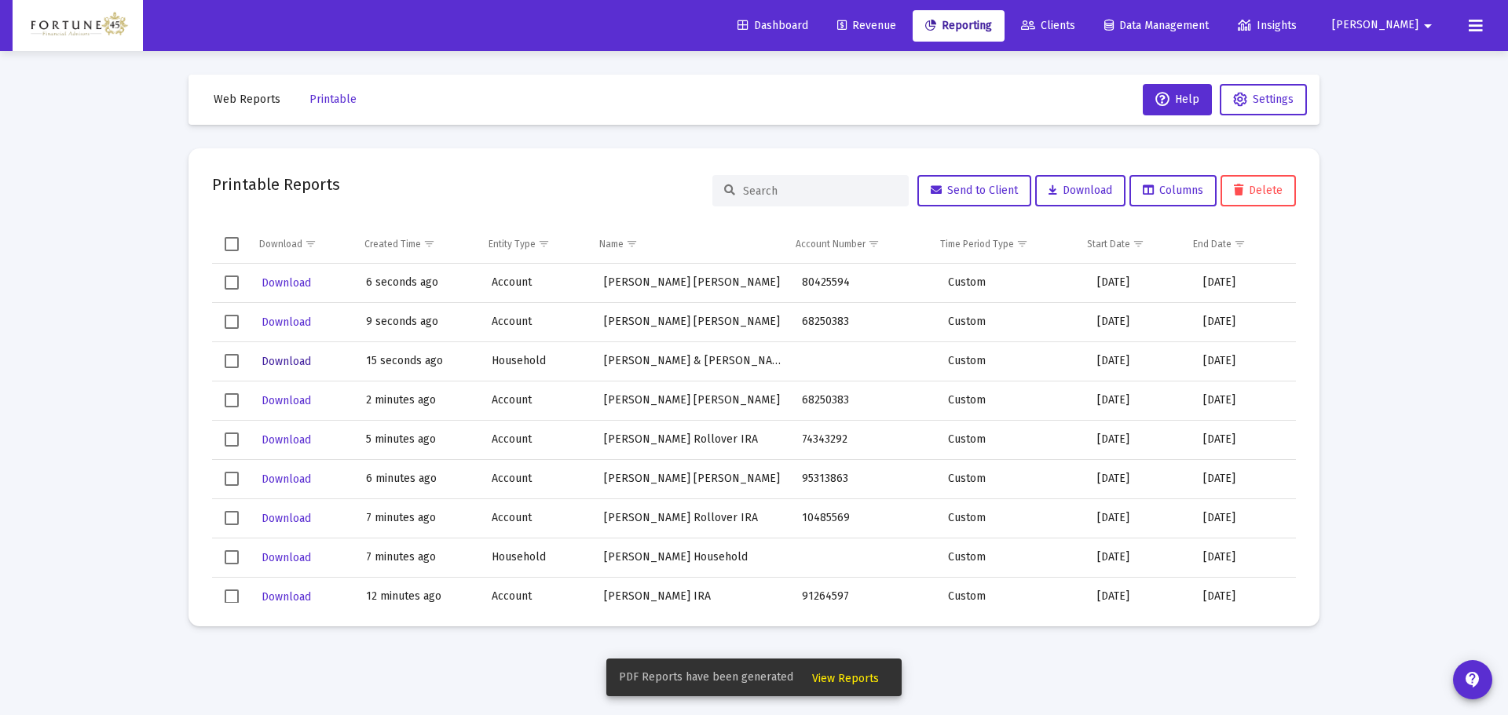
click at [300, 361] on span "Download" at bounding box center [285, 361] width 49 height 13
click at [284, 327] on span "Download" at bounding box center [285, 322] width 49 height 13
click at [279, 281] on span "Download" at bounding box center [285, 282] width 49 height 13
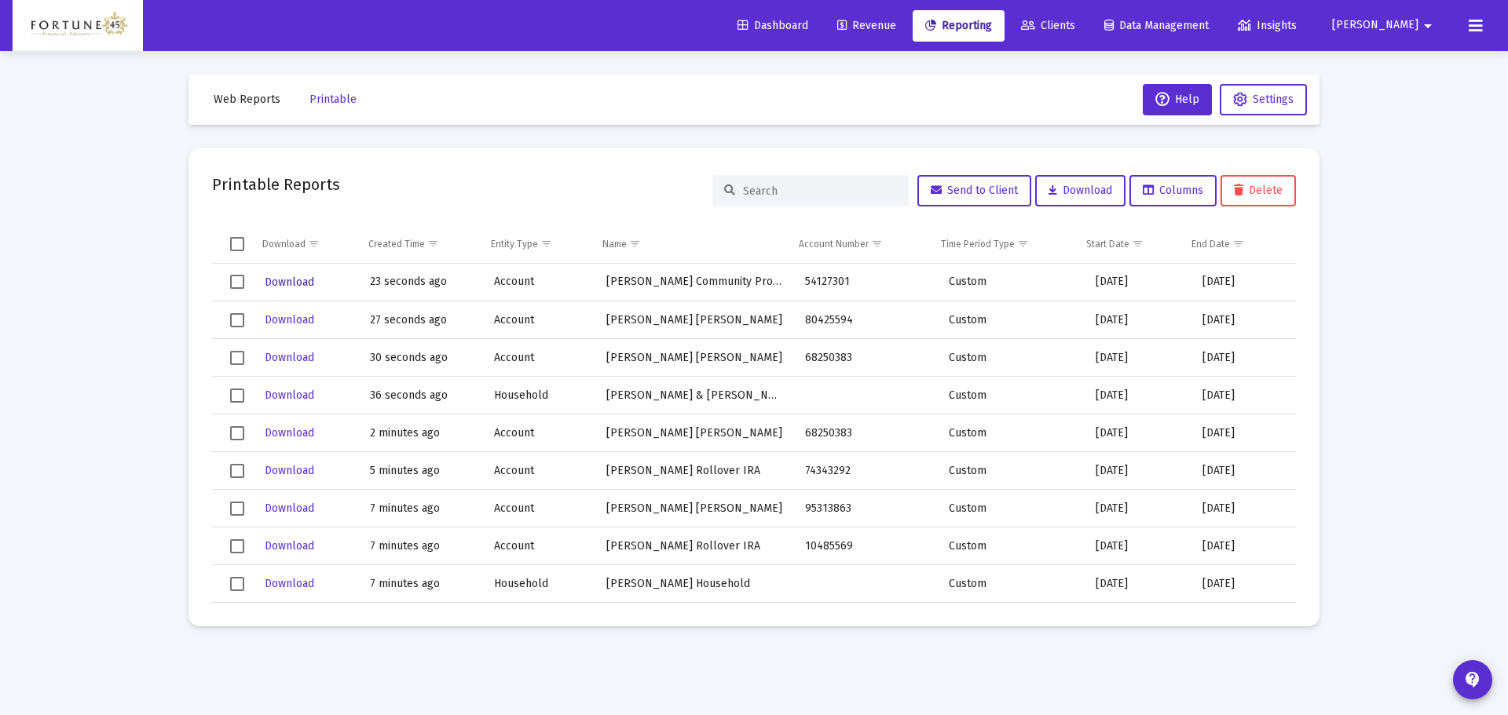
click at [308, 280] on span "Download" at bounding box center [289, 282] width 49 height 13
click at [5, 248] on div "Loading... Web Reports Printable Help Settings Printable Reports Send to Client…" at bounding box center [754, 357] width 1508 height 715
